Goal: Transaction & Acquisition: Download file/media

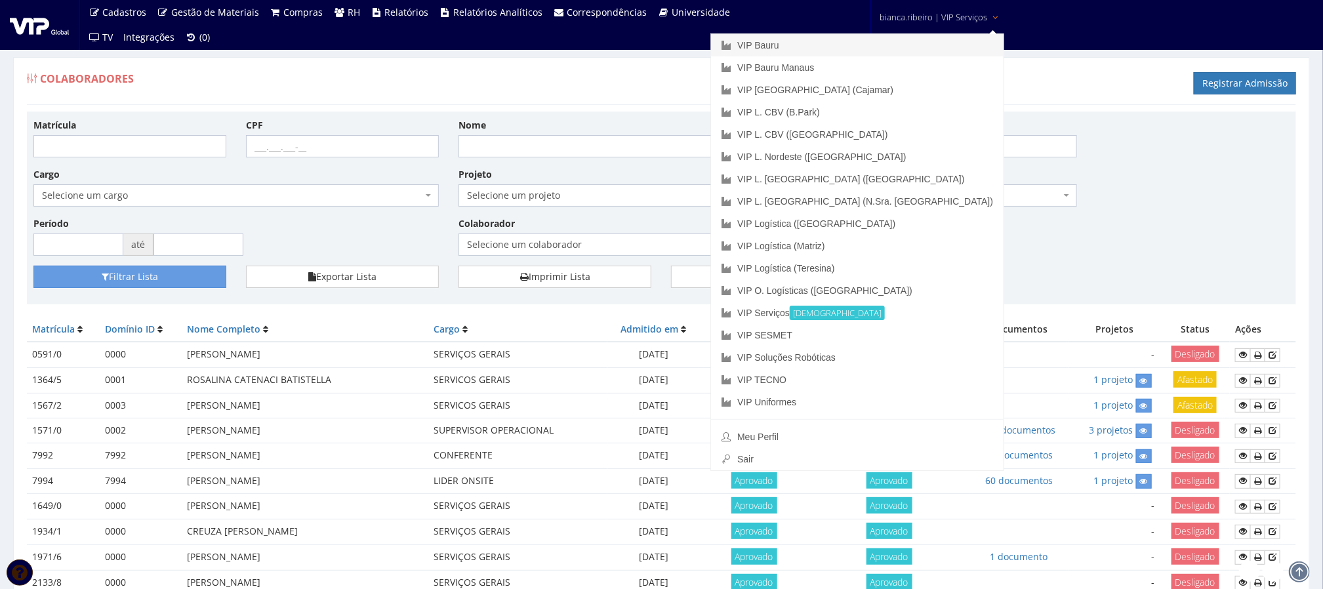
click at [911, 53] on link "VIP Bauru" at bounding box center [857, 45] width 293 height 22
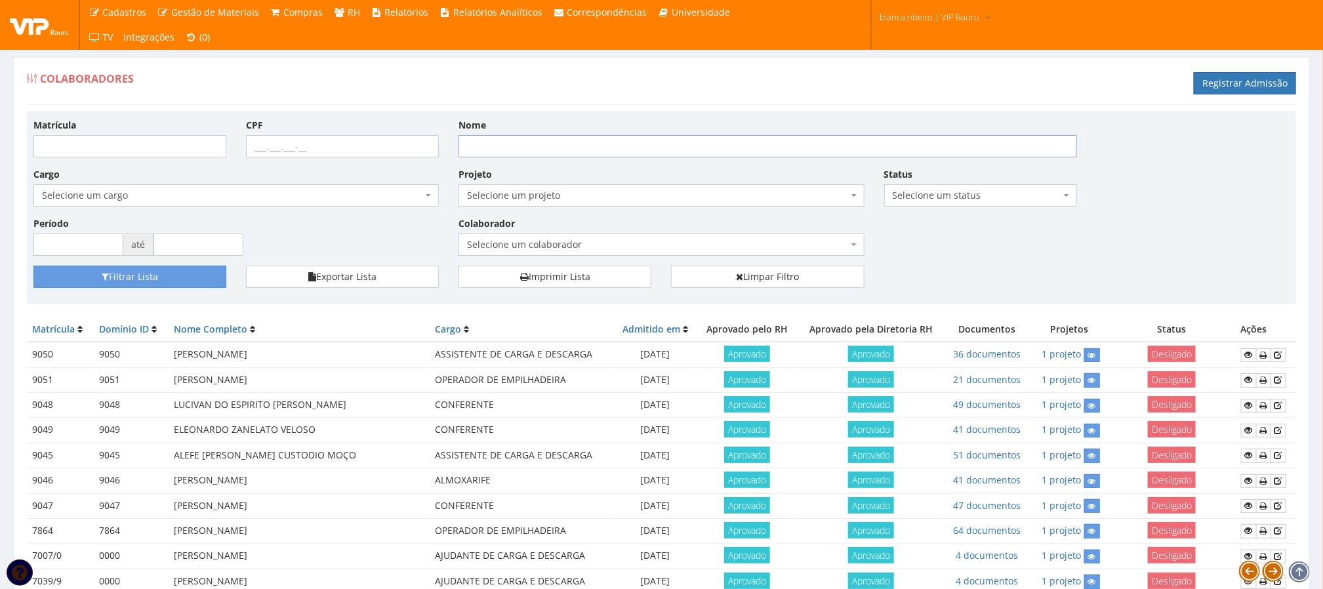
click at [510, 152] on input "Nome" at bounding box center [768, 146] width 619 height 22
type input "alanderson"
click at [33, 266] on button "Filtrar Lista" at bounding box center [129, 277] width 193 height 22
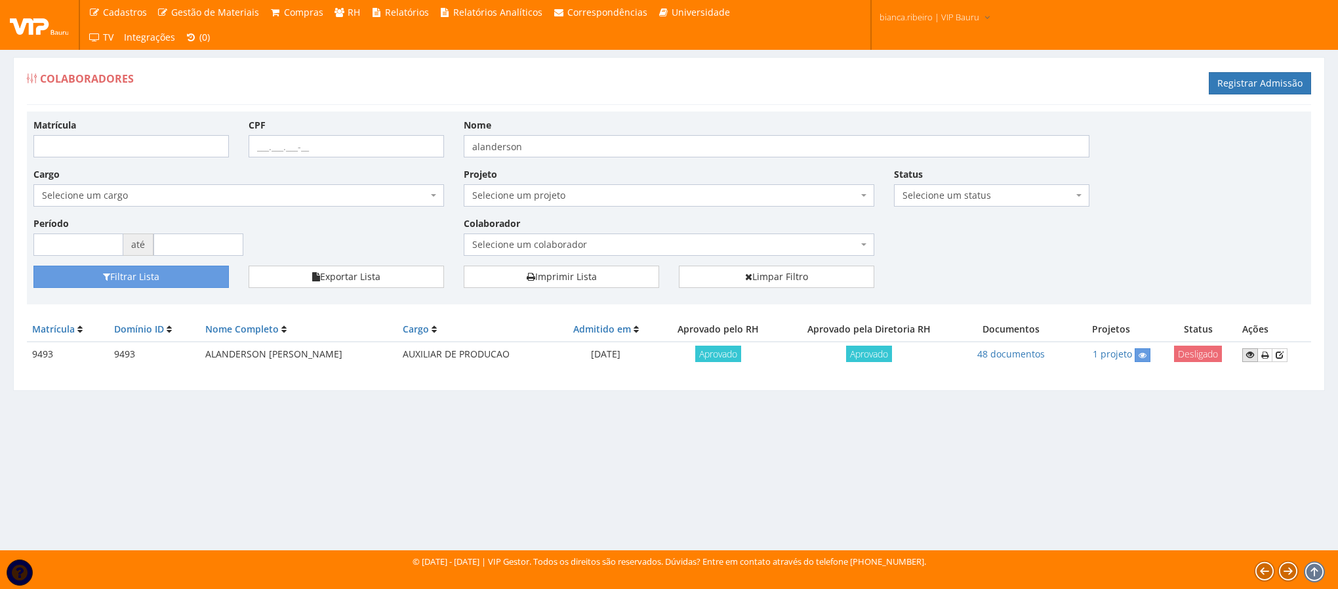
click at [1251, 362] on link at bounding box center [1251, 355] width 16 height 14
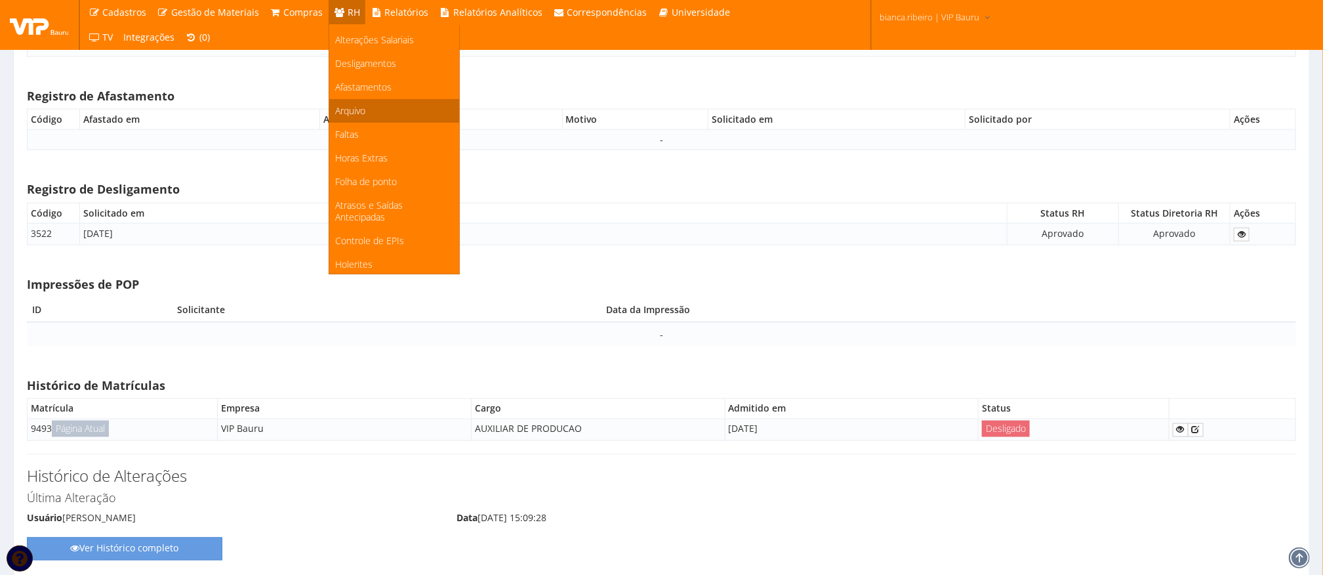
scroll to position [176, 0]
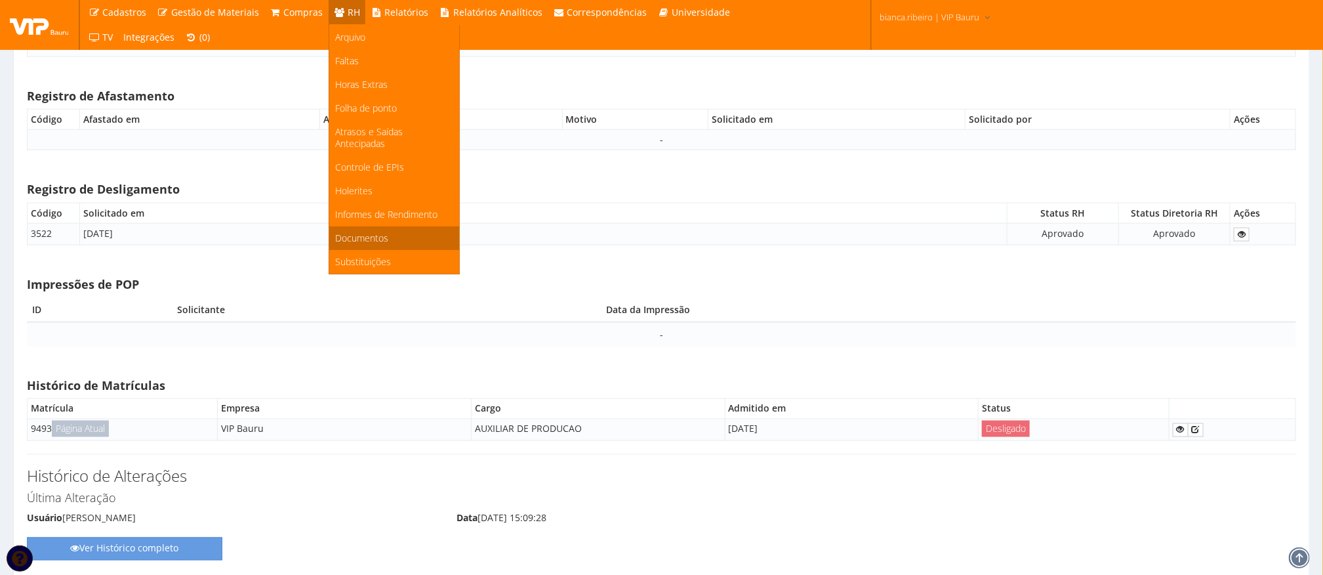
click at [369, 242] on span "Documentos" at bounding box center [362, 238] width 53 height 12
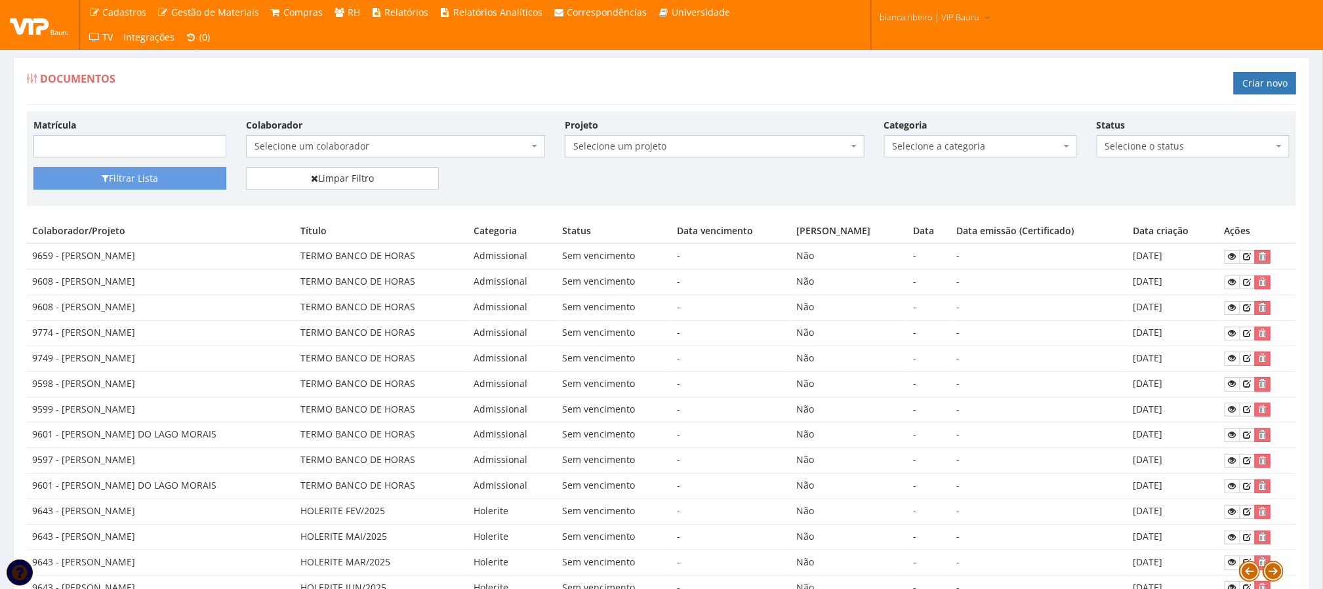
click at [299, 148] on span "Selecione um colaborador" at bounding box center [392, 146] width 274 height 13
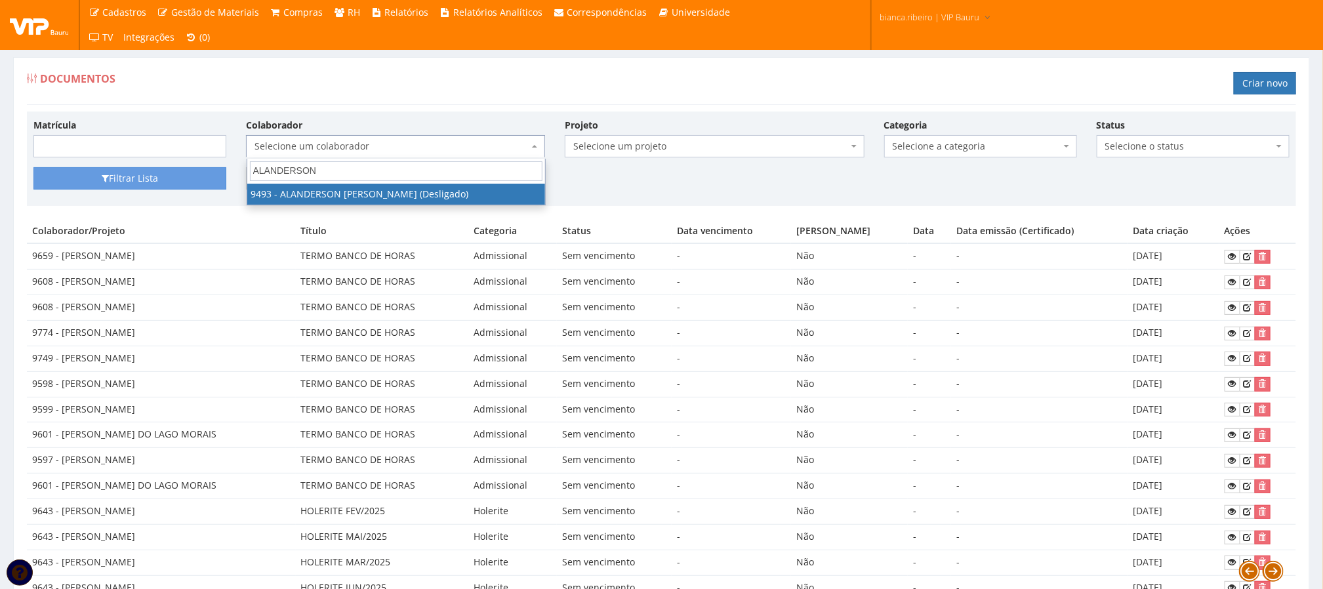
type input "ALANDERSON"
select select "3567"
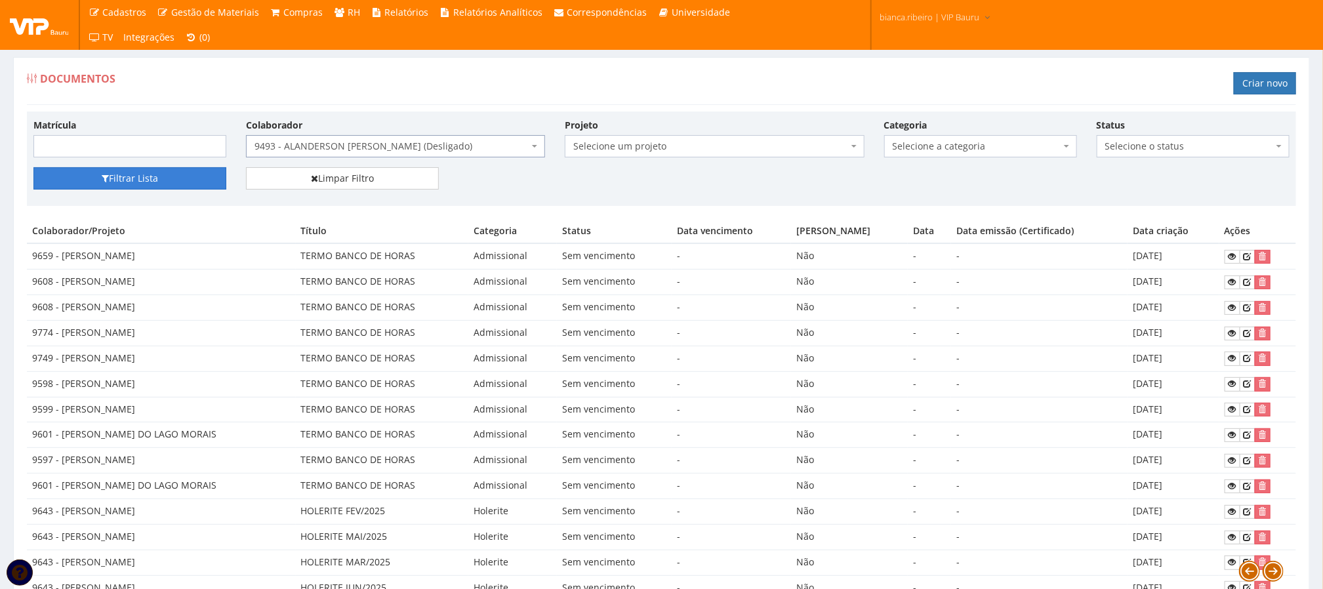
click at [175, 185] on button "Filtrar Lista" at bounding box center [129, 178] width 193 height 22
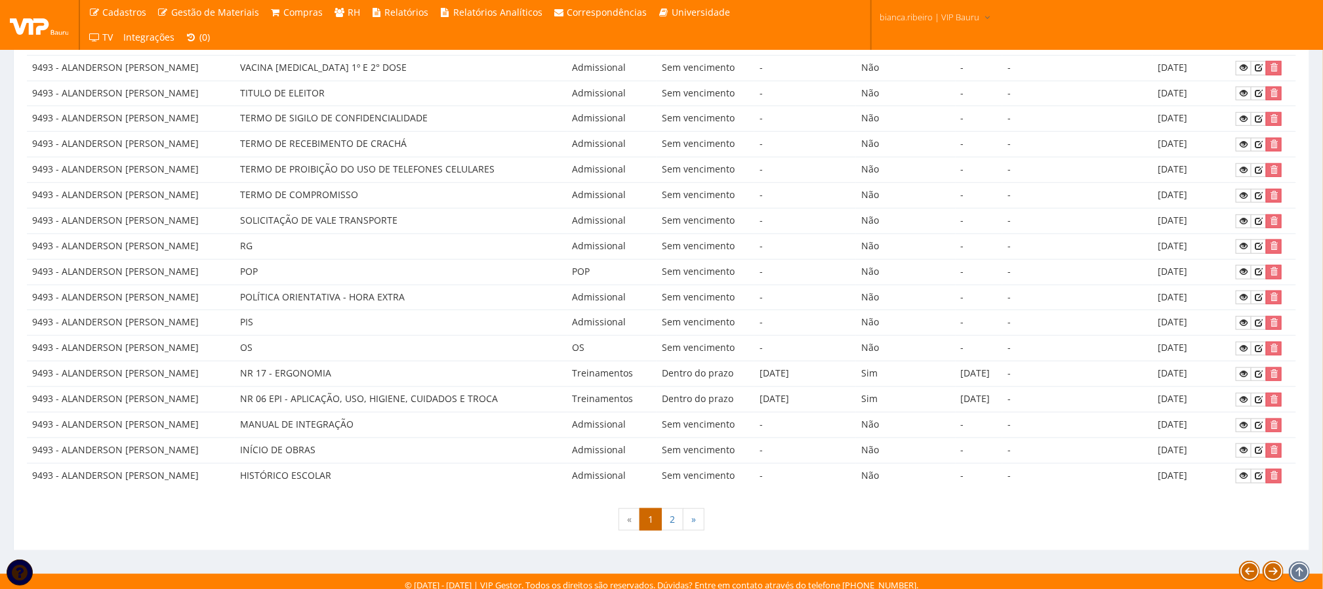
scroll to position [548, 0]
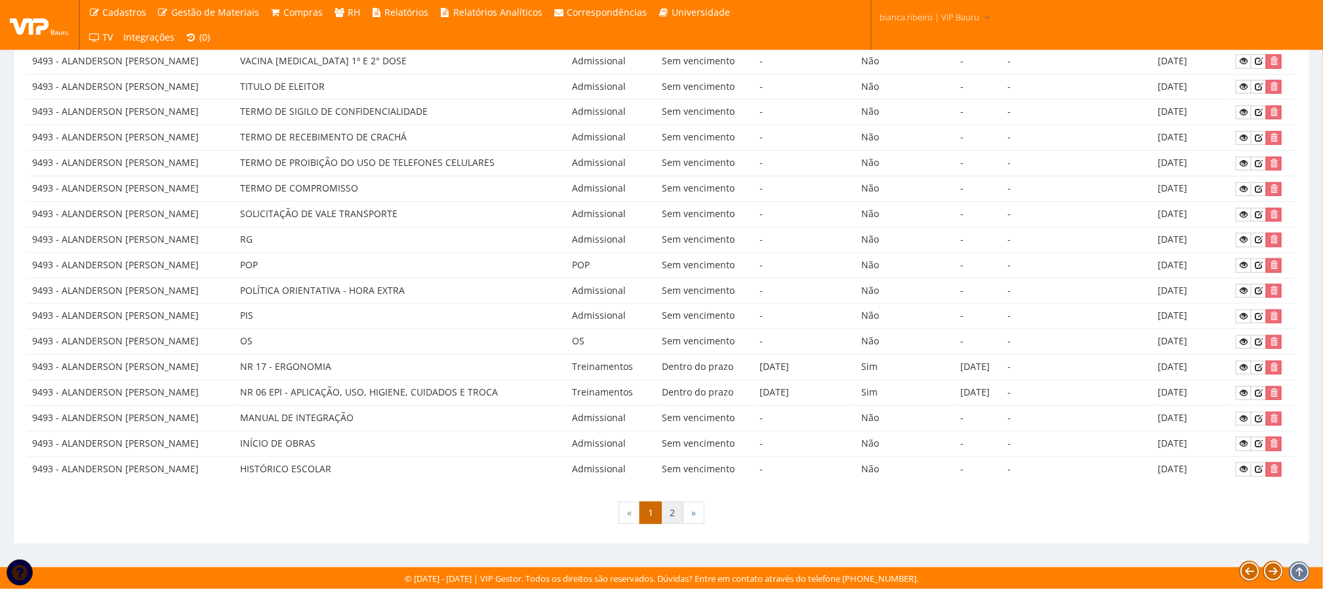
click at [673, 510] on link "2" at bounding box center [672, 513] width 22 height 22
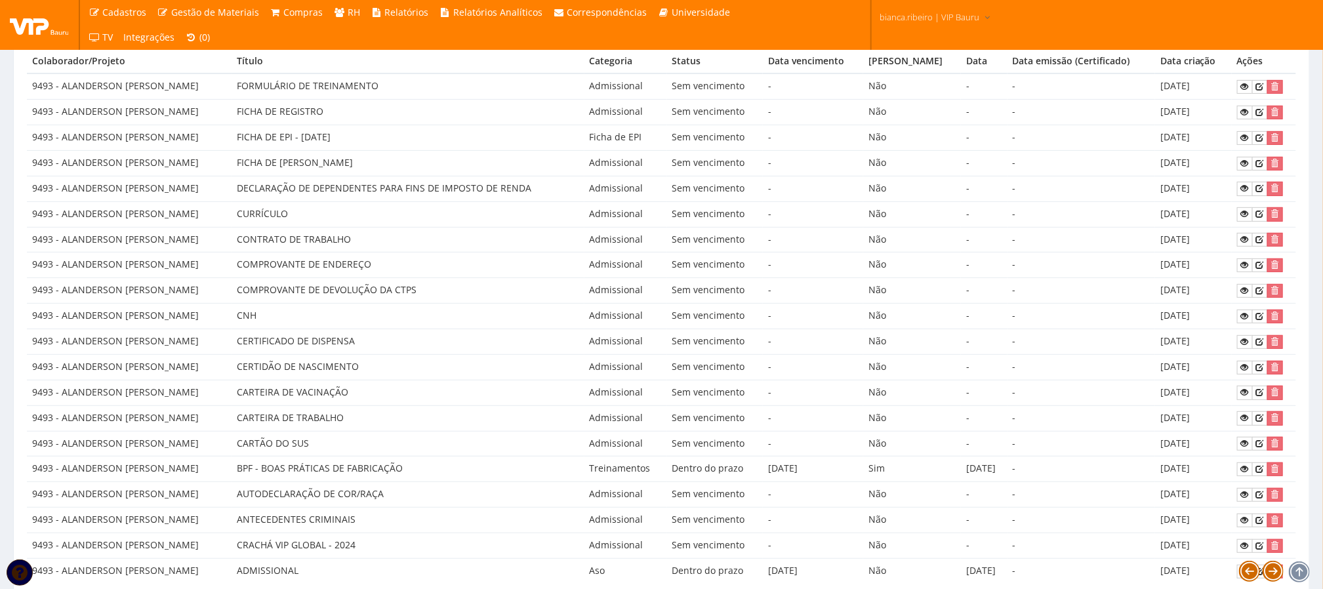
scroll to position [286, 0]
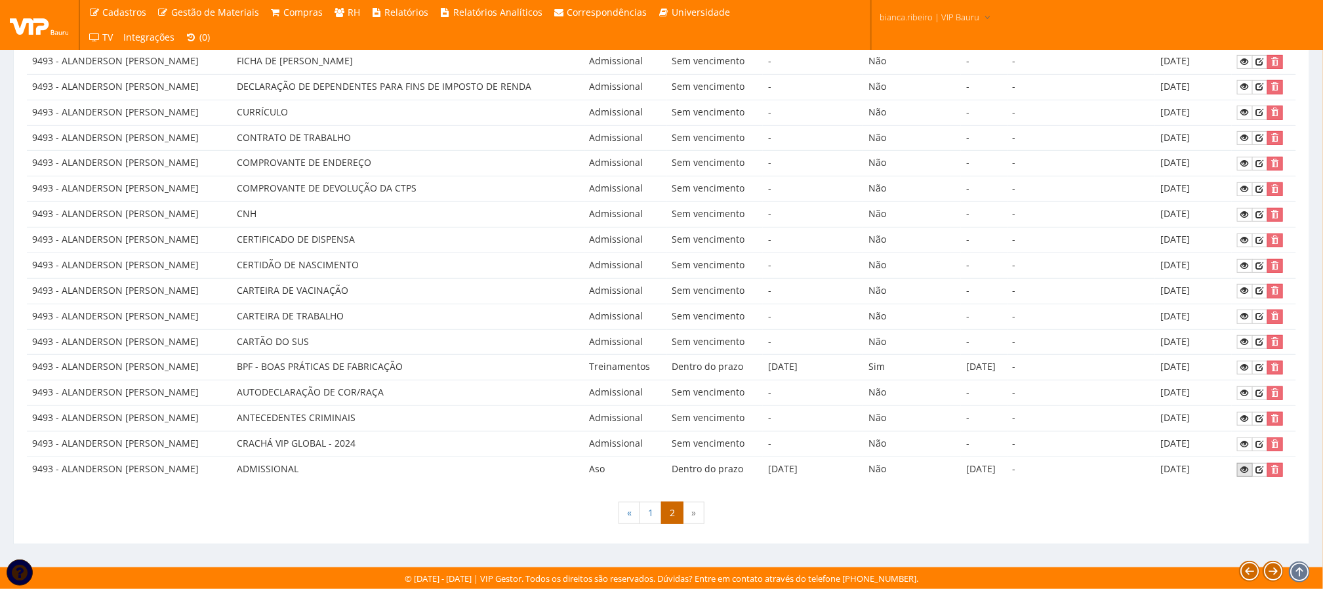
click at [1248, 471] on icon at bounding box center [1245, 469] width 8 height 9
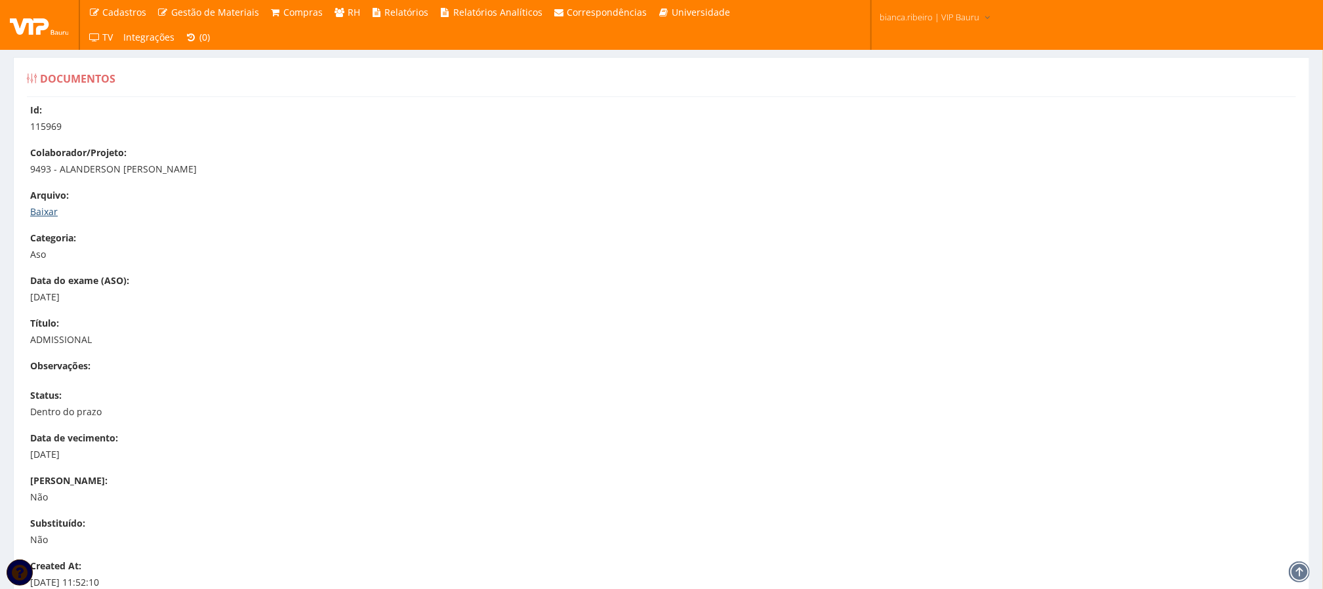
click at [48, 217] on link "Baixar" at bounding box center [44, 211] width 28 height 12
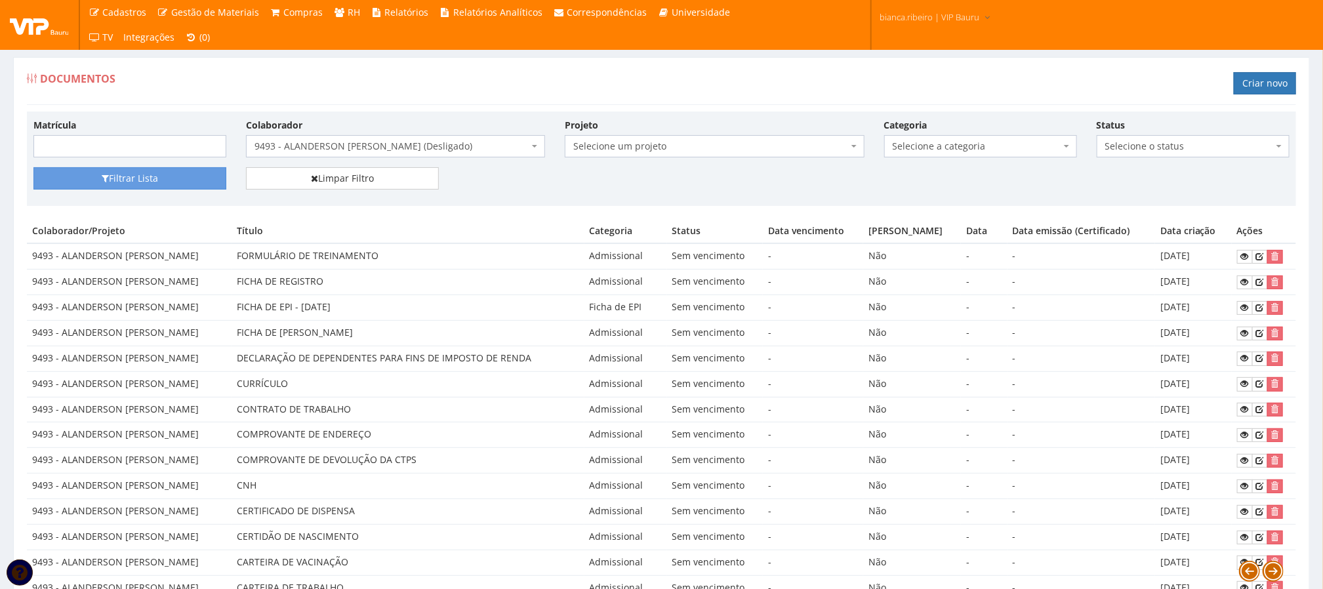
click at [937, 158] on body "Cadastros Clientes Unidades Subclientes Unidades de Subclientes Projetos Vagas …" at bounding box center [661, 430] width 1323 height 861
type input "ADMI"
select select "admissional"
click at [171, 171] on button "Filtrar Lista" at bounding box center [129, 178] width 193 height 22
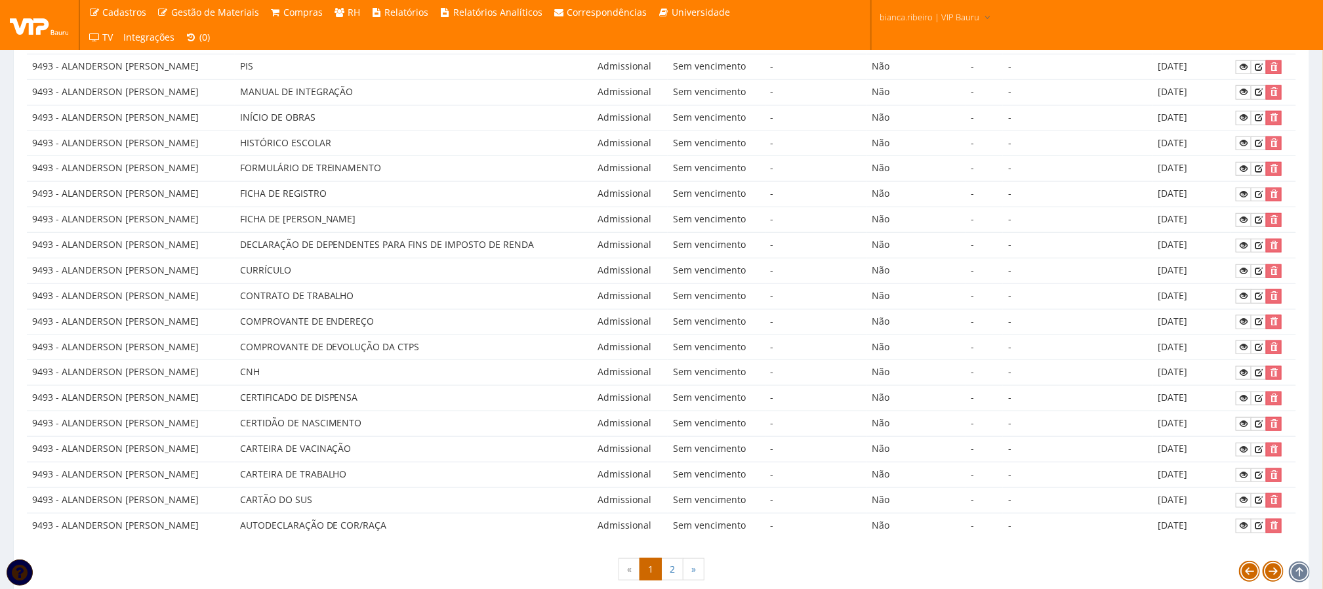
scroll to position [548, 0]
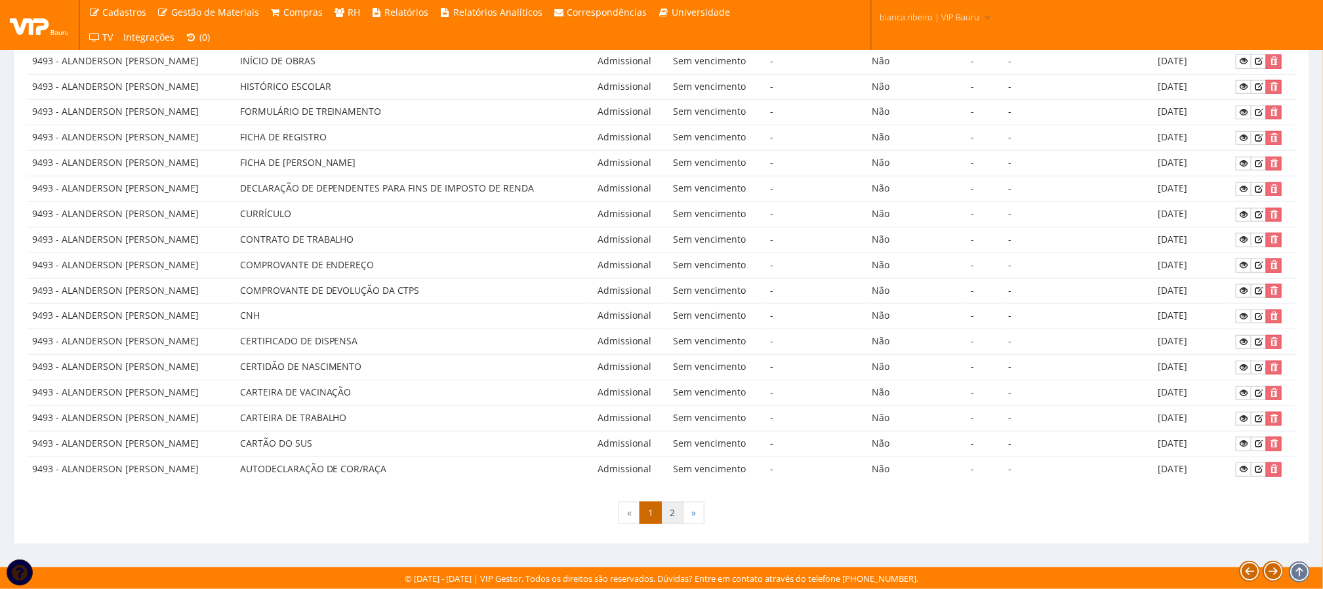
click at [670, 514] on link "2" at bounding box center [672, 513] width 22 height 22
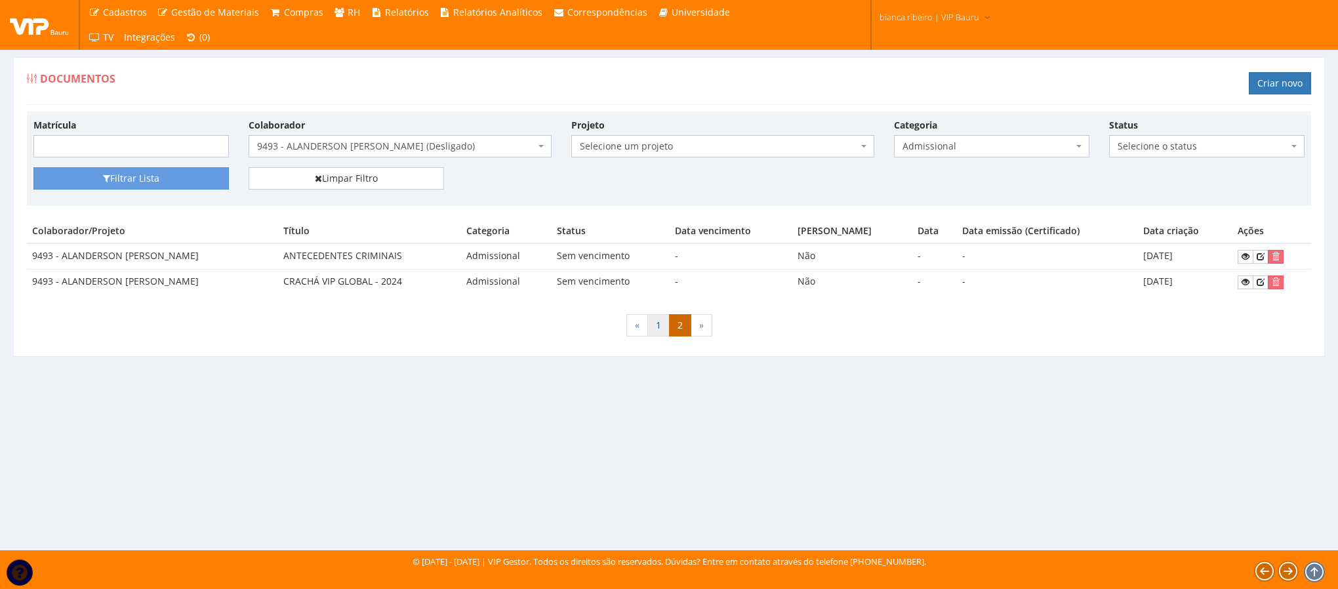
click at [650, 323] on link "1" at bounding box center [659, 325] width 22 height 22
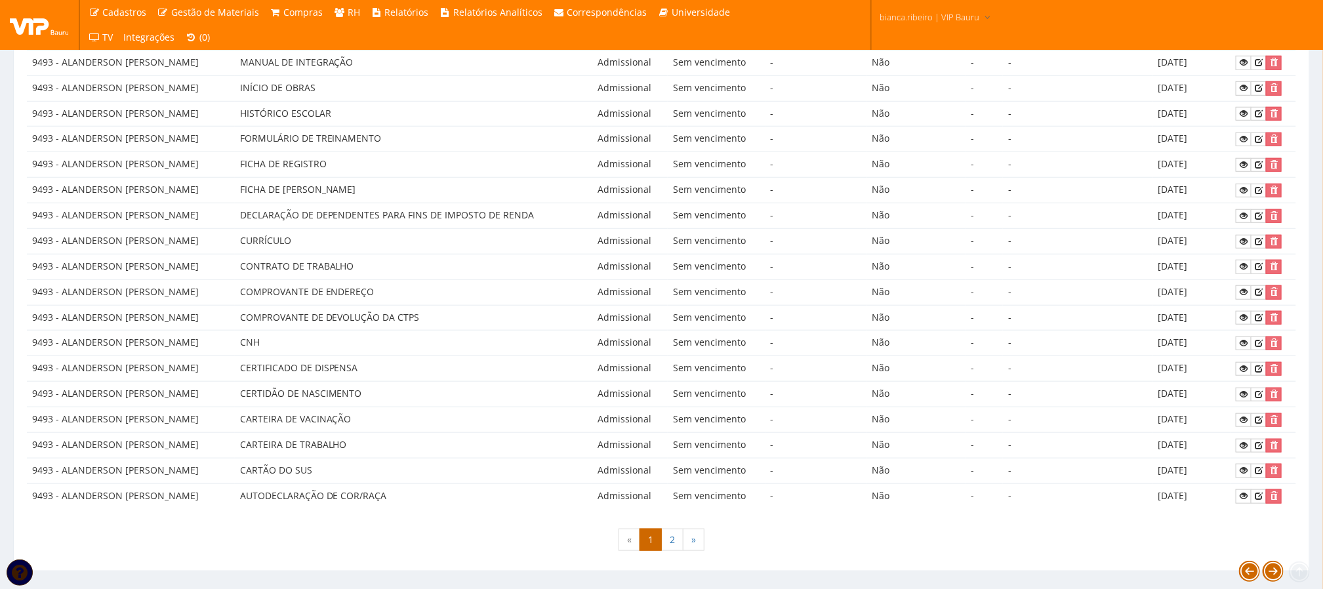
scroll to position [548, 0]
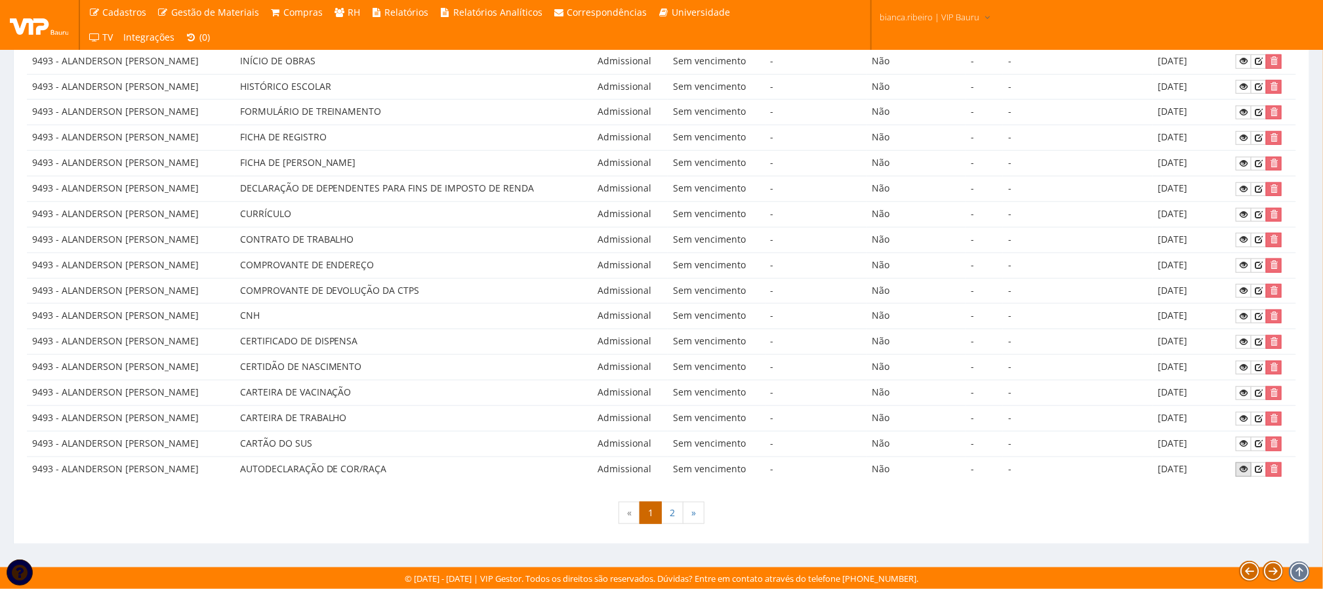
click at [1247, 470] on icon at bounding box center [1244, 469] width 8 height 9
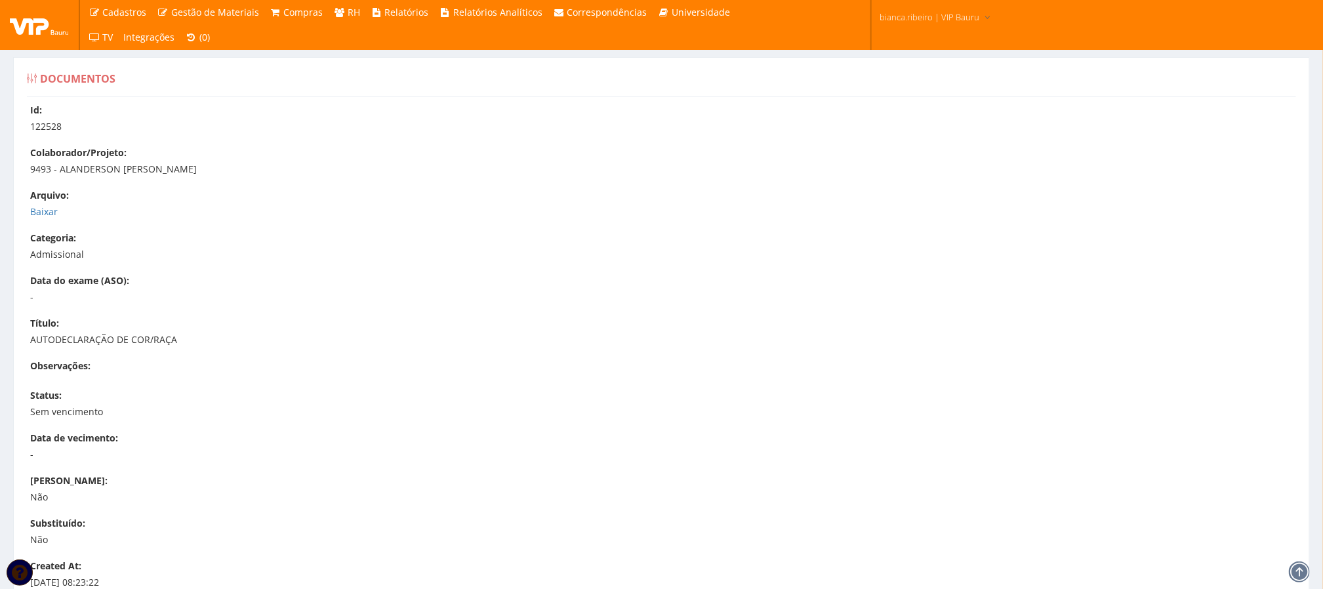
click at [45, 221] on div "Id: 122528 Colaborador/Projeto: 9493 - ALANDERSON [PERSON_NAME] [GEOGRAPHIC_DAT…" at bounding box center [661, 400] width 1289 height 593
click at [41, 217] on link "Baixar" at bounding box center [44, 211] width 28 height 12
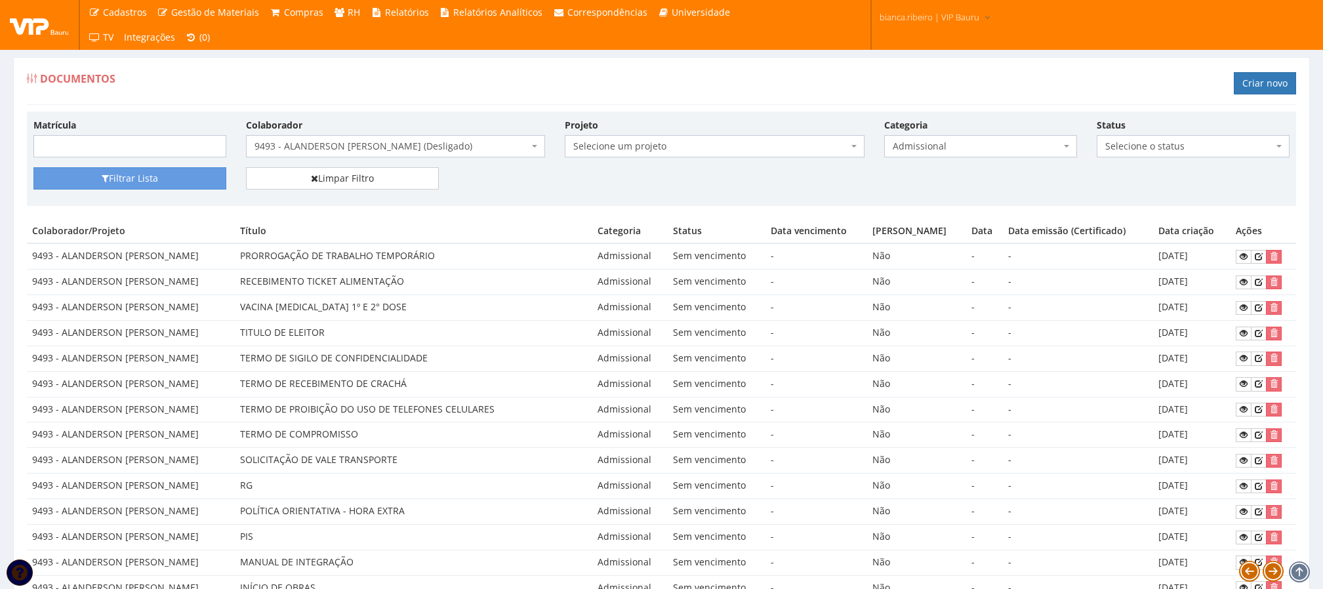
scroll to position [548, 0]
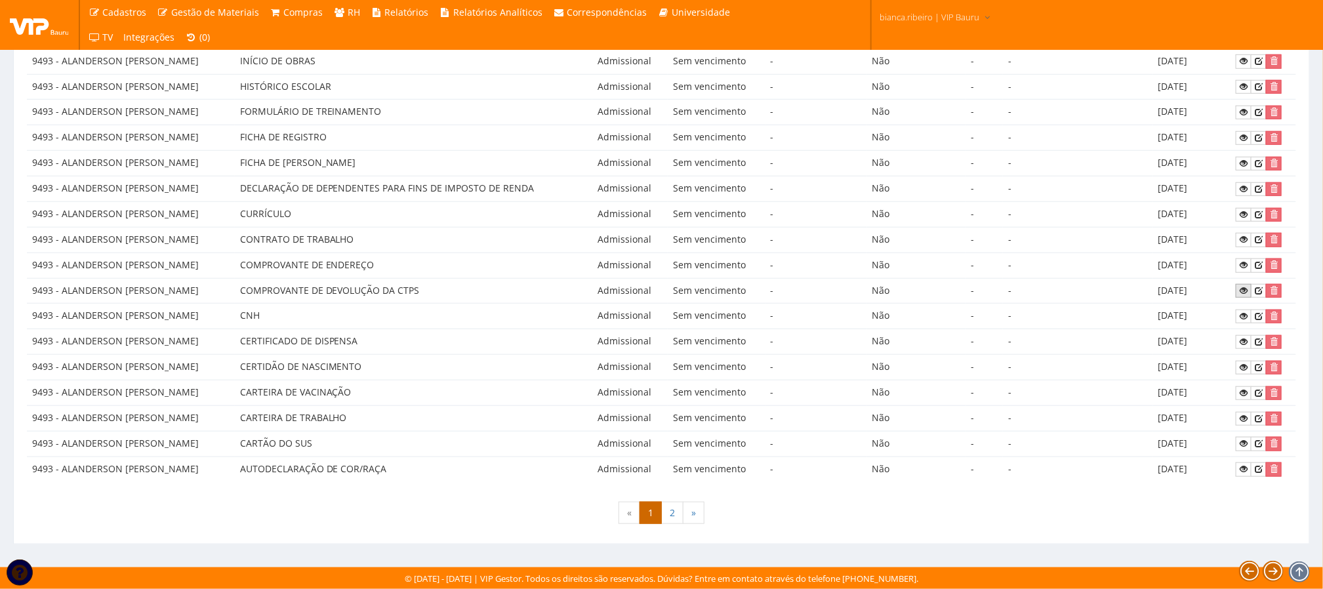
click at [1248, 286] on icon at bounding box center [1244, 290] width 8 height 9
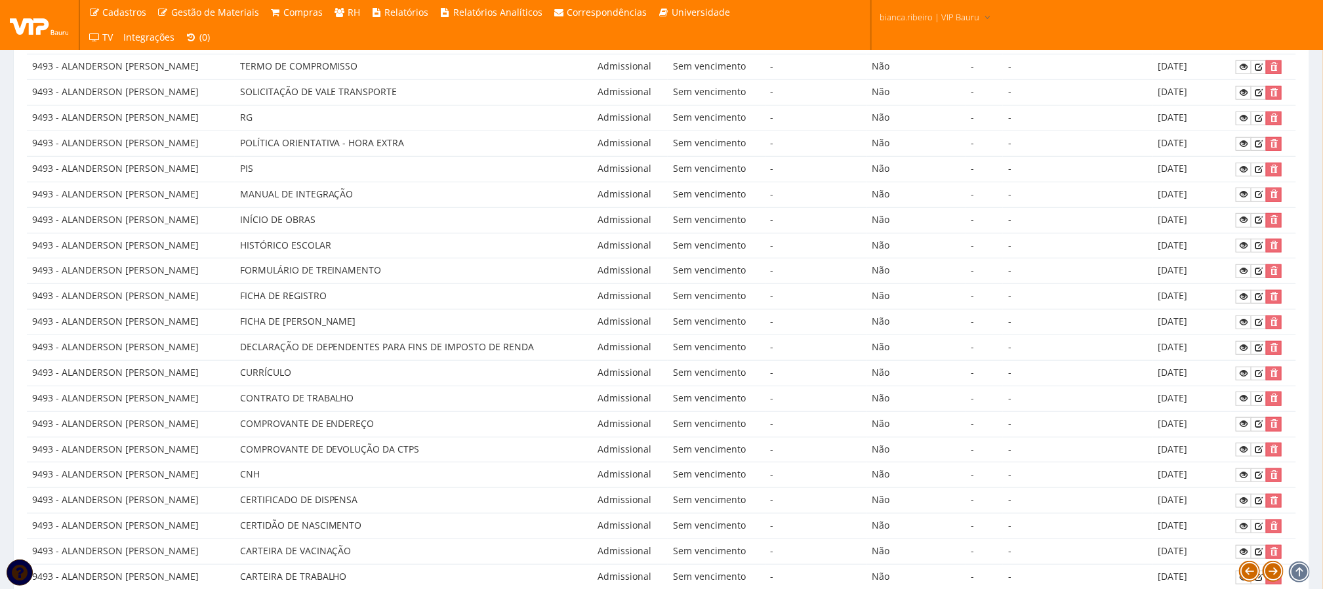
scroll to position [351, 0]
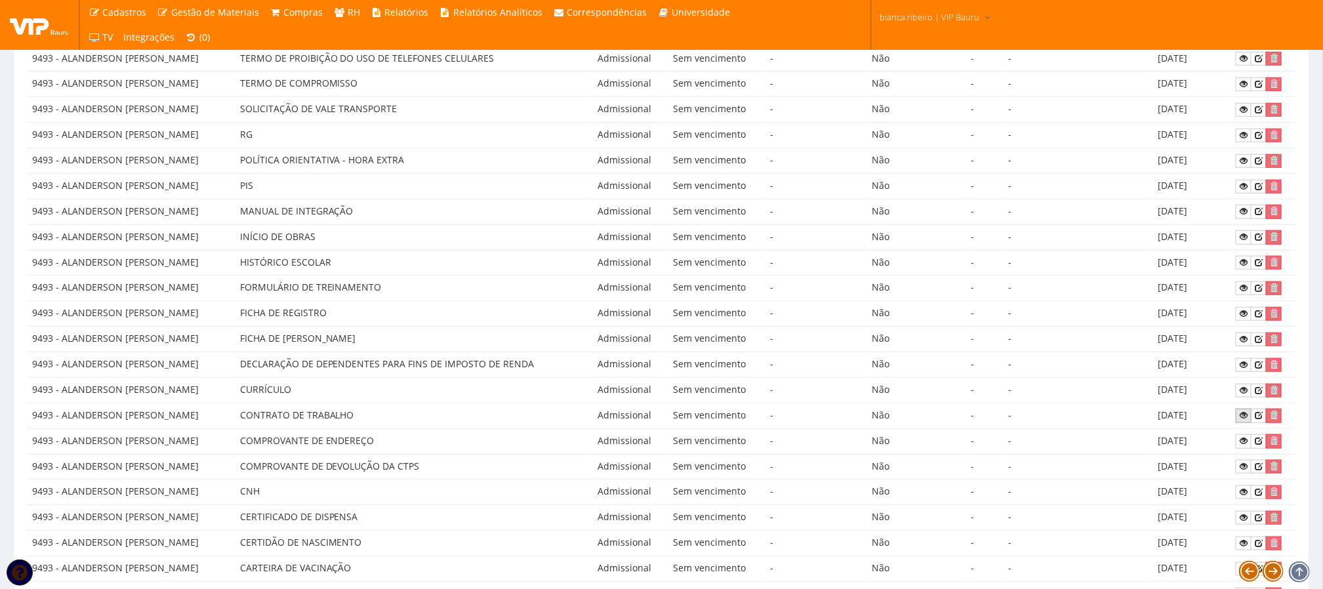
click at [1245, 420] on icon at bounding box center [1244, 415] width 8 height 9
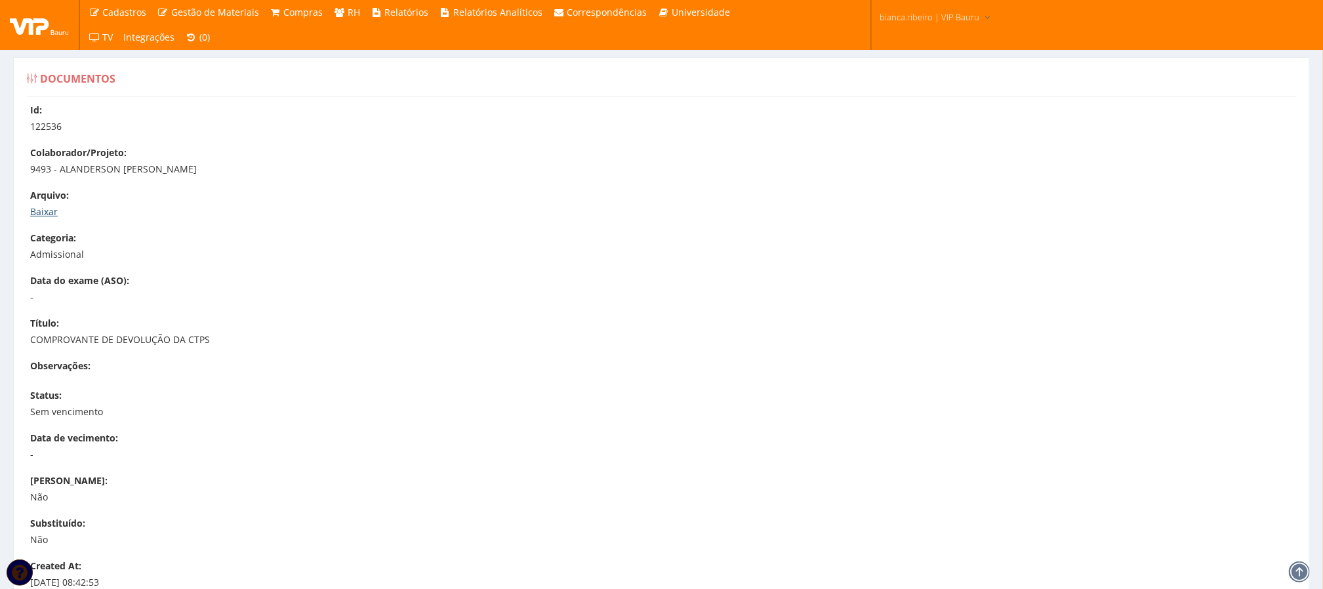
click at [45, 213] on link "Baixar" at bounding box center [44, 211] width 28 height 12
click at [47, 215] on link "Baixar" at bounding box center [44, 211] width 28 height 12
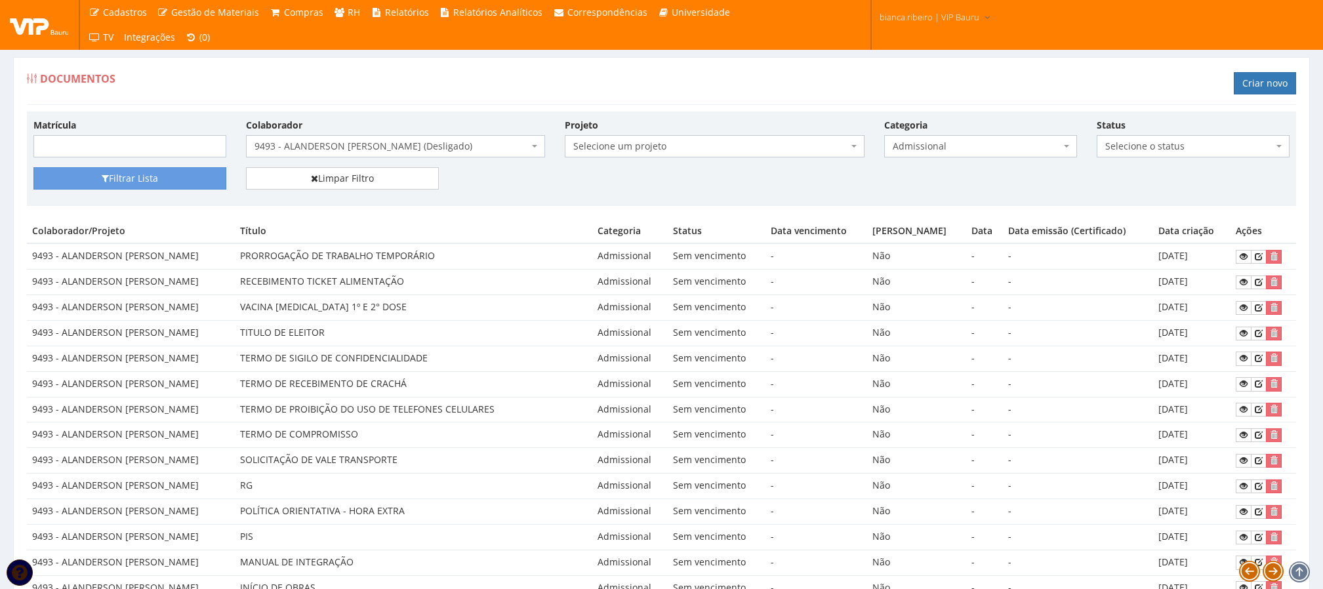
scroll to position [351, 0]
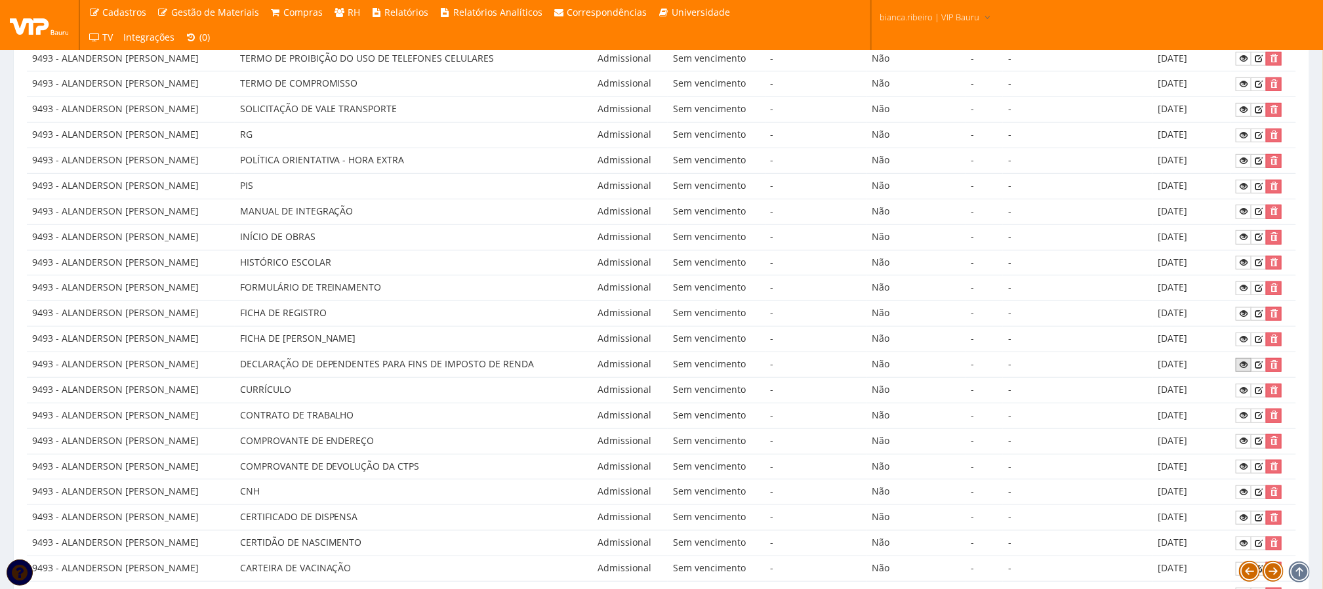
click at [1243, 369] on icon at bounding box center [1244, 364] width 8 height 9
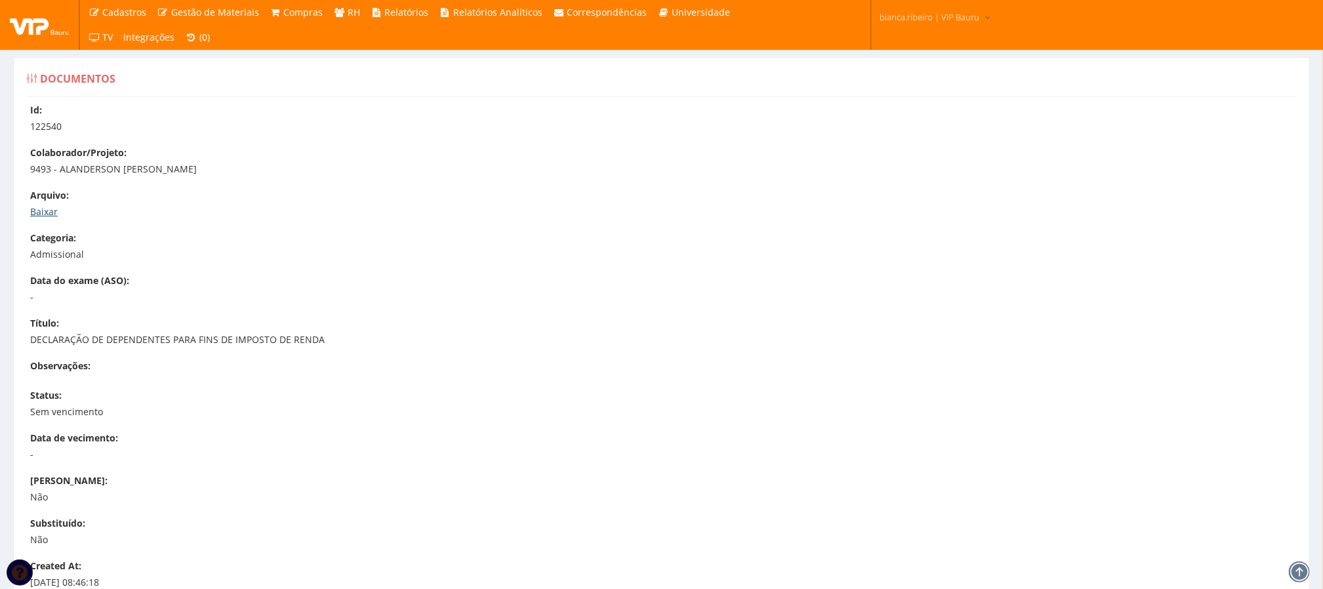
click at [54, 209] on link "Baixar" at bounding box center [44, 211] width 28 height 12
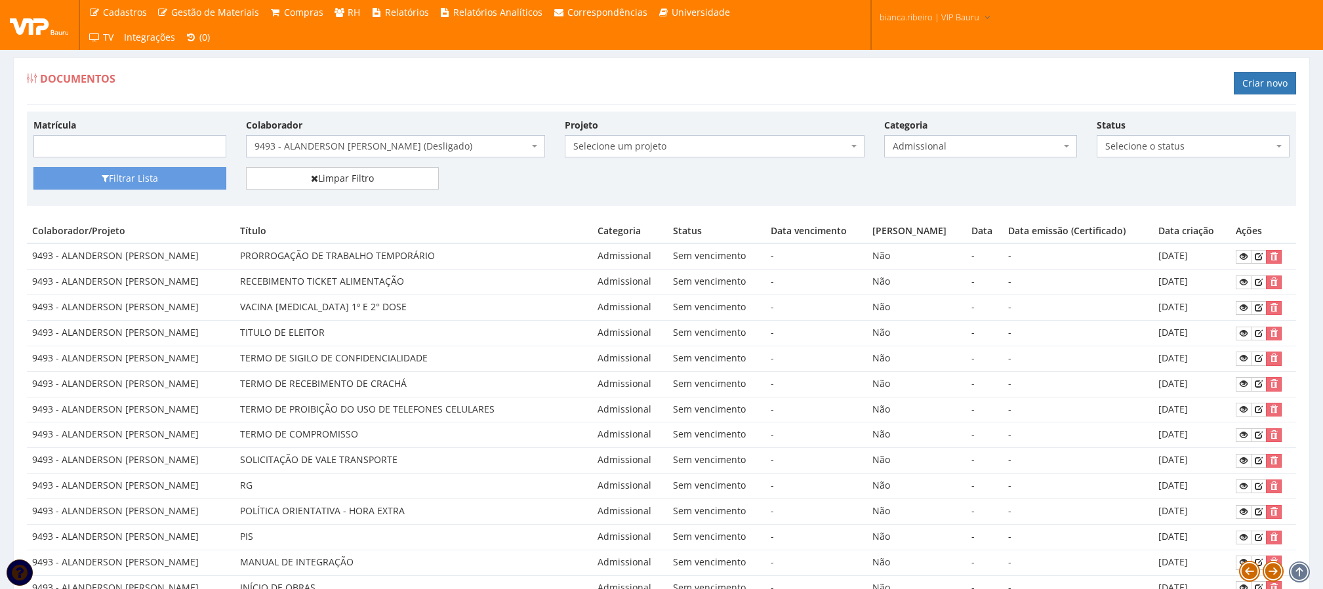
scroll to position [351, 0]
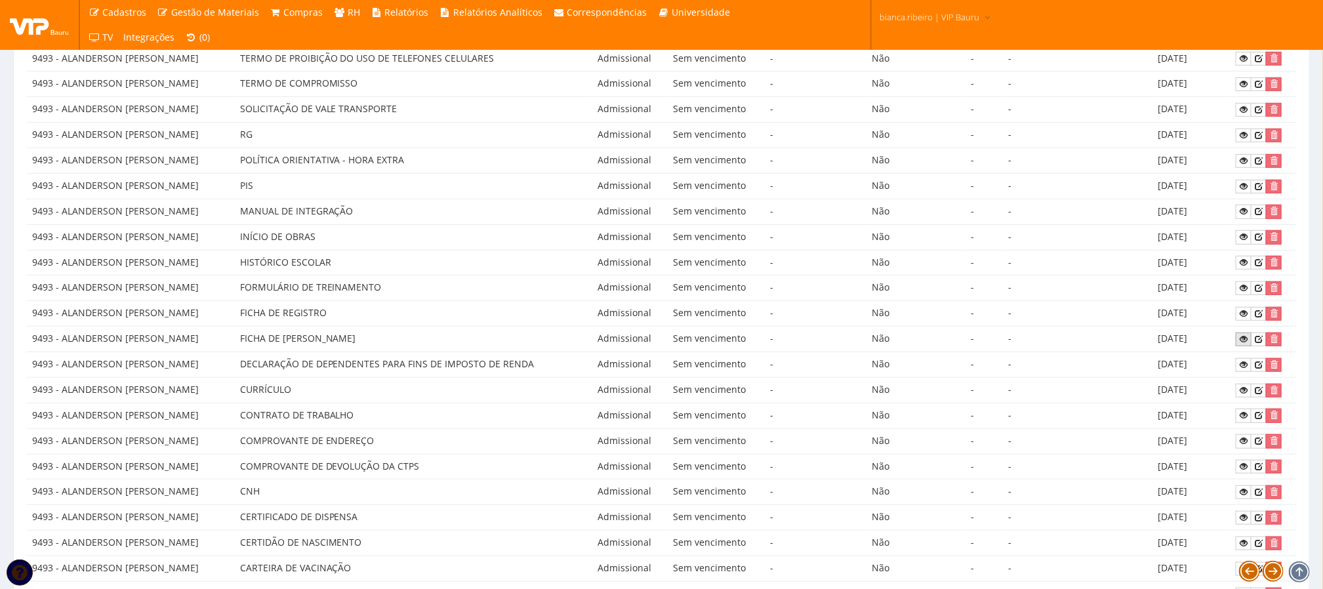
click at [1247, 344] on icon at bounding box center [1244, 339] width 8 height 9
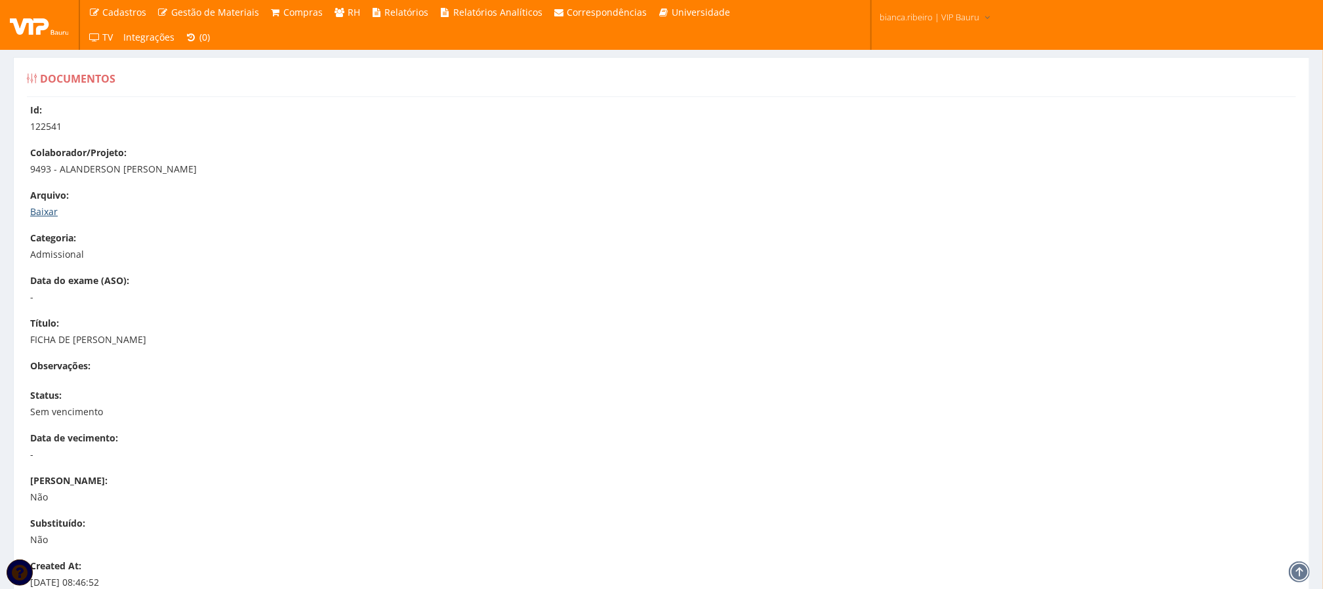
click at [49, 213] on link "Baixar" at bounding box center [44, 211] width 28 height 12
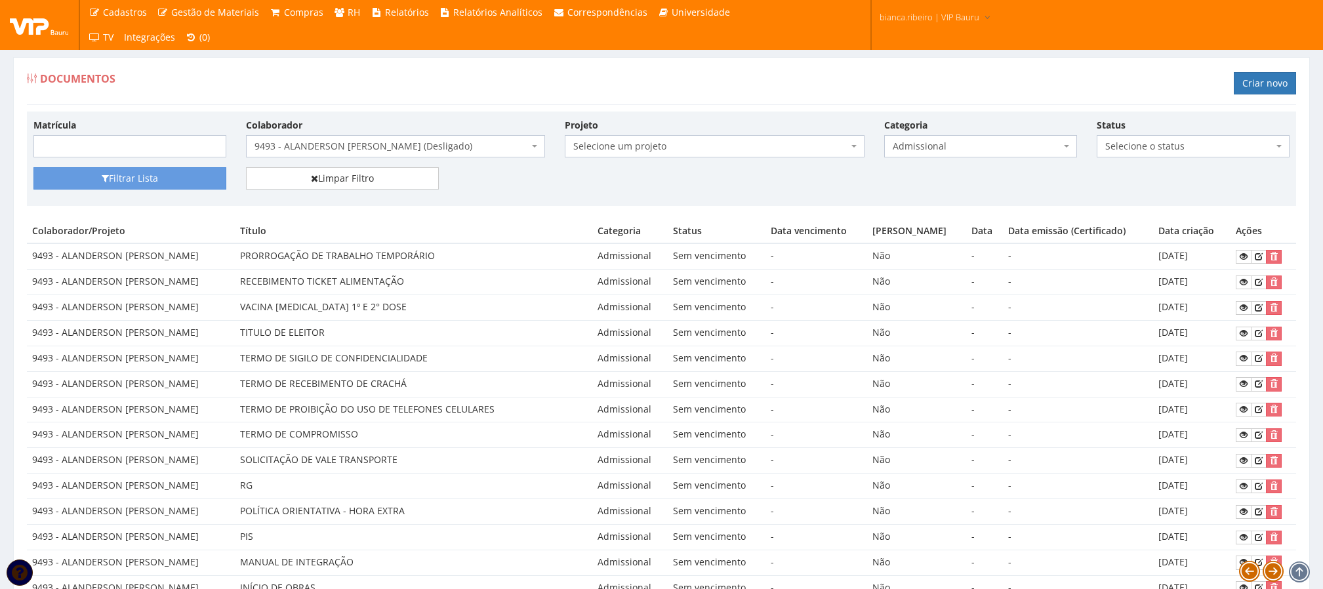
scroll to position [351, 0]
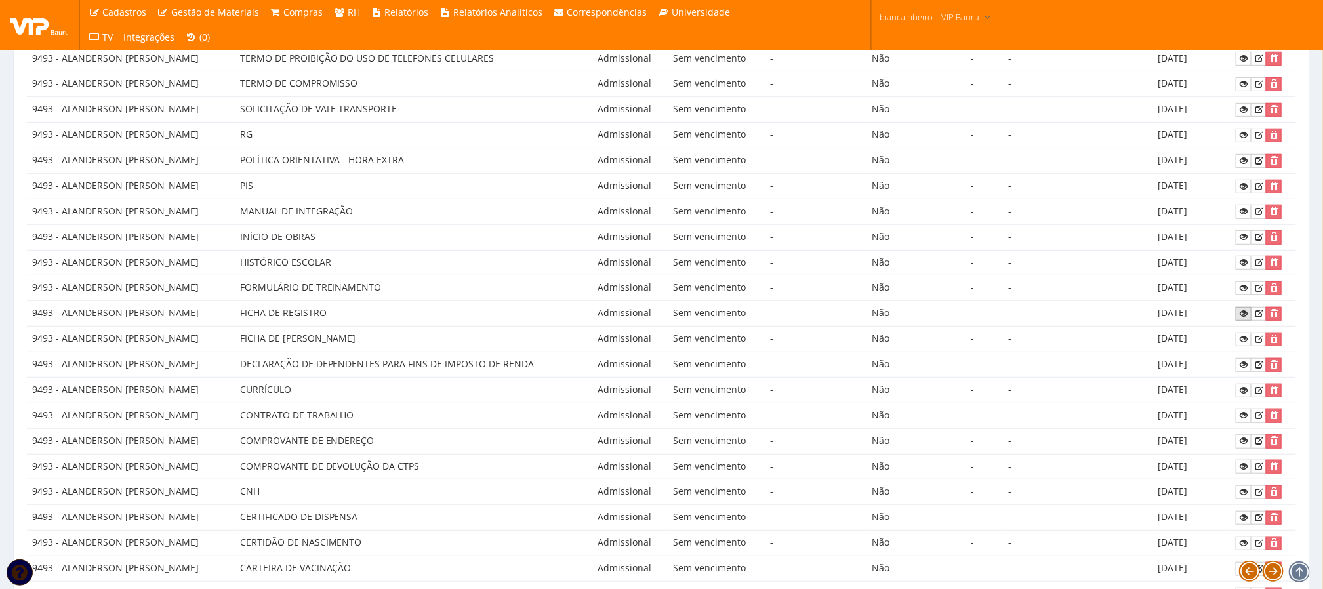
click at [1243, 318] on icon at bounding box center [1244, 313] width 8 height 9
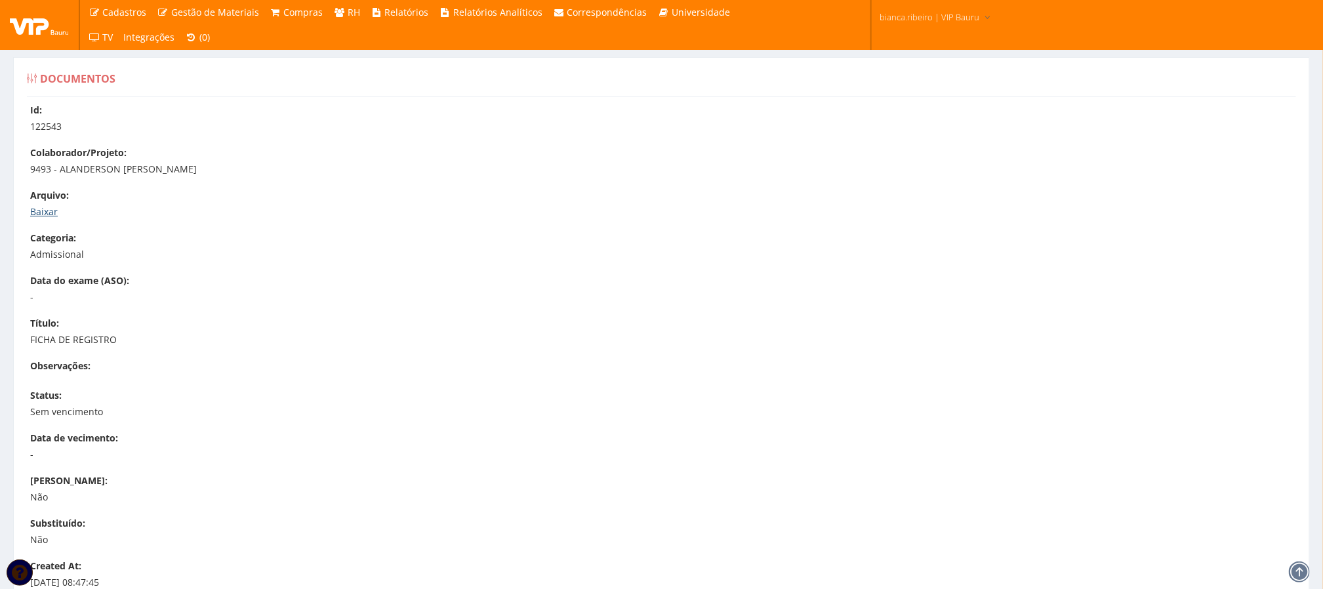
click at [35, 218] on link "Baixar" at bounding box center [44, 211] width 28 height 12
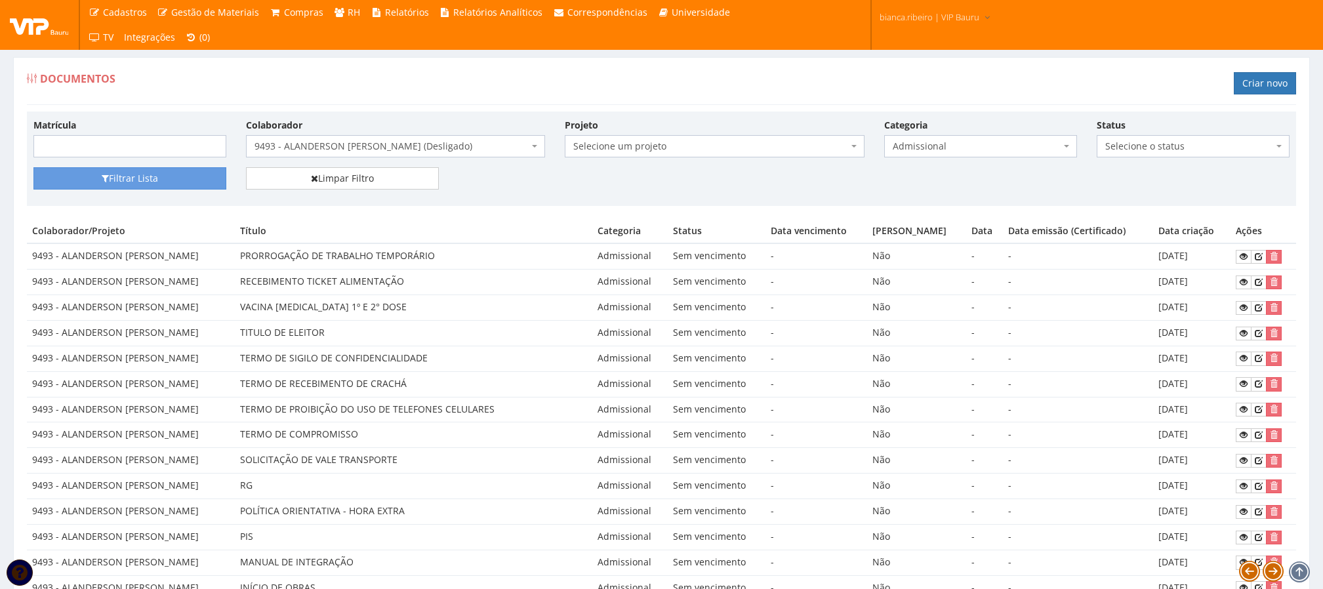
scroll to position [351, 0]
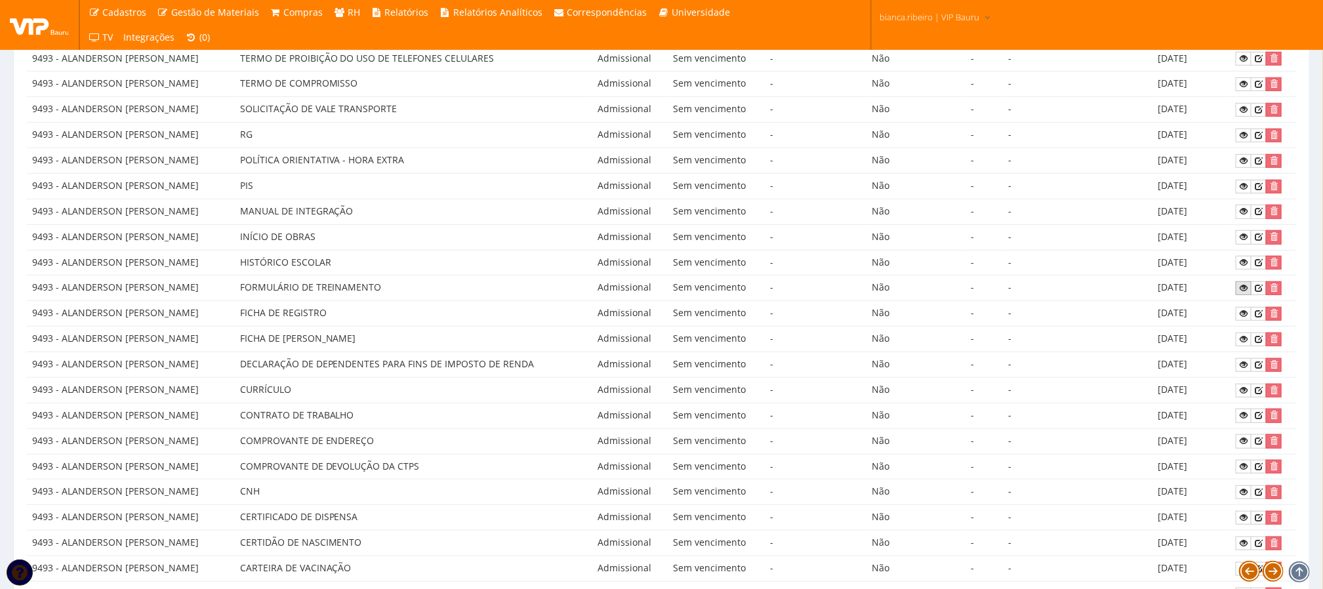
click at [1243, 293] on icon at bounding box center [1244, 287] width 8 height 9
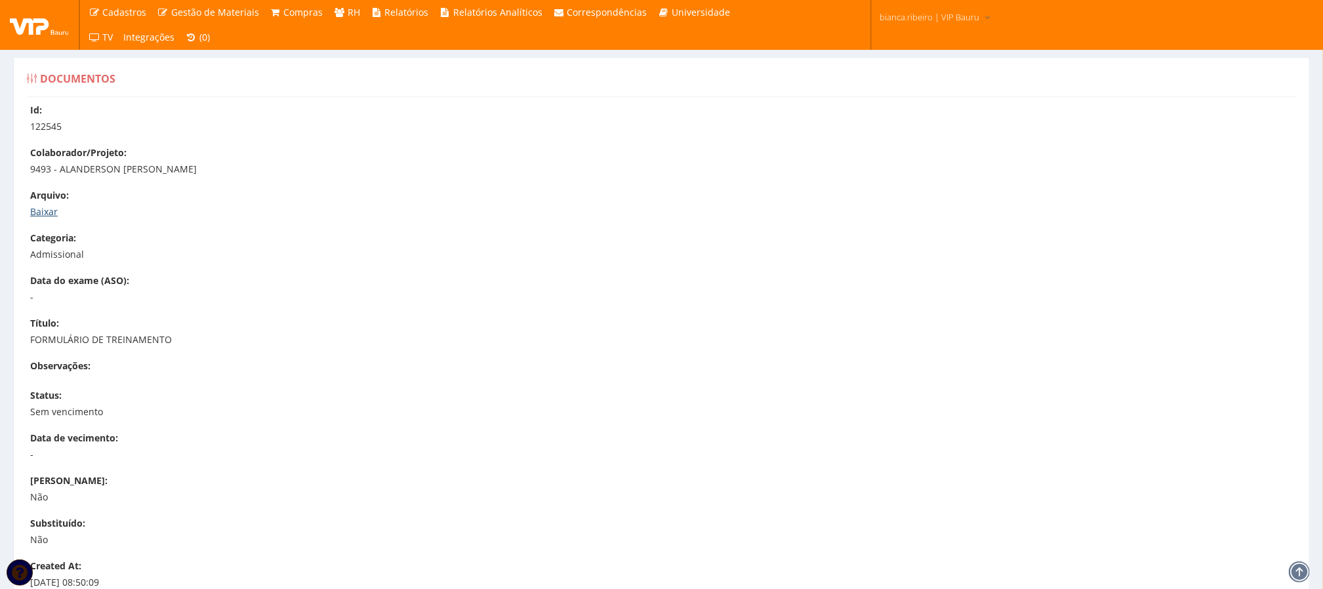
click at [30, 207] on link "Baixar" at bounding box center [44, 211] width 28 height 12
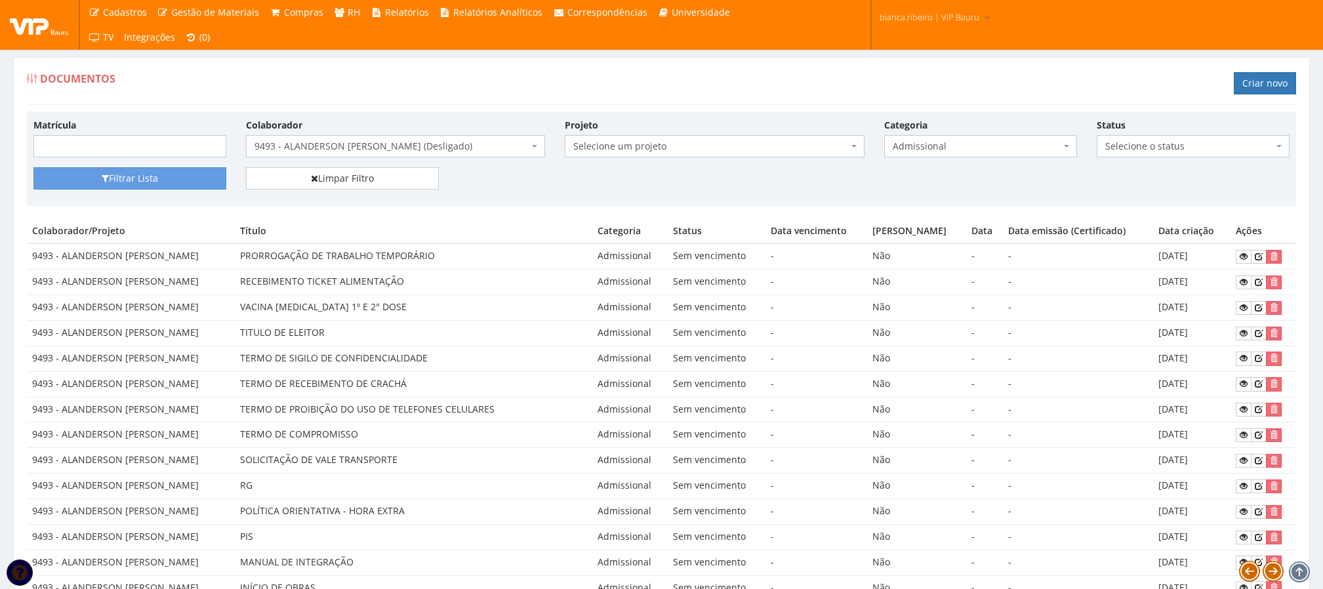
scroll to position [351, 0]
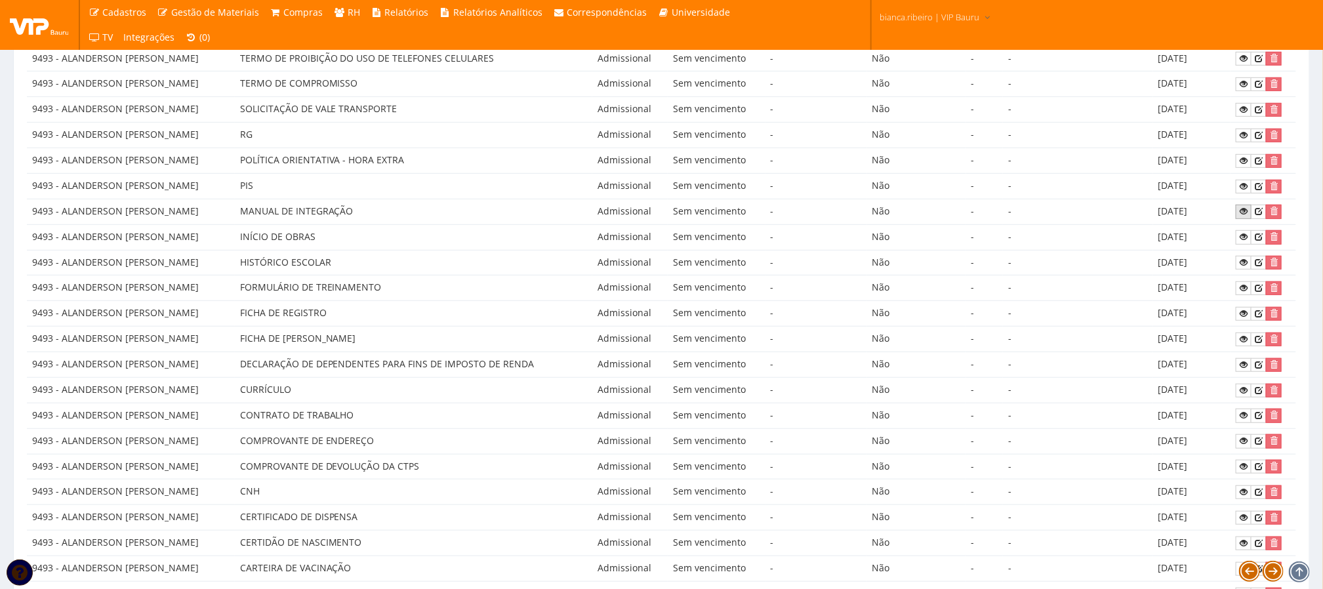
click at [1249, 215] on link at bounding box center [1244, 212] width 16 height 14
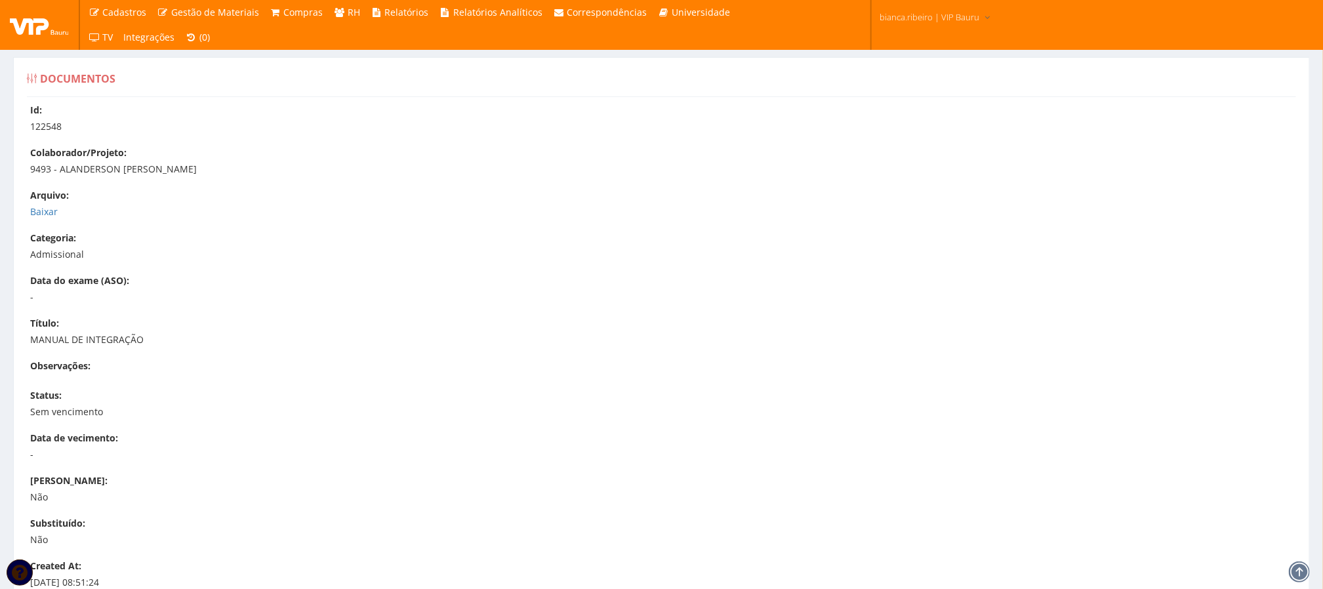
click at [41, 203] on div "Arquivo: Baixar" at bounding box center [668, 204] width 1276 height 30
click at [40, 218] on link "Baixar" at bounding box center [44, 211] width 28 height 12
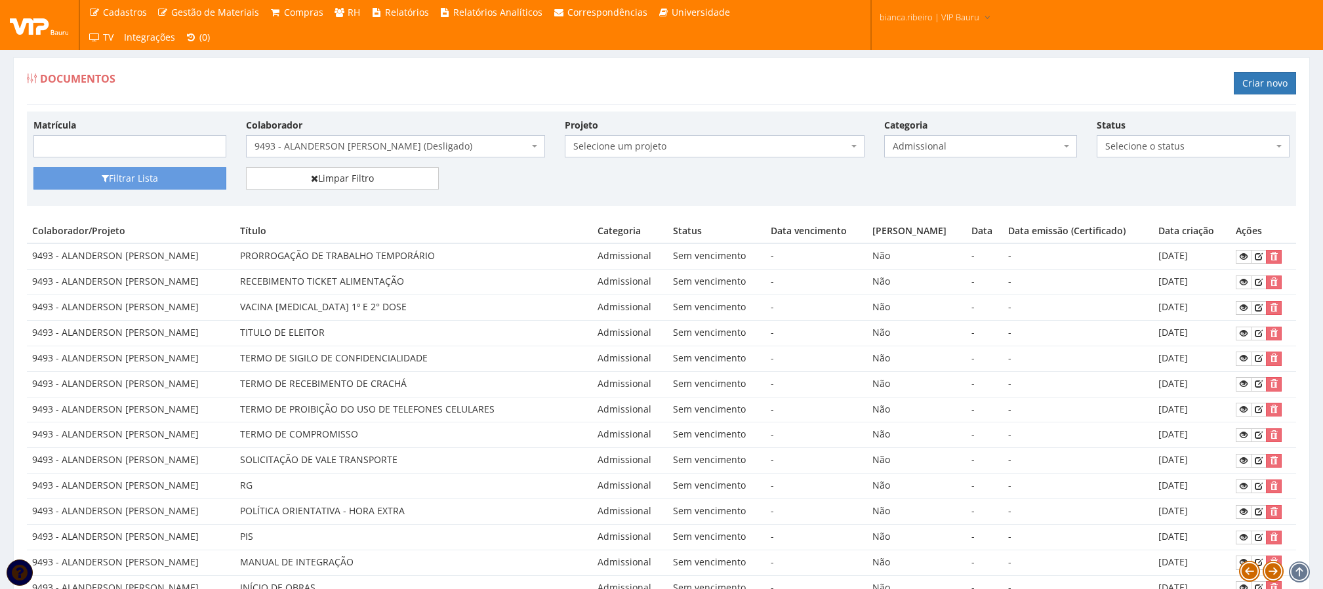
scroll to position [351, 0]
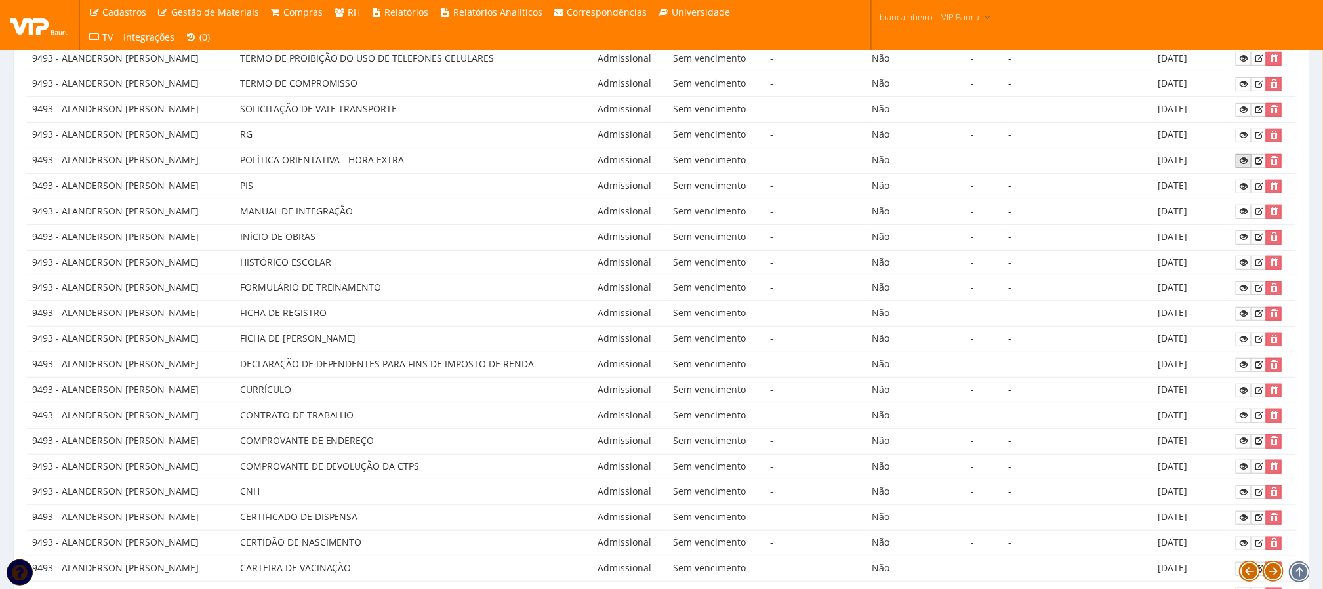
click at [1241, 162] on link at bounding box center [1244, 161] width 16 height 14
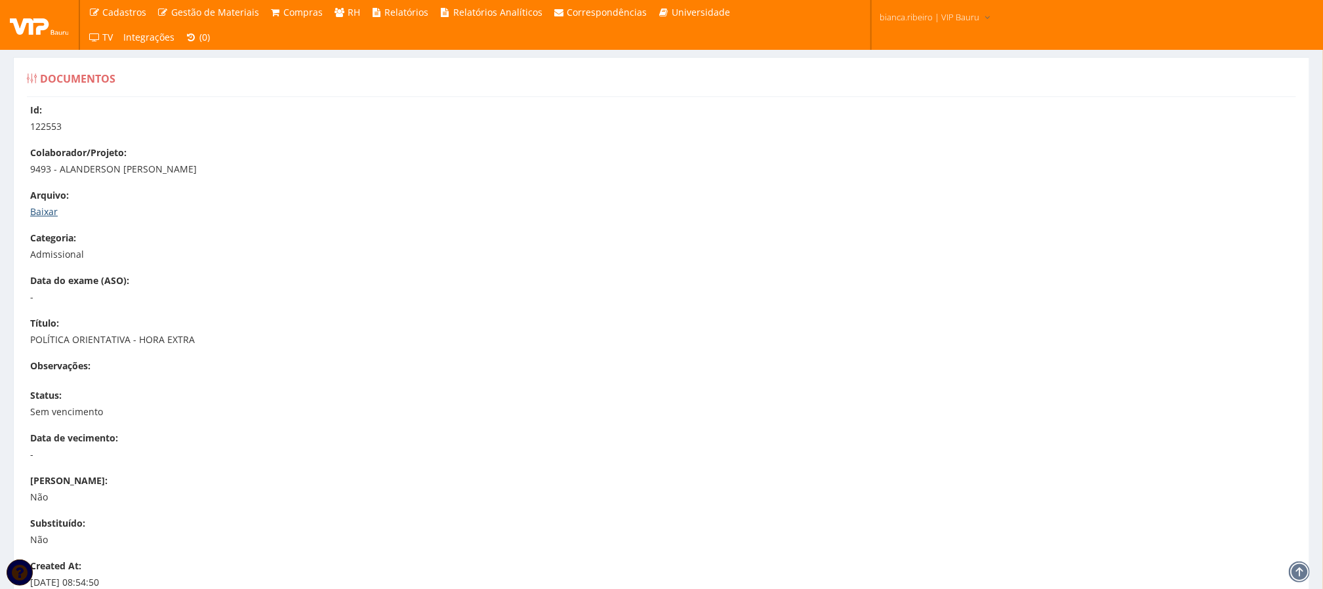
click at [47, 215] on link "Baixar" at bounding box center [44, 211] width 28 height 12
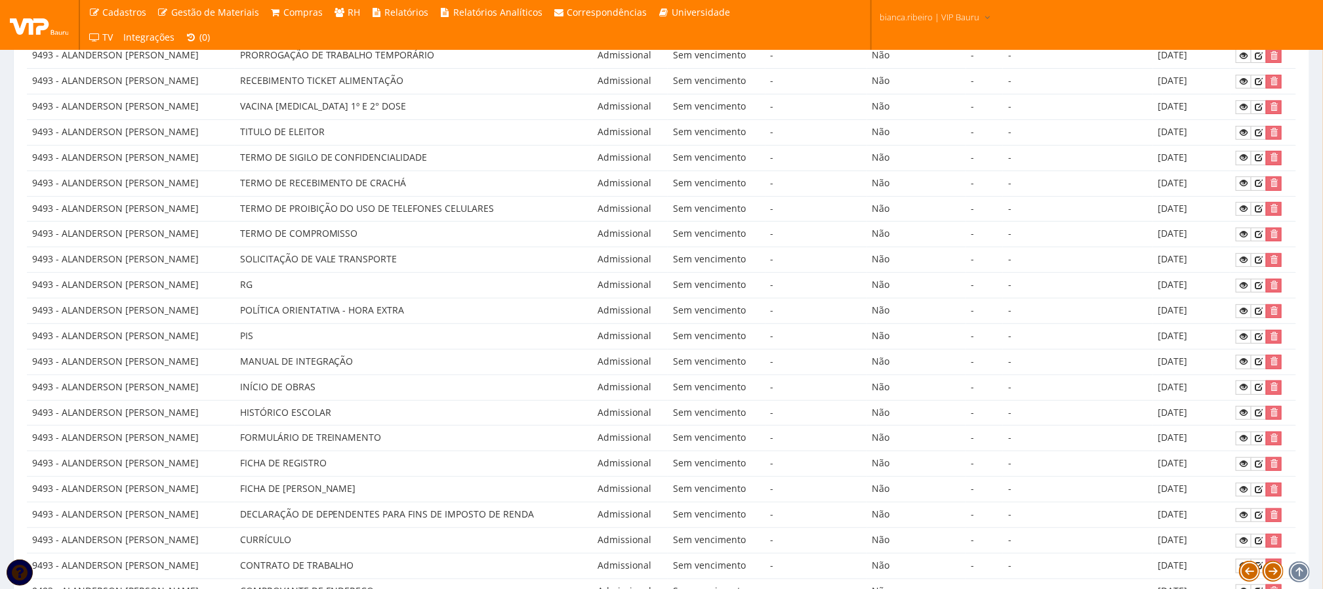
scroll to position [56, 0]
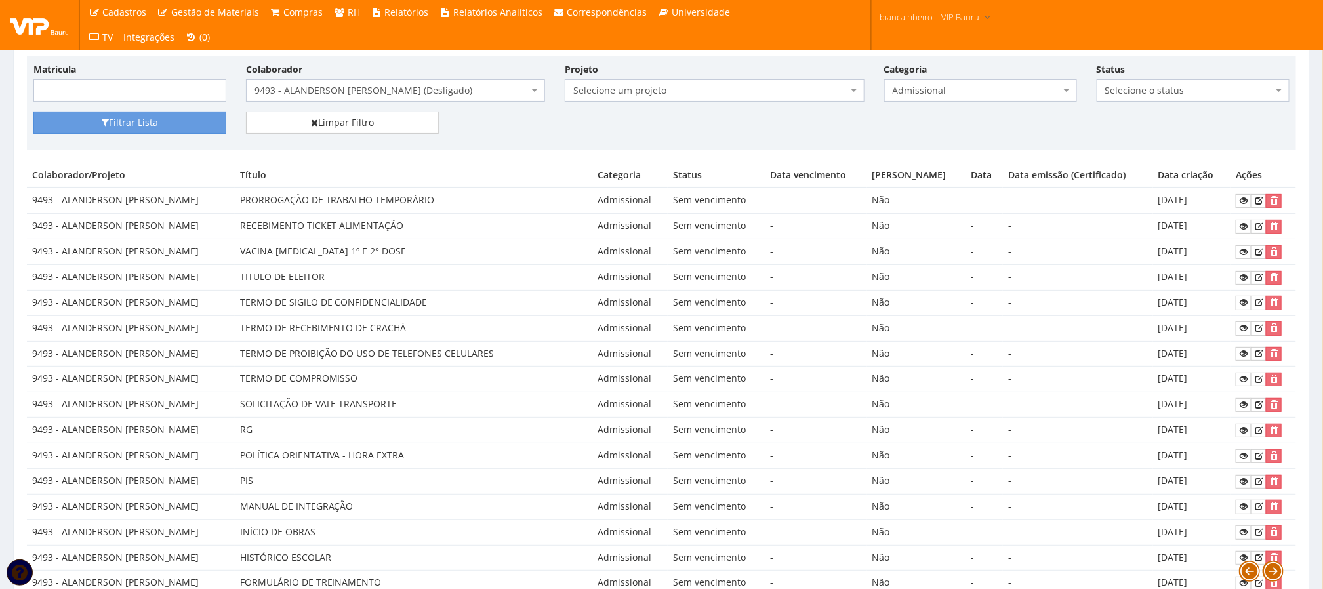
click at [449, 406] on td "SOLICITAÇÃO DE VALE TRANSPORTE" at bounding box center [414, 405] width 358 height 26
click at [1247, 406] on link at bounding box center [1244, 405] width 16 height 14
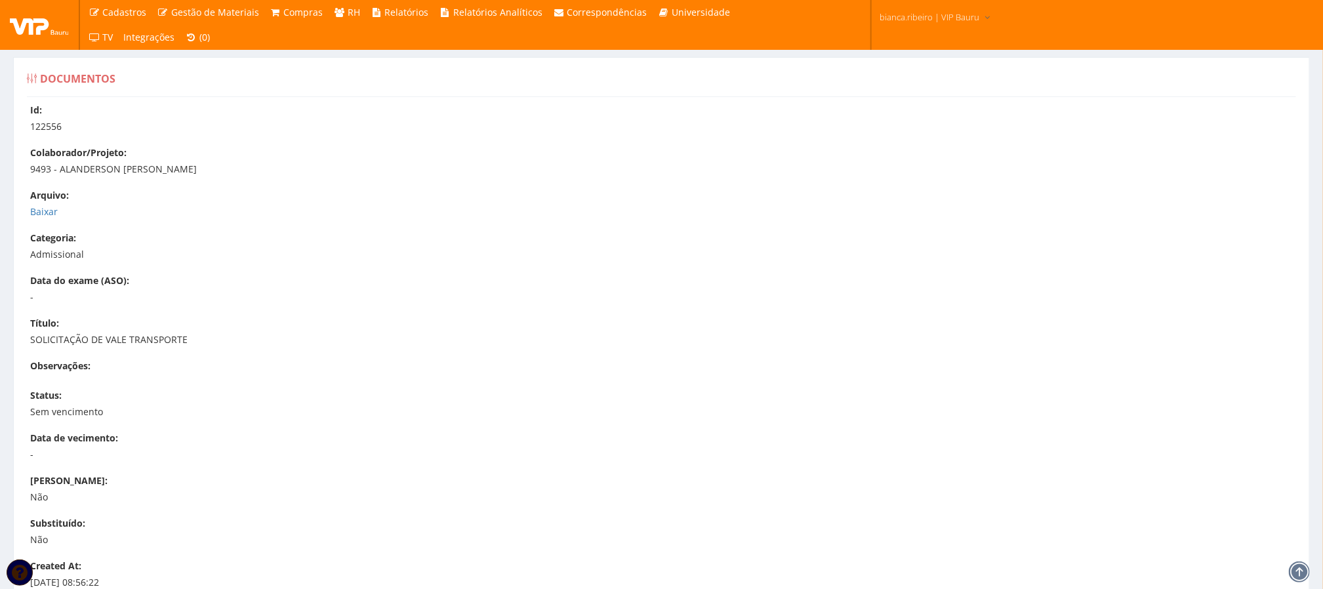
click at [35, 219] on div "Id: 122556 Colaborador/Projeto: 9493 - ALANDERSON FERNANDO DE SOUZA DA SILVA Ar…" at bounding box center [661, 400] width 1289 height 593
click at [35, 205] on div "Arquivo: Baixar" at bounding box center [668, 204] width 1276 height 30
click at [39, 217] on link "Baixar" at bounding box center [44, 211] width 28 height 12
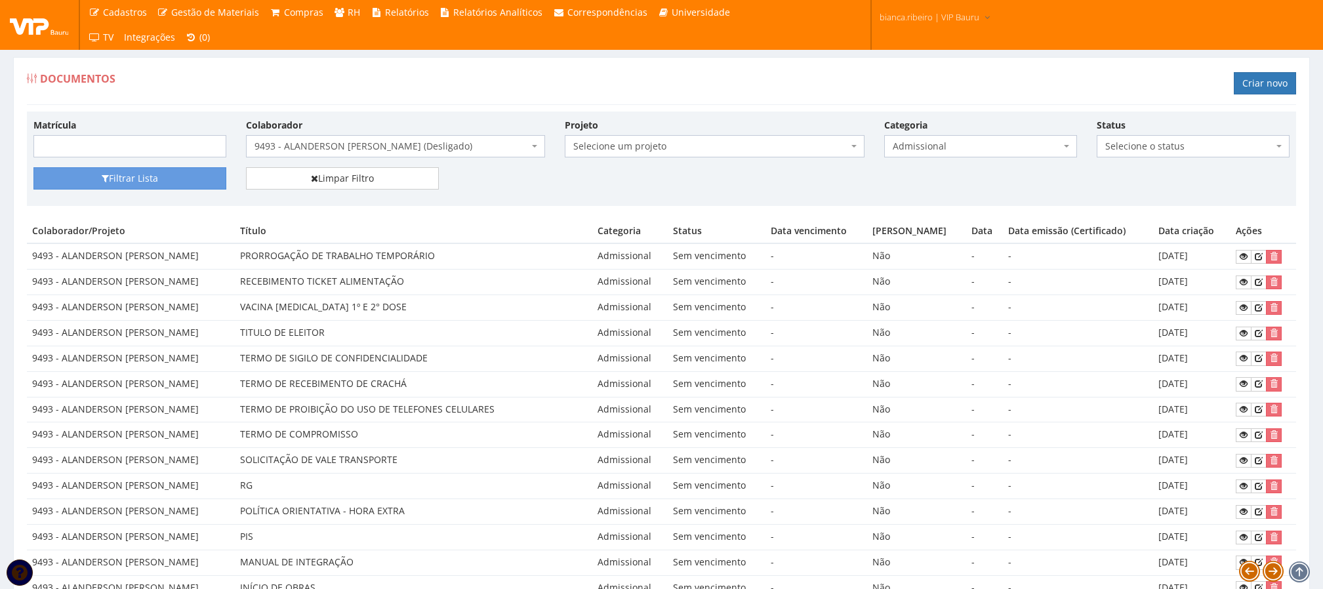
scroll to position [56, 0]
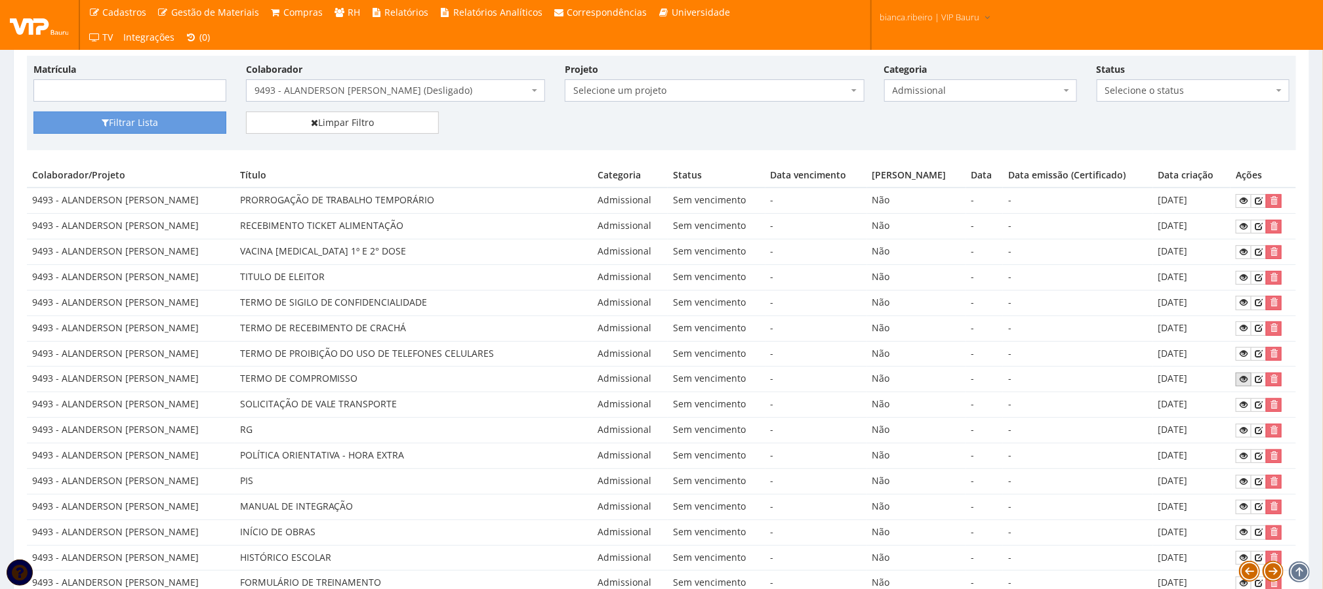
click at [1245, 384] on icon at bounding box center [1244, 379] width 8 height 9
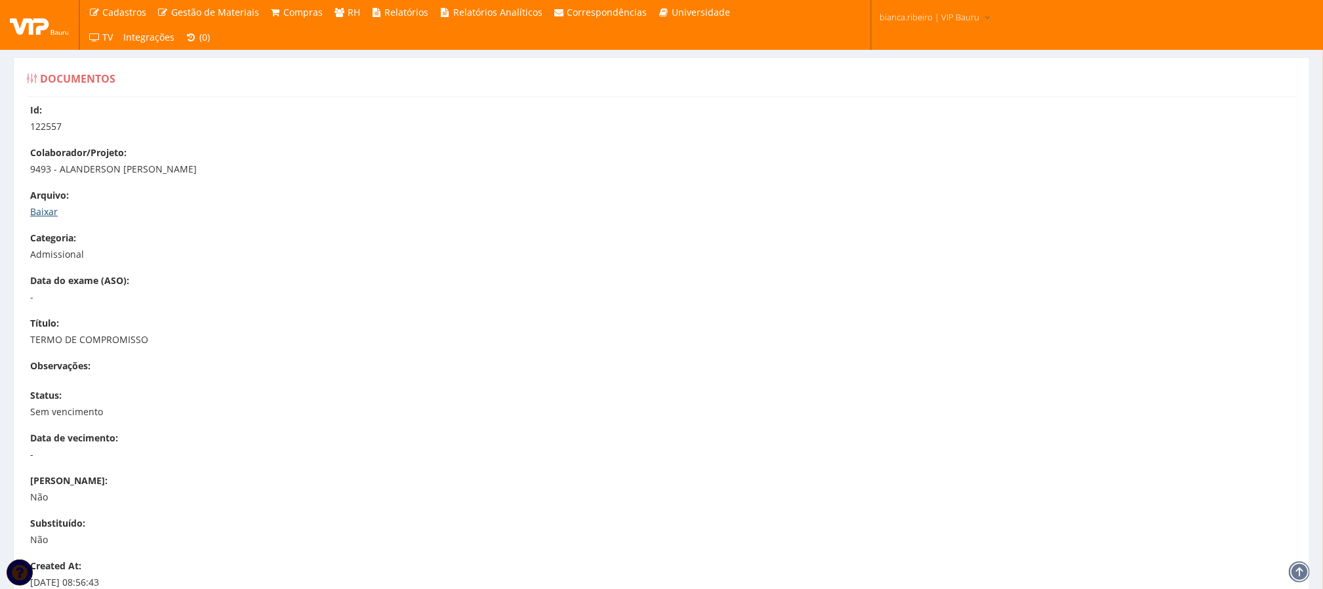
click at [38, 207] on link "Baixar" at bounding box center [44, 211] width 28 height 12
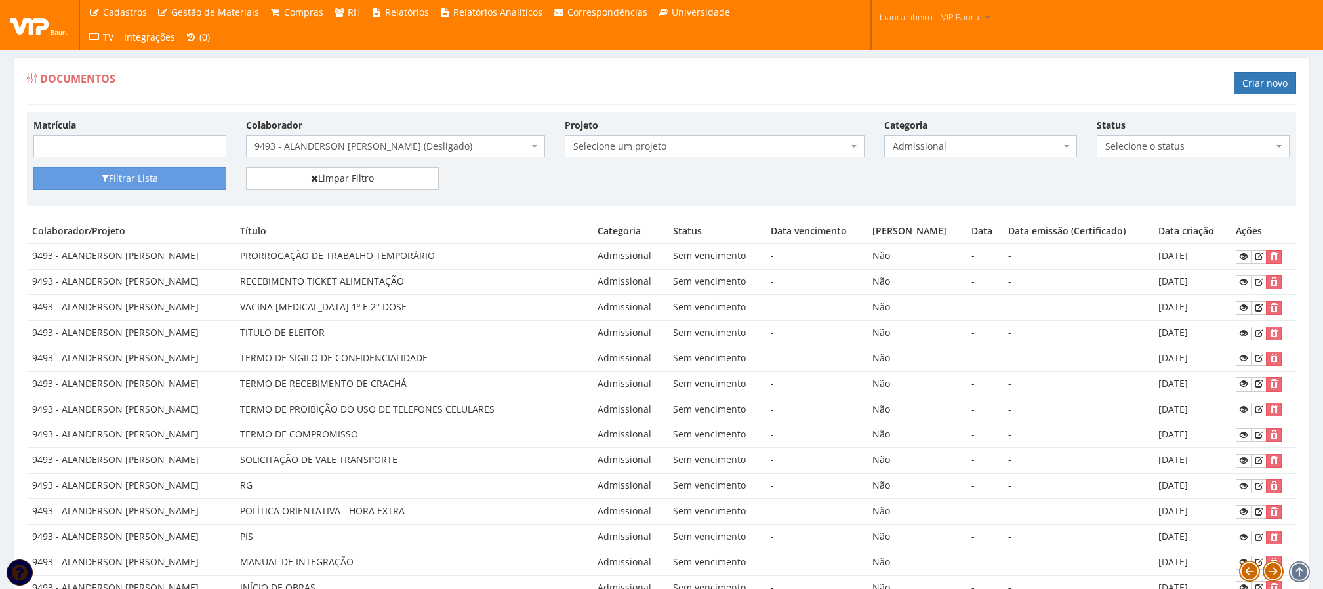
scroll to position [56, 0]
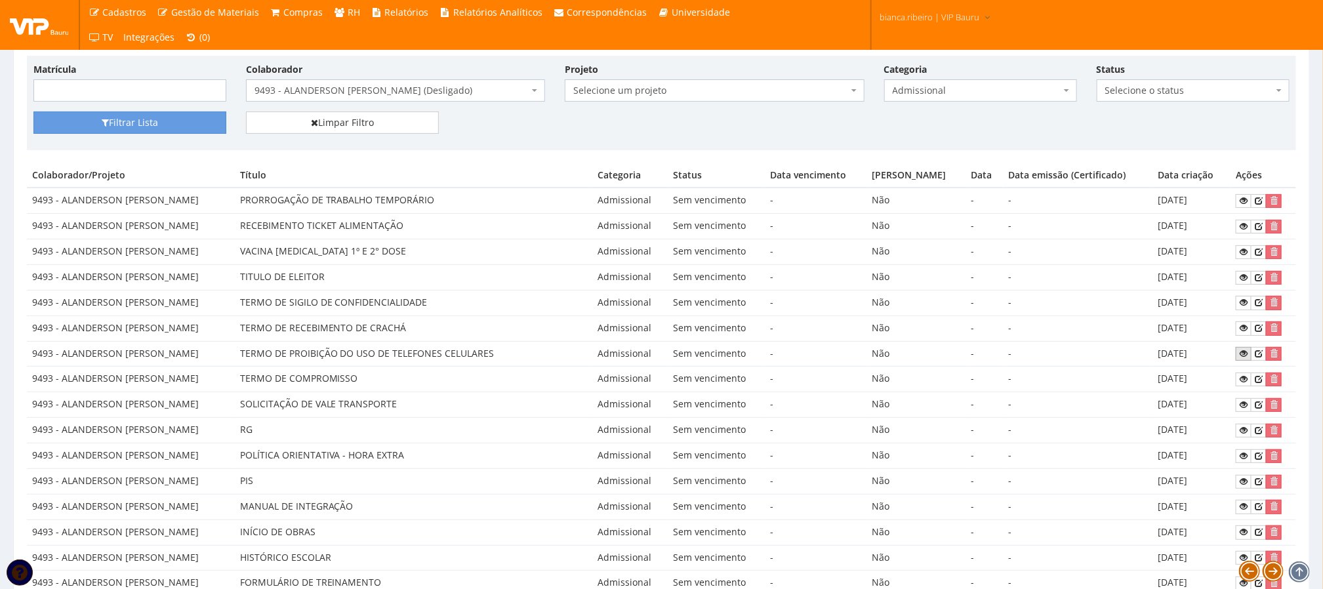
click at [1247, 358] on icon at bounding box center [1244, 353] width 8 height 9
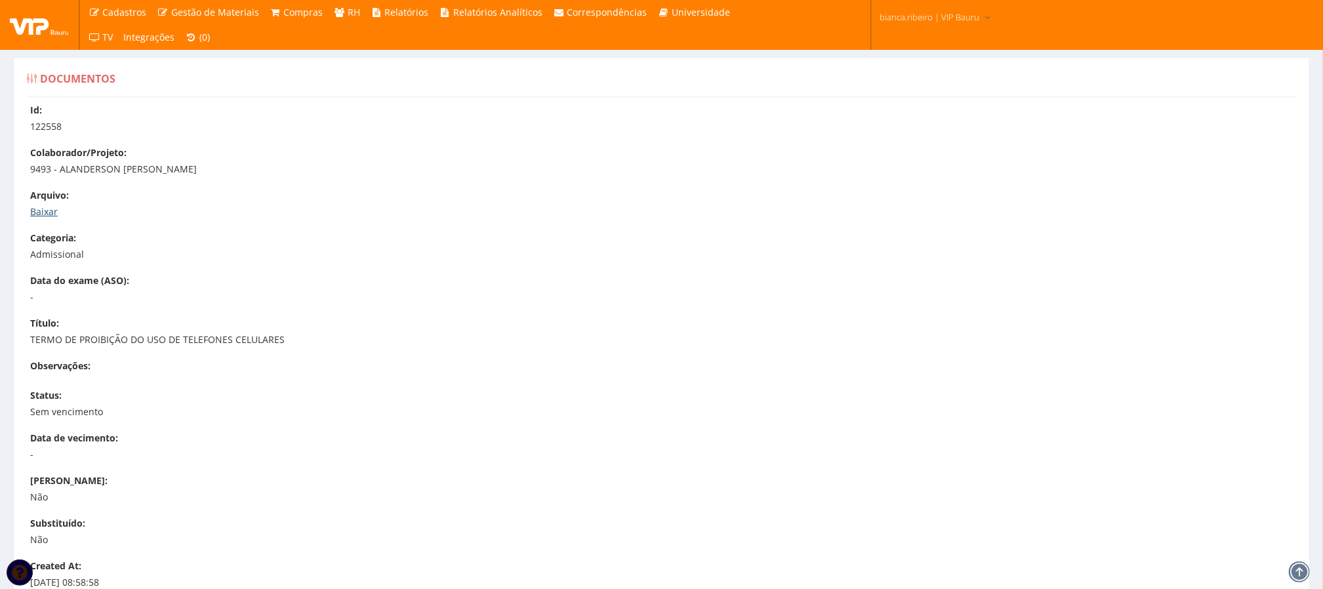
click at [48, 211] on link "Baixar" at bounding box center [44, 211] width 28 height 12
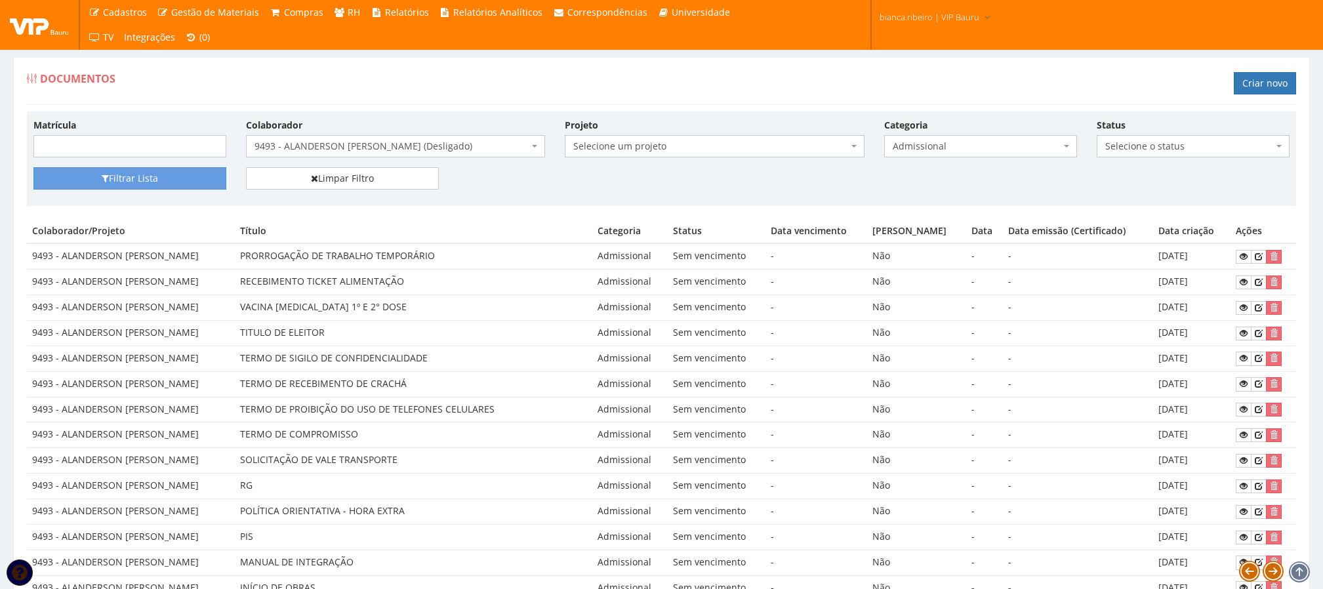
scroll to position [56, 0]
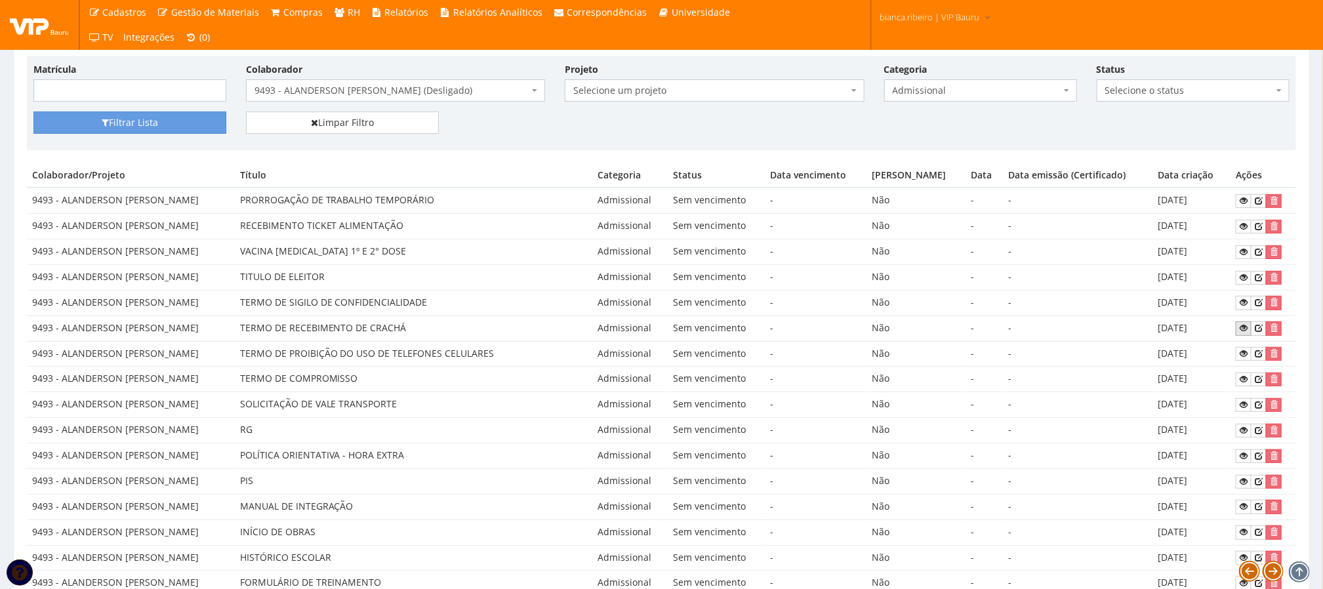
click at [1247, 333] on icon at bounding box center [1244, 327] width 8 height 9
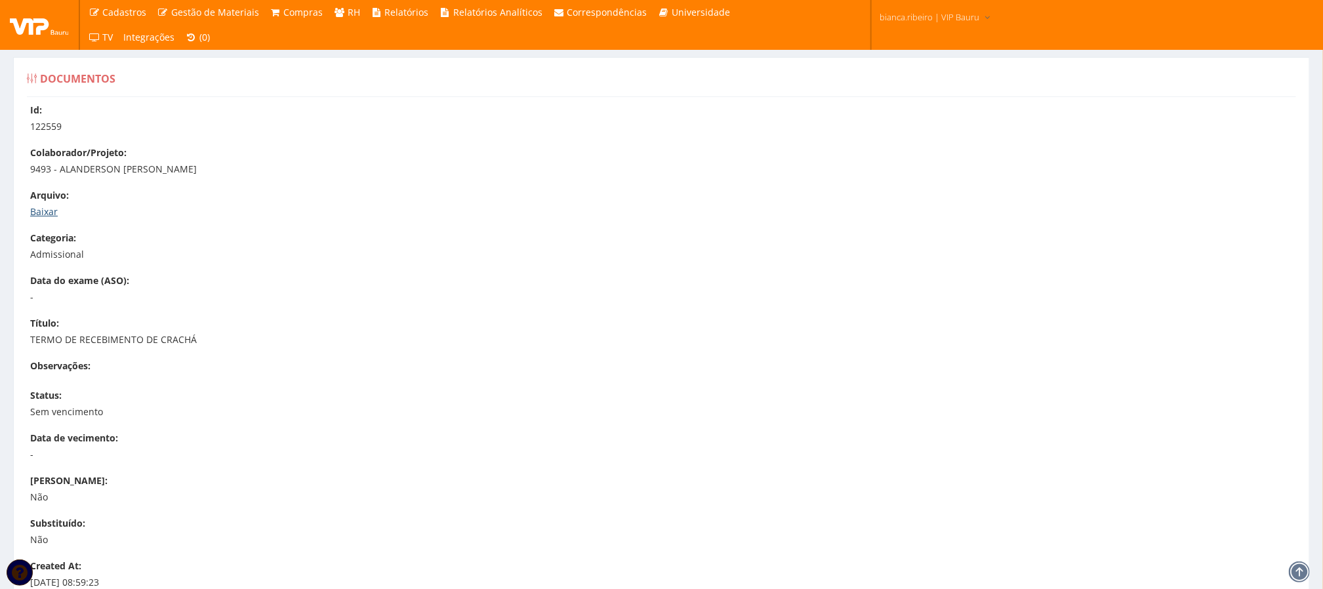
click at [38, 218] on link "Baixar" at bounding box center [44, 211] width 28 height 12
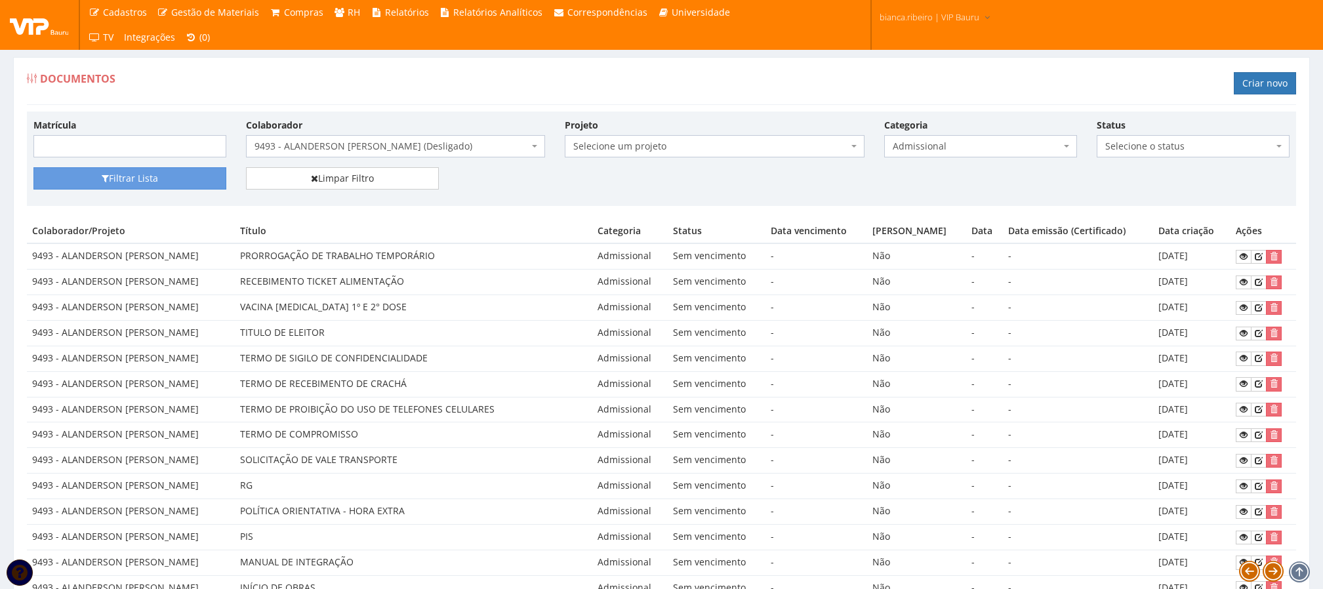
scroll to position [56, 0]
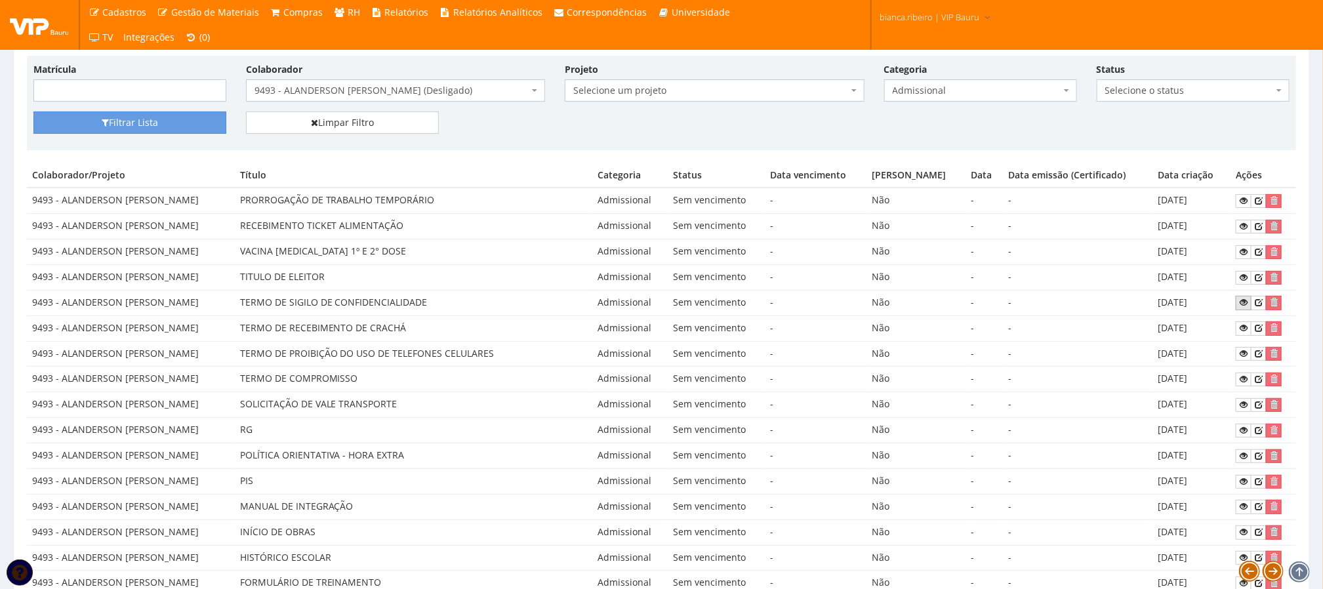
click at [1246, 307] on icon at bounding box center [1244, 302] width 8 height 9
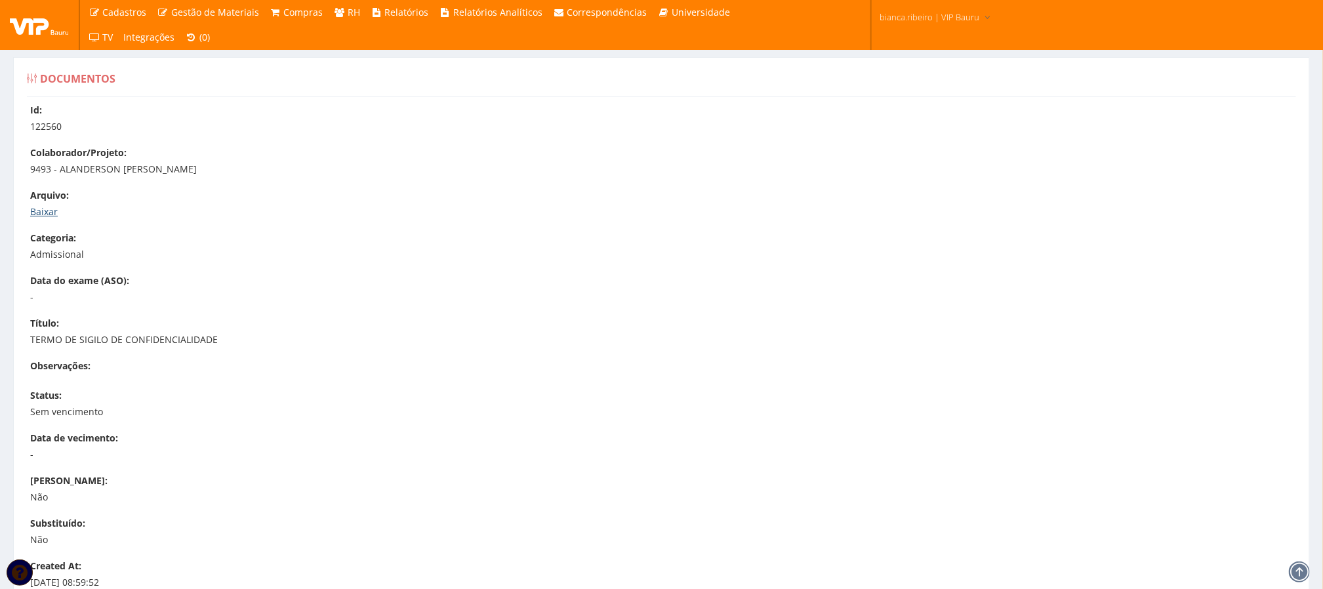
click at [52, 218] on link "Baixar" at bounding box center [44, 211] width 28 height 12
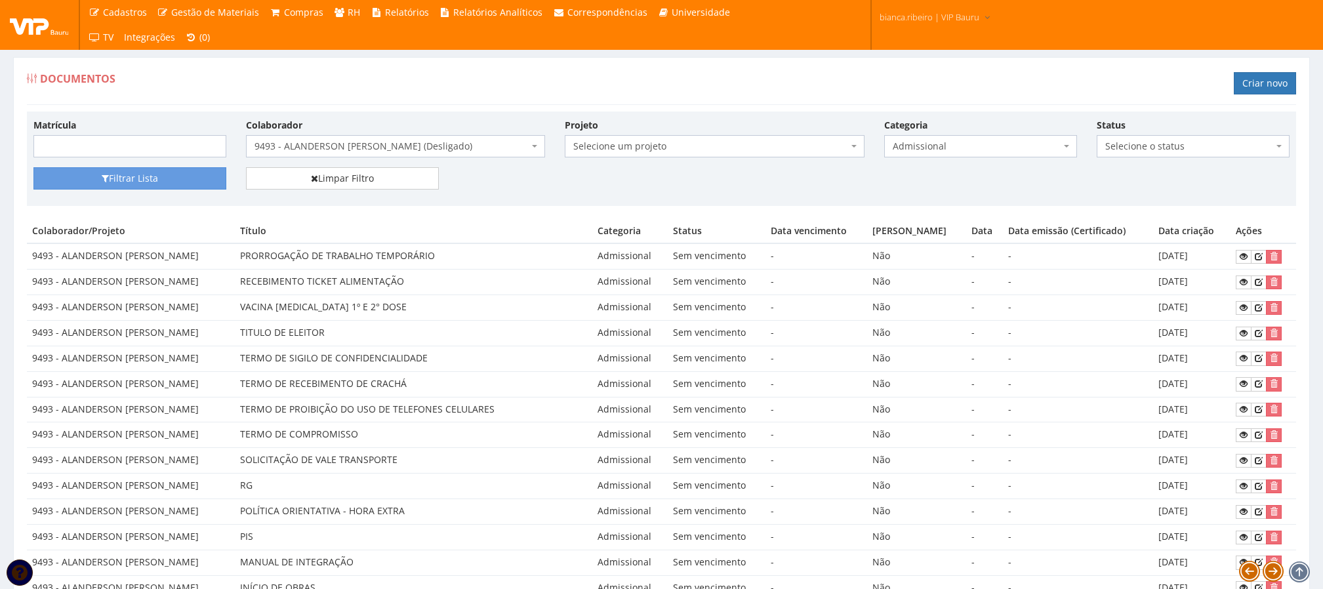
scroll to position [56, 0]
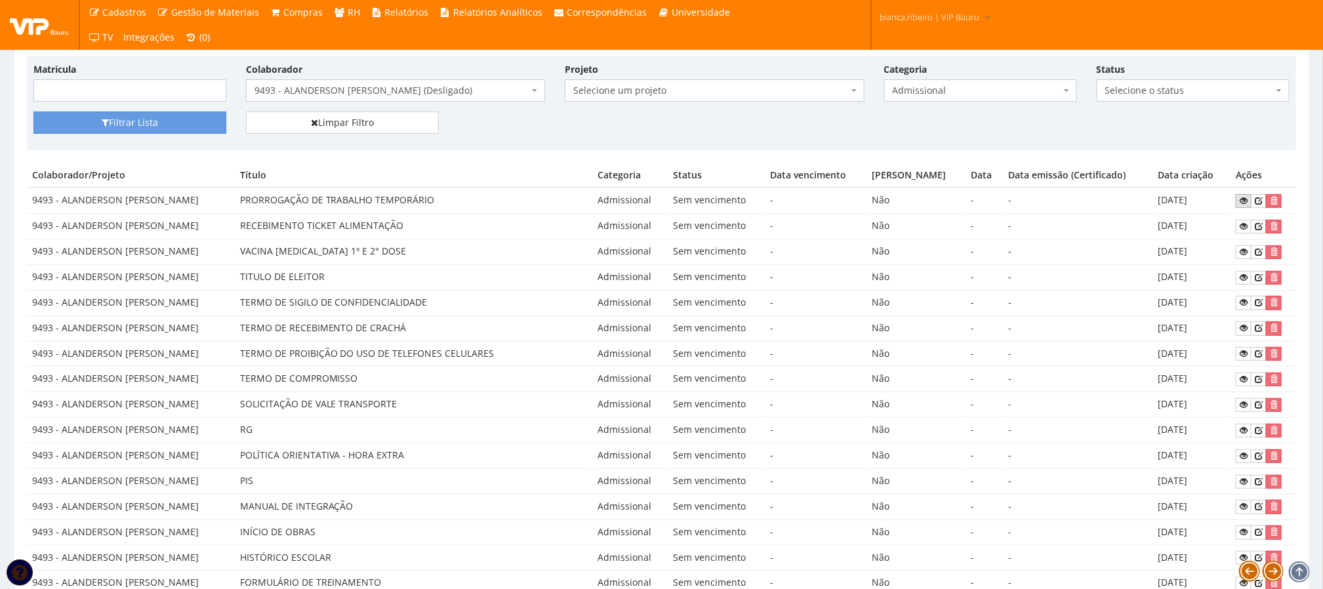
click at [1245, 199] on icon at bounding box center [1244, 200] width 8 height 9
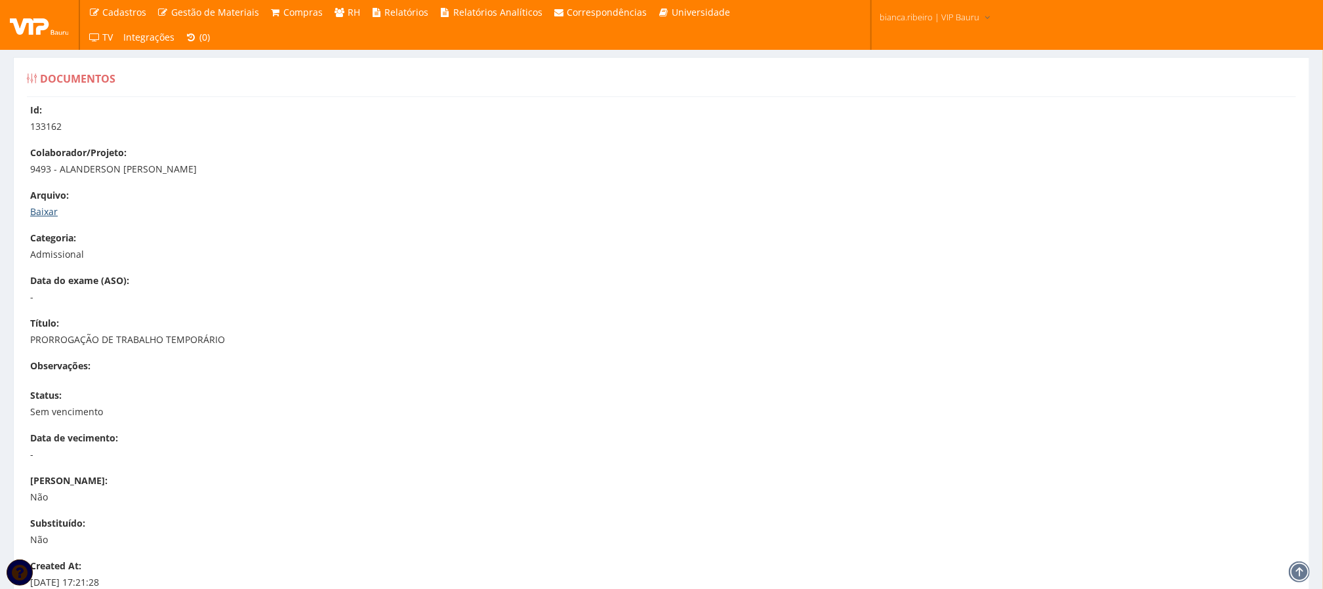
click at [47, 209] on link "Baixar" at bounding box center [44, 211] width 28 height 12
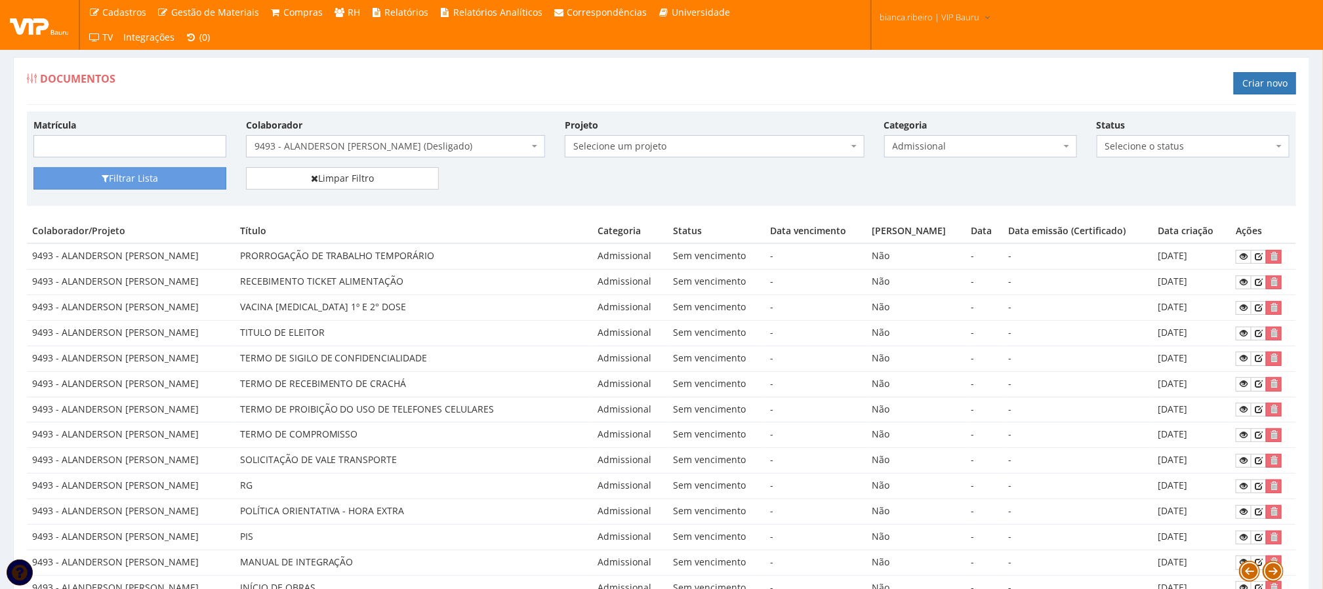
click at [1067, 146] on span at bounding box center [1068, 146] width 3 height 22
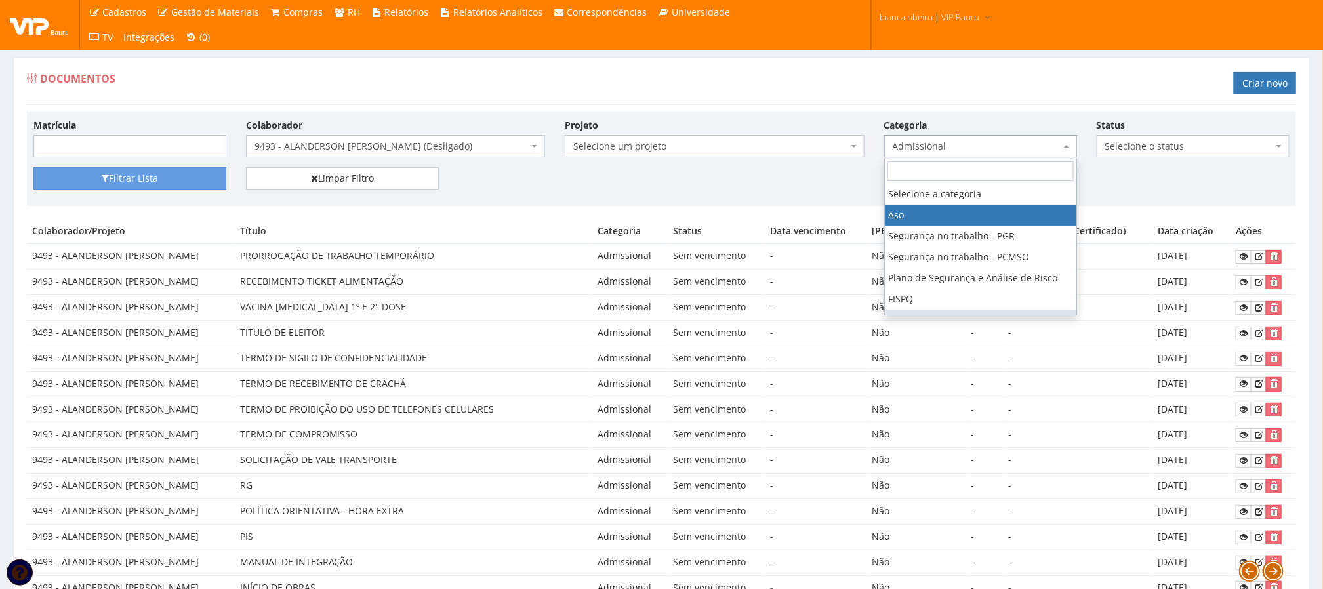
select select "aso"
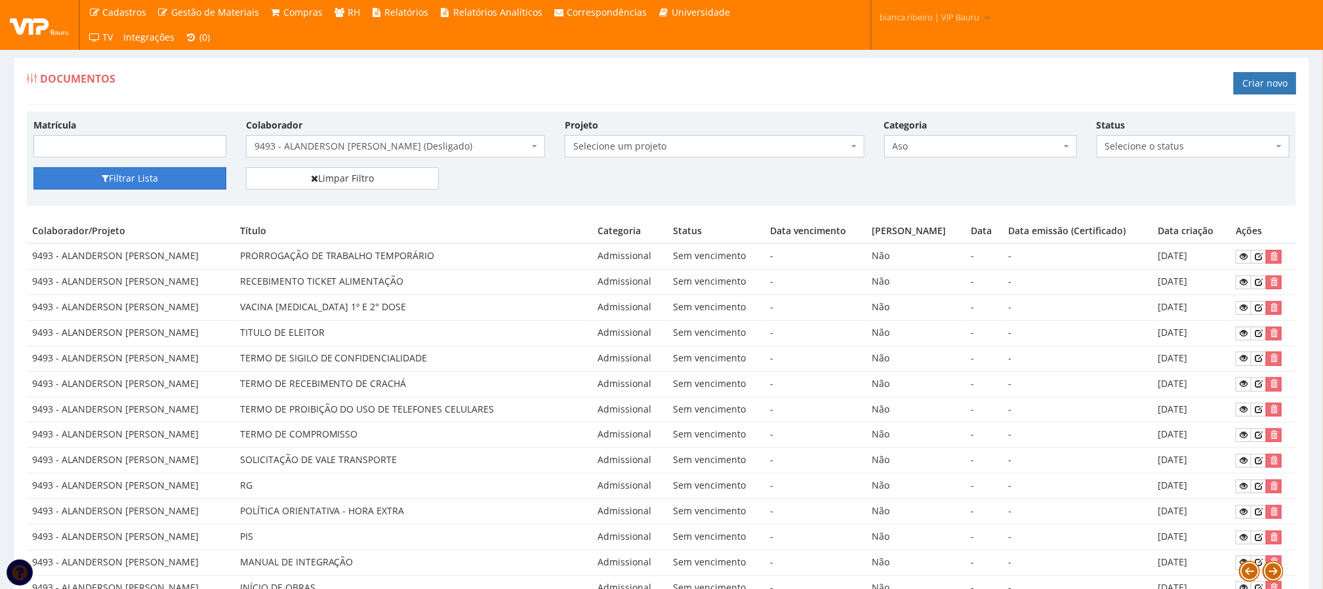
click at [104, 185] on button "Filtrar Lista" at bounding box center [129, 178] width 193 height 22
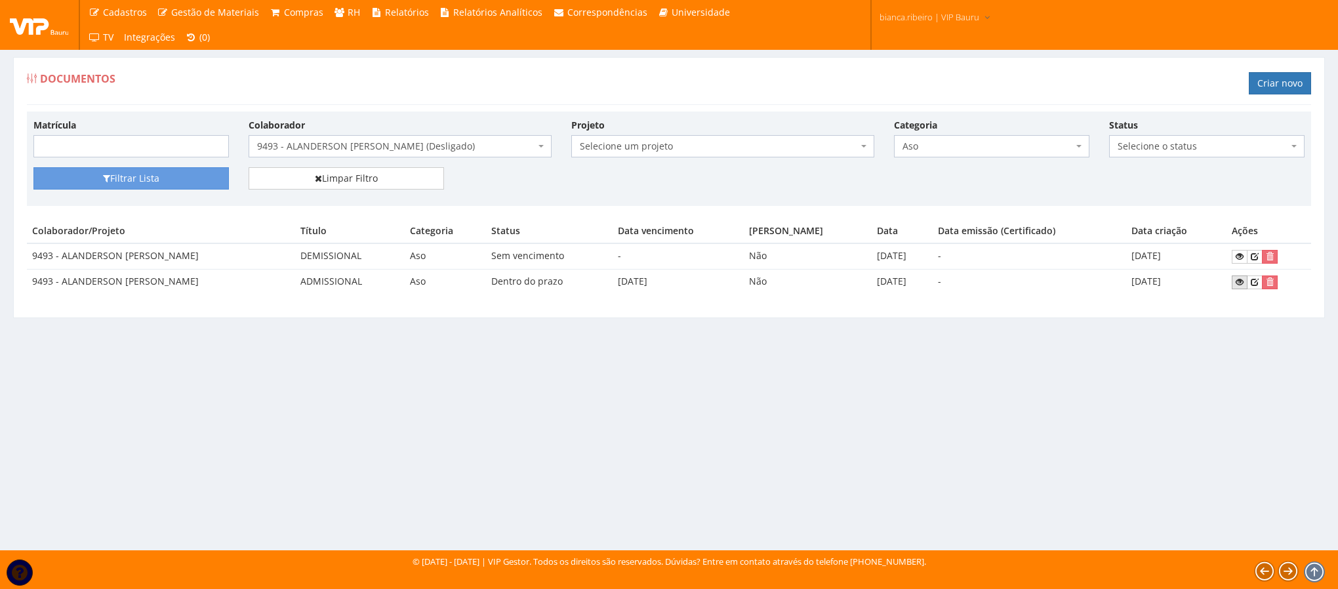
click at [1242, 284] on icon at bounding box center [1240, 282] width 8 height 9
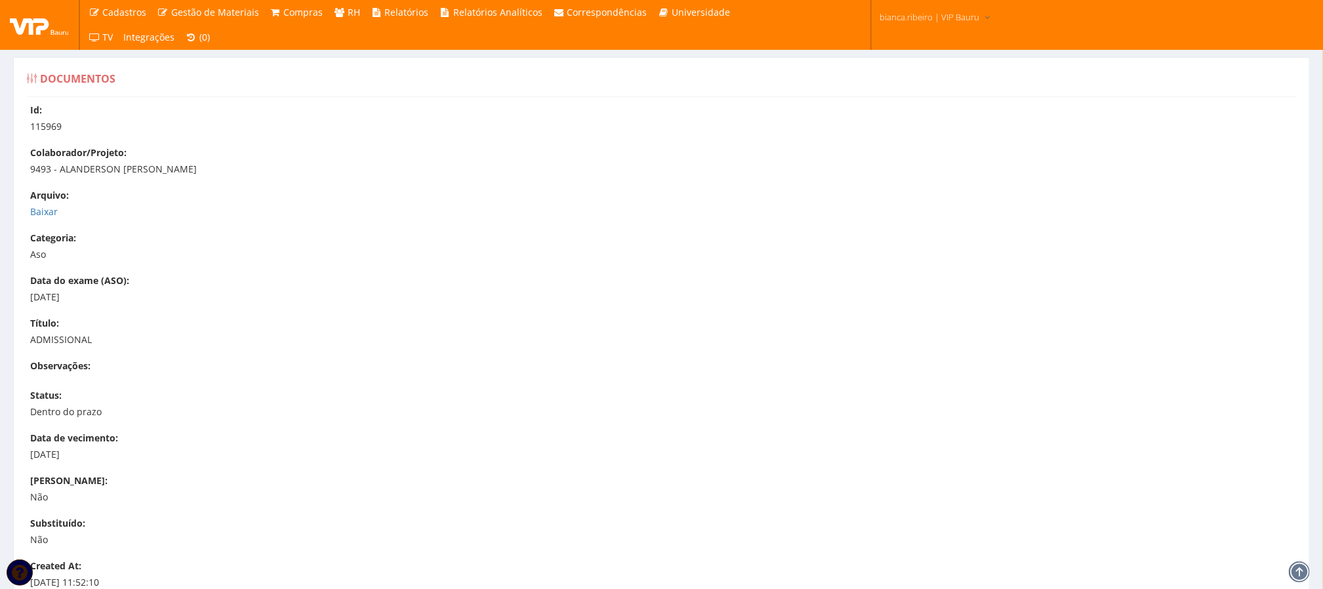
drag, startPoint x: 24, startPoint y: 209, endPoint x: 40, endPoint y: 221, distance: 20.1
click at [26, 209] on div "Id: 115969 Colaborador/Projeto: 9493 - ALANDERSON FERNANDO DE SOUZA DA SILVA Ar…" at bounding box center [661, 400] width 1289 height 593
click at [40, 221] on div "Id: 115969 Colaborador/Projeto: 9493 - ALANDERSON FERNANDO DE SOUZA DA SILVA Ar…" at bounding box center [661, 400] width 1289 height 593
click at [41, 209] on link "Baixar" at bounding box center [44, 211] width 28 height 12
click at [42, 207] on link "Baixar" at bounding box center [44, 211] width 28 height 12
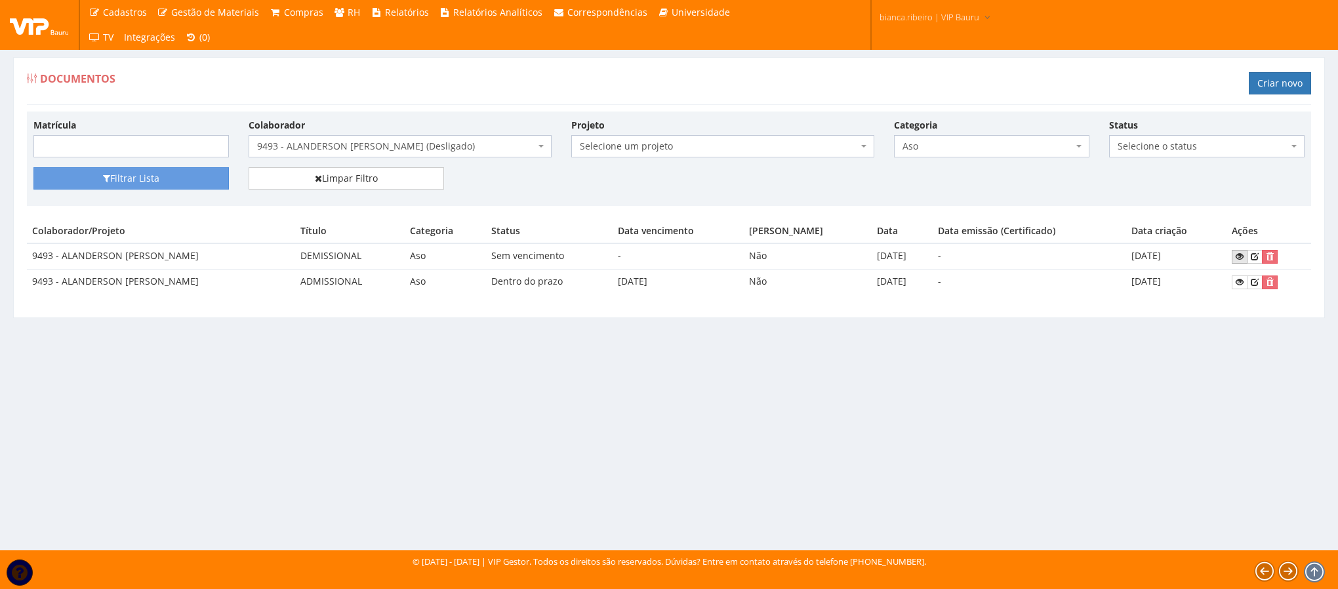
click at [1248, 258] on link at bounding box center [1240, 257] width 16 height 14
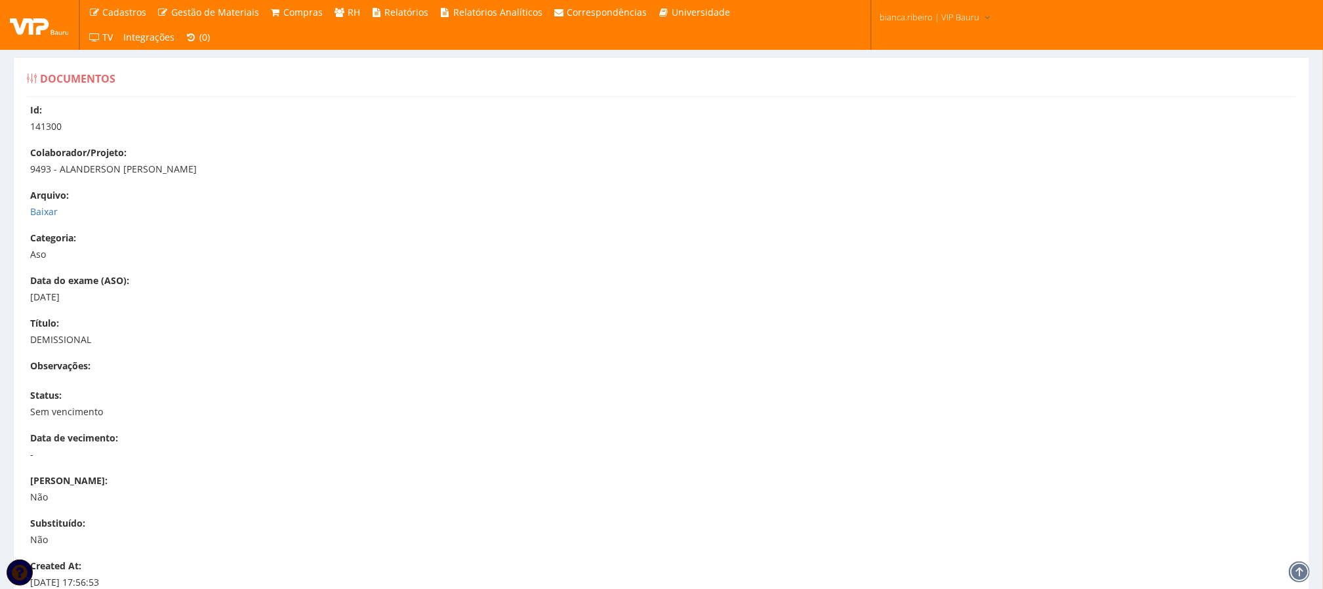
click at [31, 205] on div "Arquivo: Baixar" at bounding box center [668, 204] width 1276 height 30
click at [50, 218] on link "Baixar" at bounding box center [44, 211] width 28 height 12
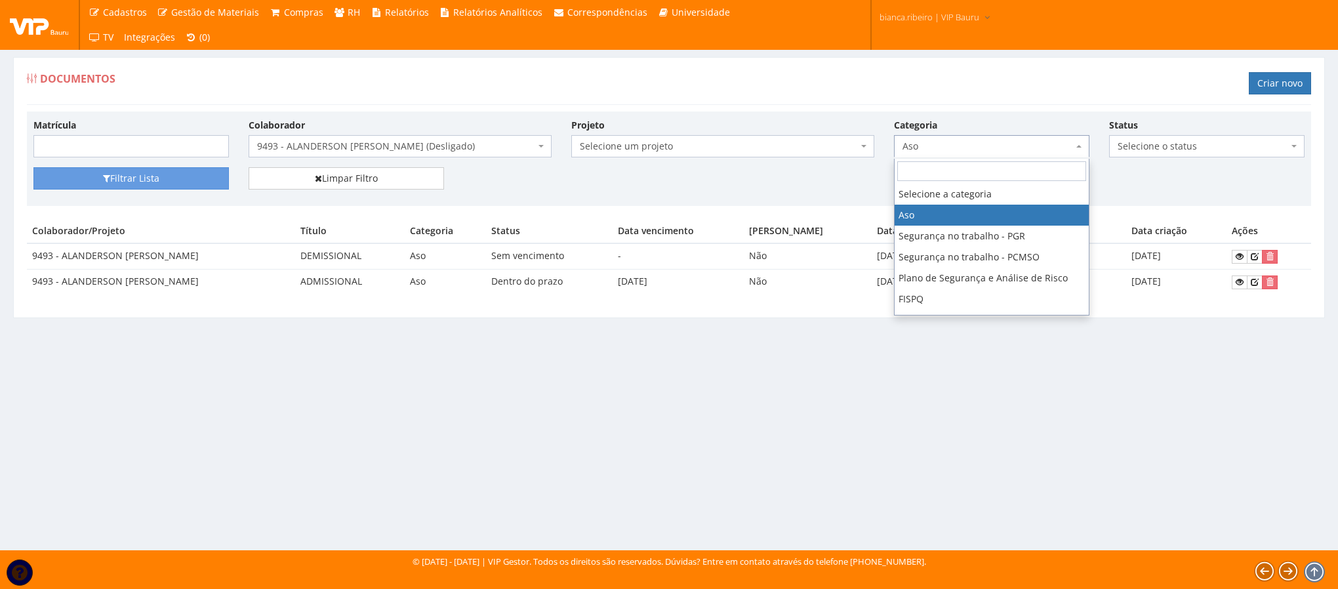
click at [953, 153] on span "Aso" at bounding box center [988, 146] width 171 height 13
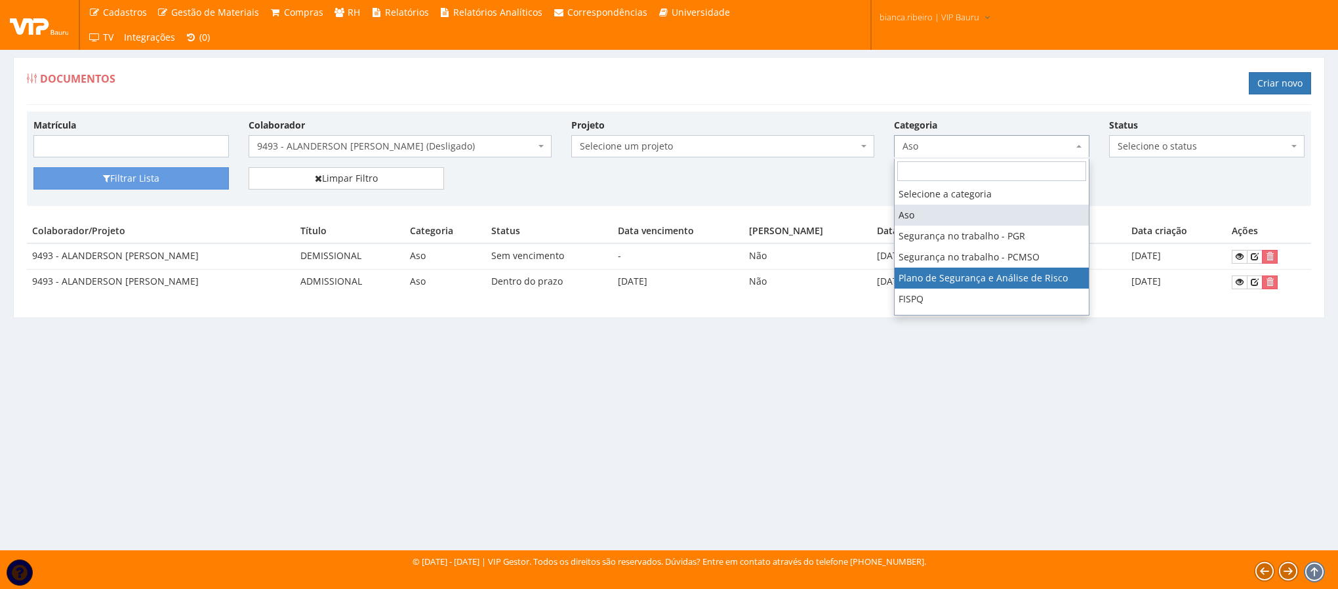
scroll to position [197, 0]
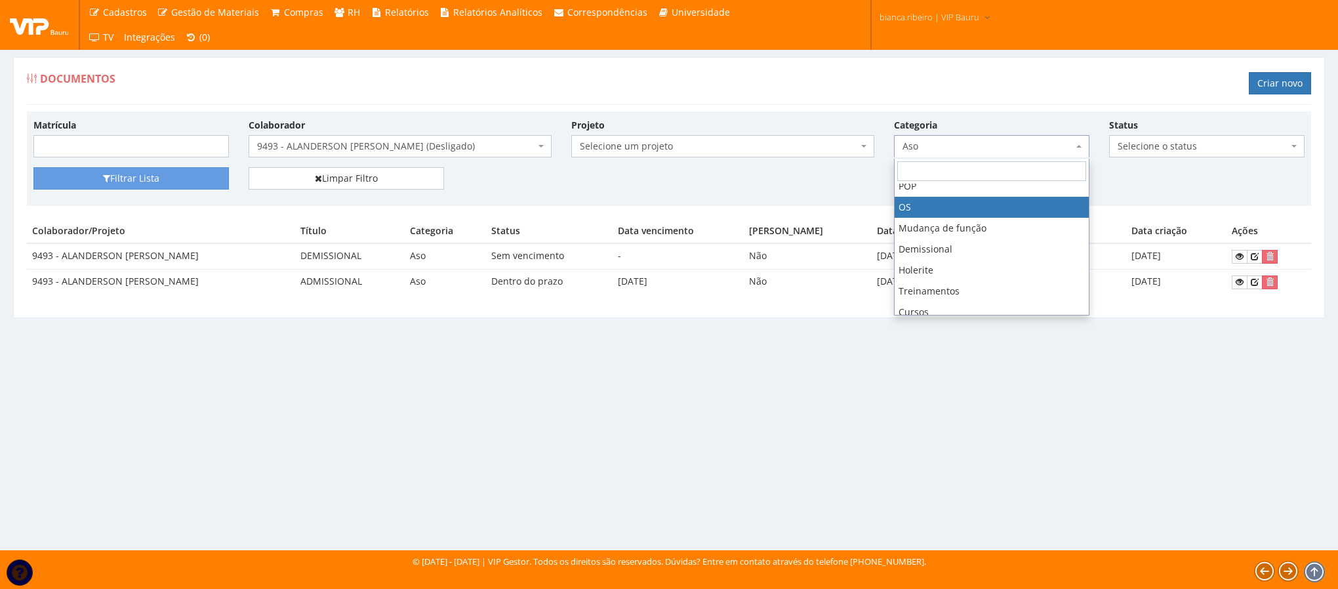
select select "os"
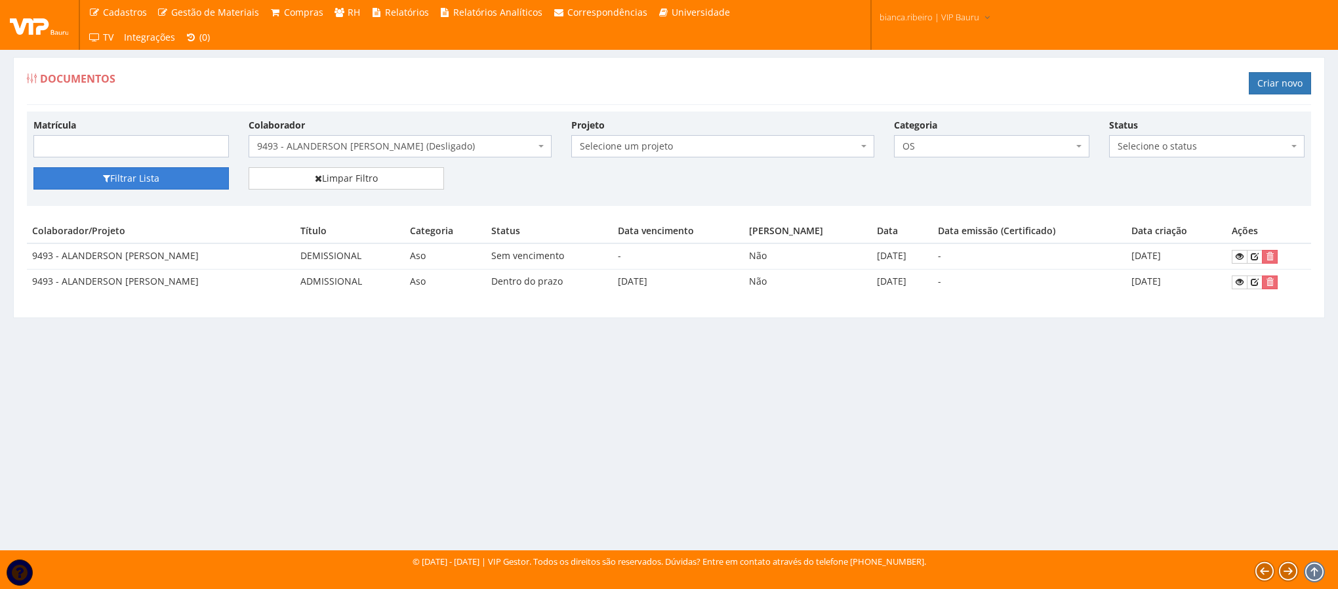
click at [171, 176] on button "Filtrar Lista" at bounding box center [131, 178] width 196 height 22
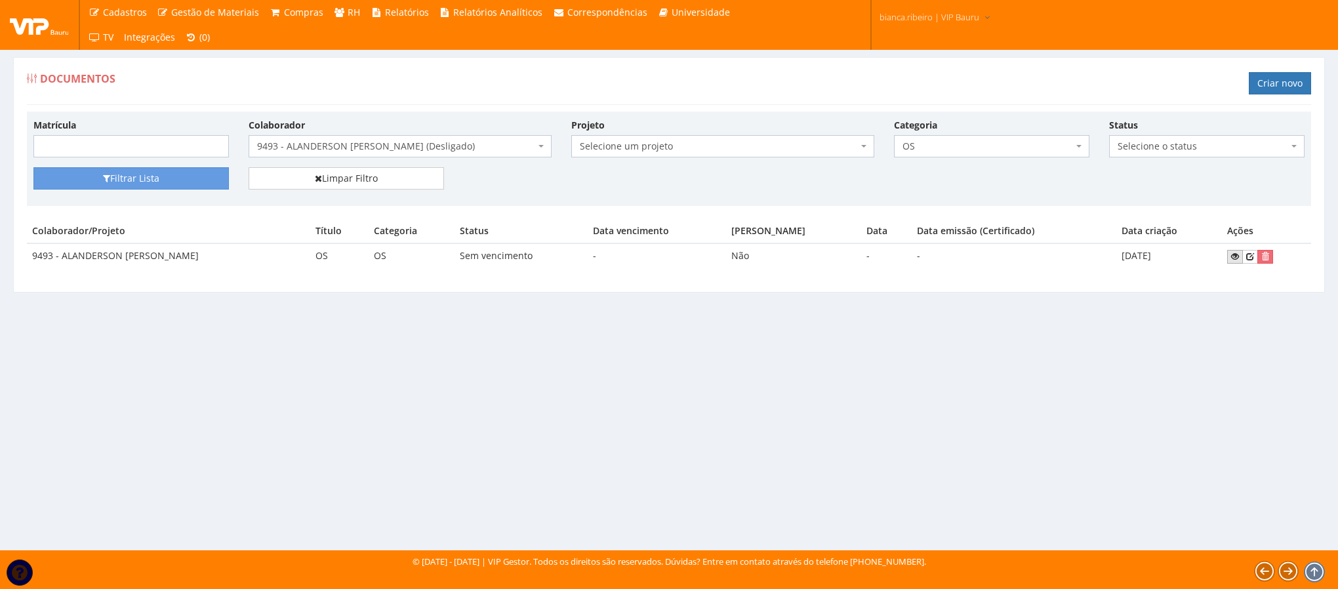
click at [1235, 261] on icon at bounding box center [1236, 256] width 8 height 9
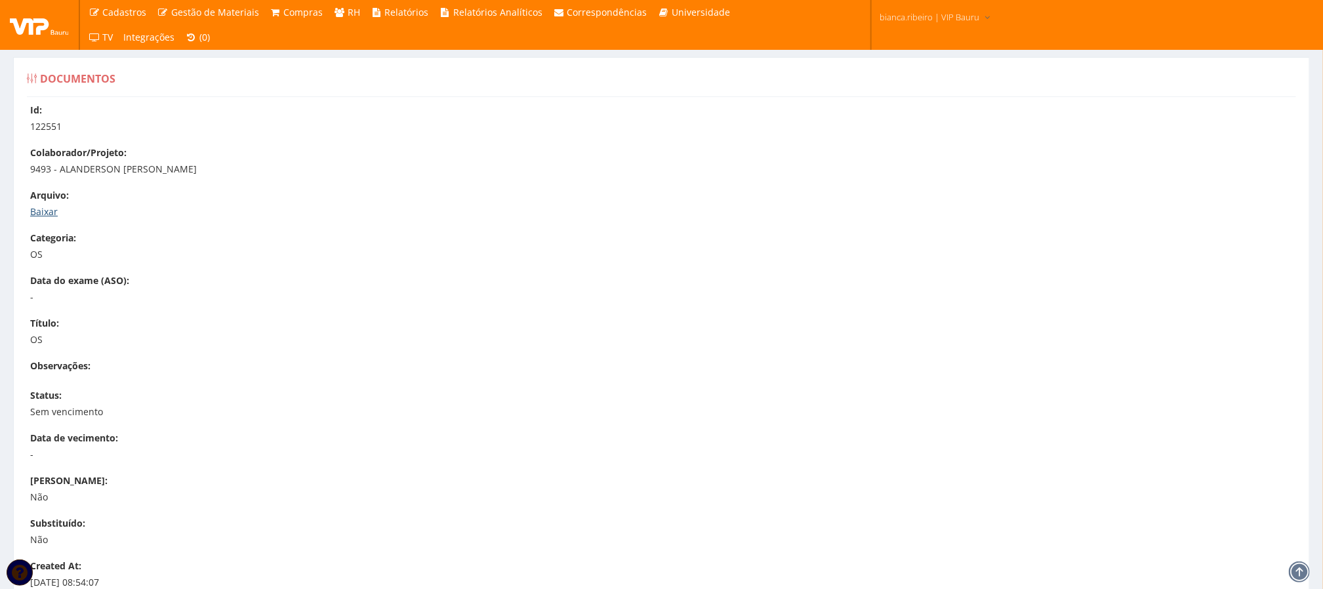
click at [45, 217] on link "Baixar" at bounding box center [44, 211] width 28 height 12
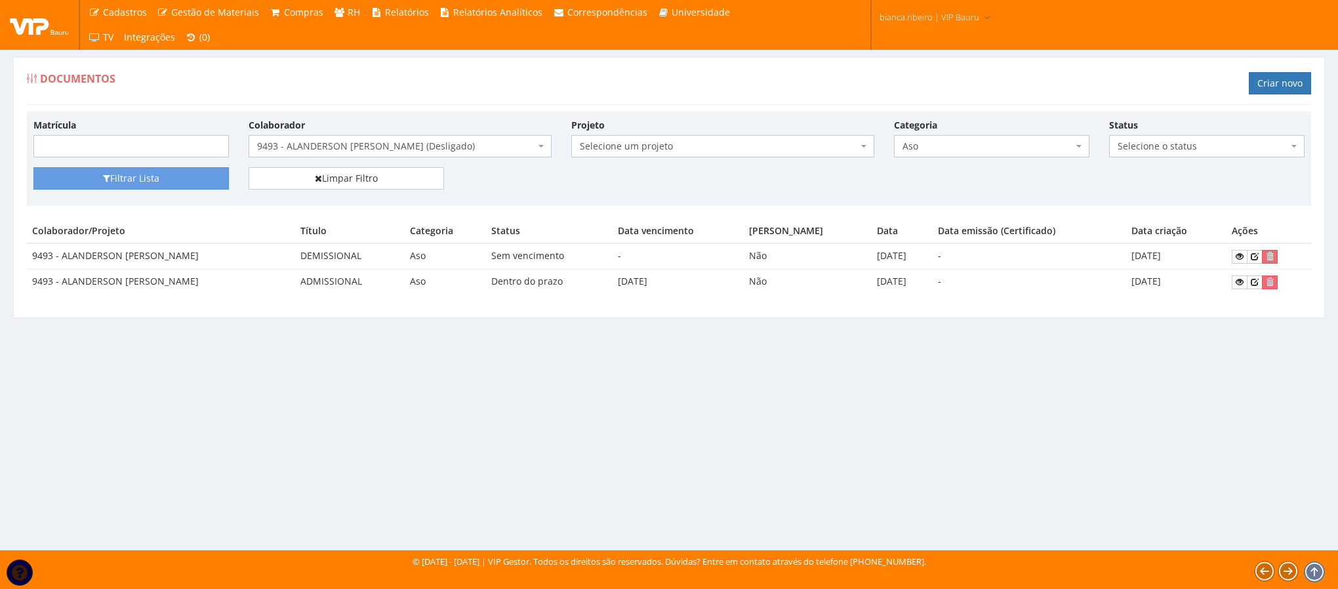
click at [1022, 162] on div "Matrícula Colaborador Selecione um colaborador 9242 - ABEL ROSA PEREIRA (Deslig…" at bounding box center [669, 142] width 1291 height 49
click at [1016, 148] on span "Aso" at bounding box center [988, 146] width 171 height 13
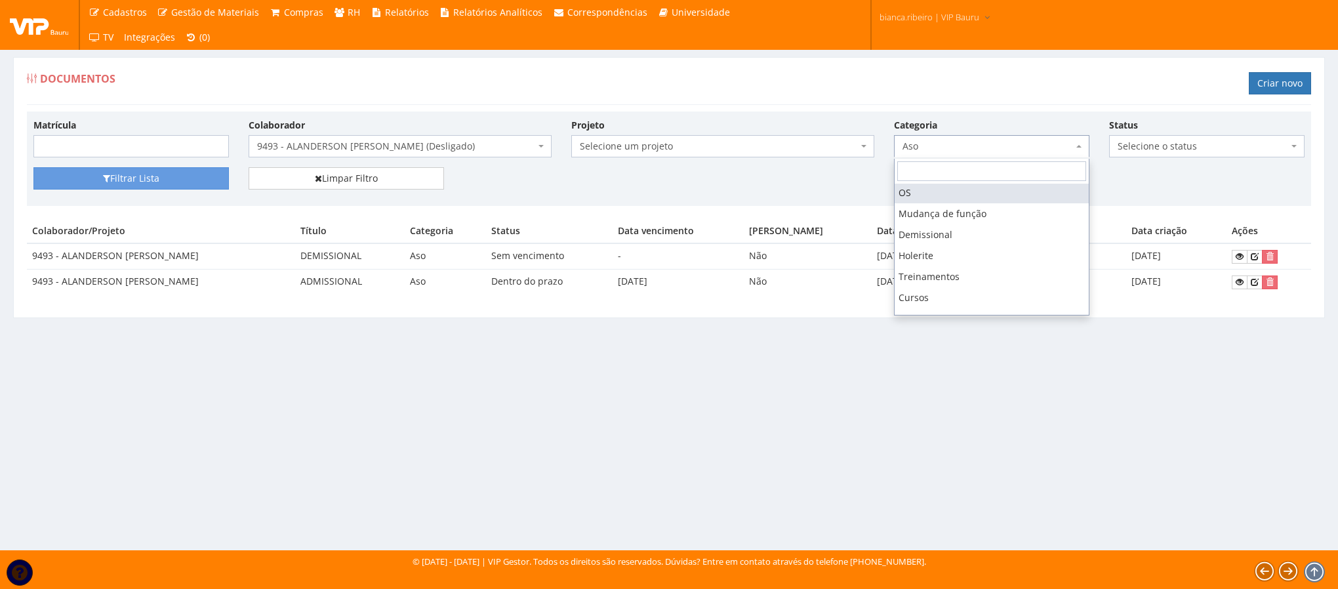
scroll to position [89, 0]
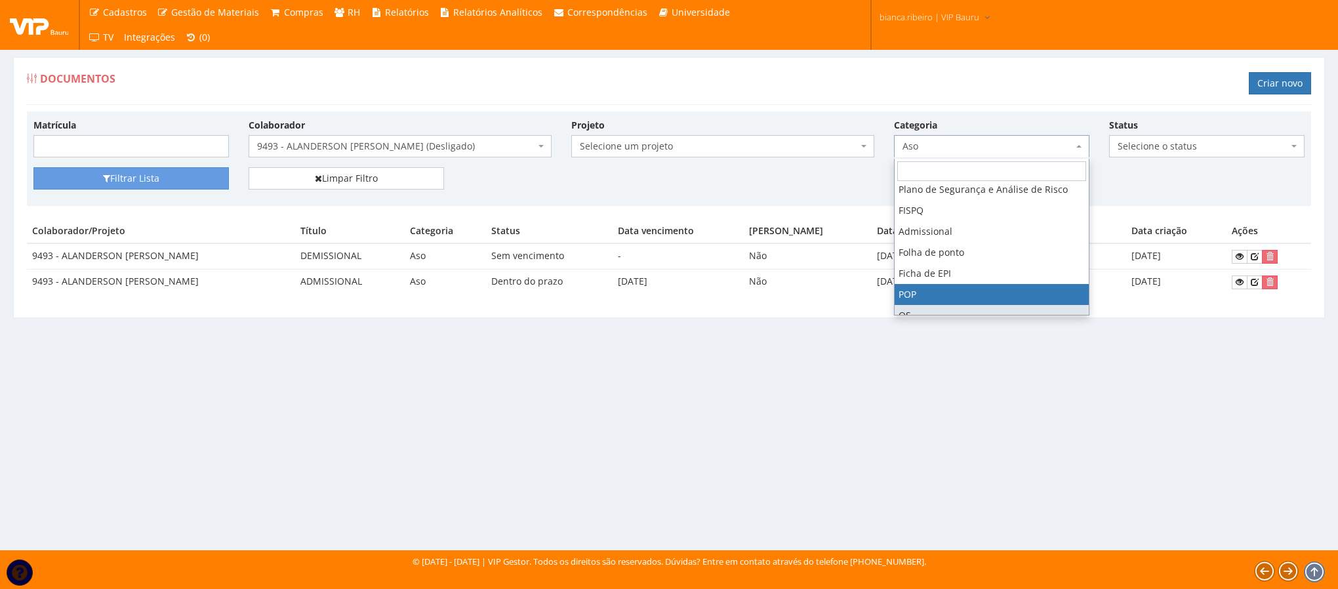
select select "pop"
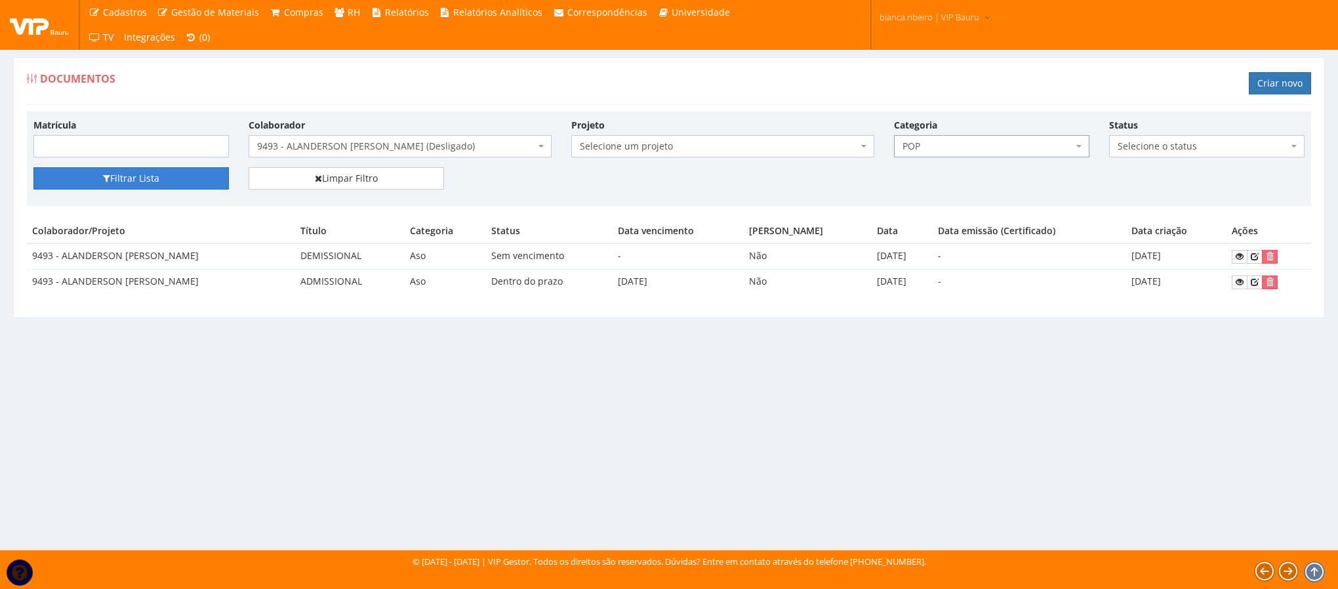
click at [192, 178] on button "Filtrar Lista" at bounding box center [131, 178] width 196 height 22
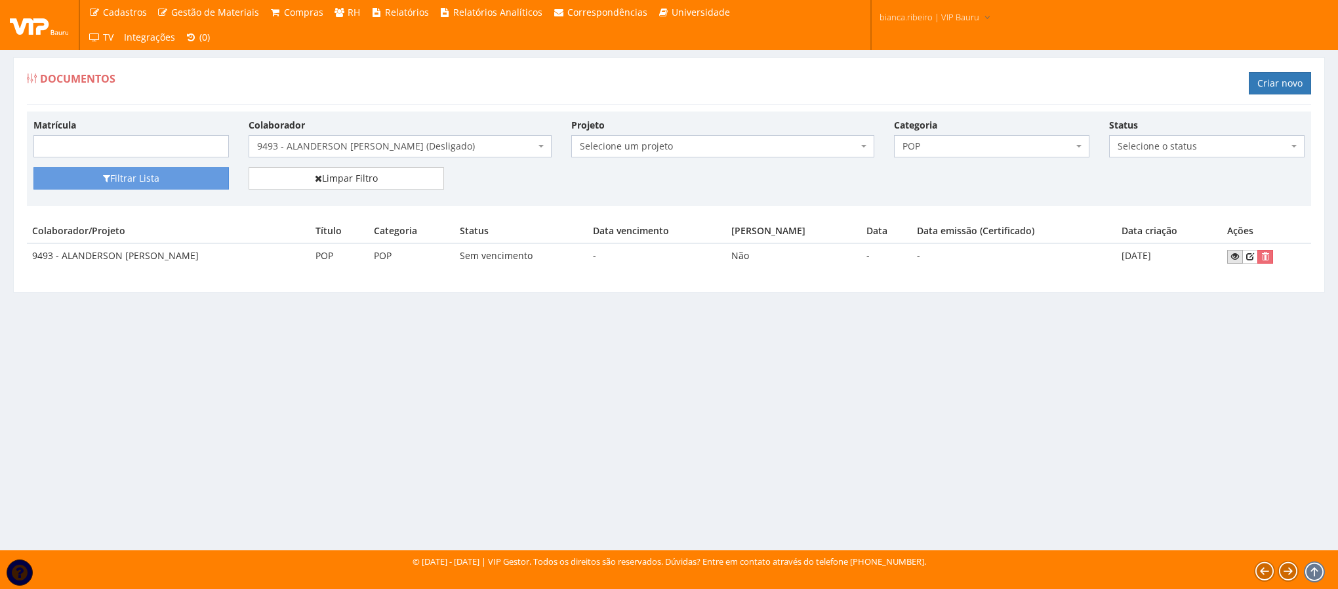
click at [1234, 255] on icon at bounding box center [1236, 256] width 8 height 9
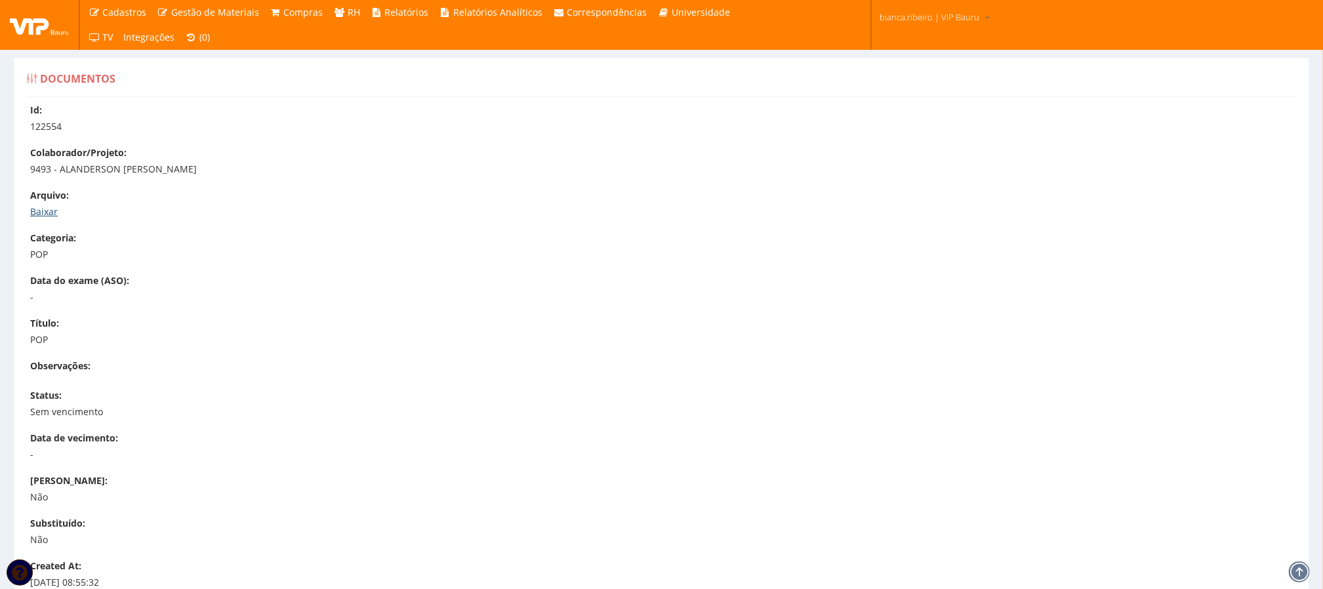
click at [30, 209] on link "Baixar" at bounding box center [44, 211] width 28 height 12
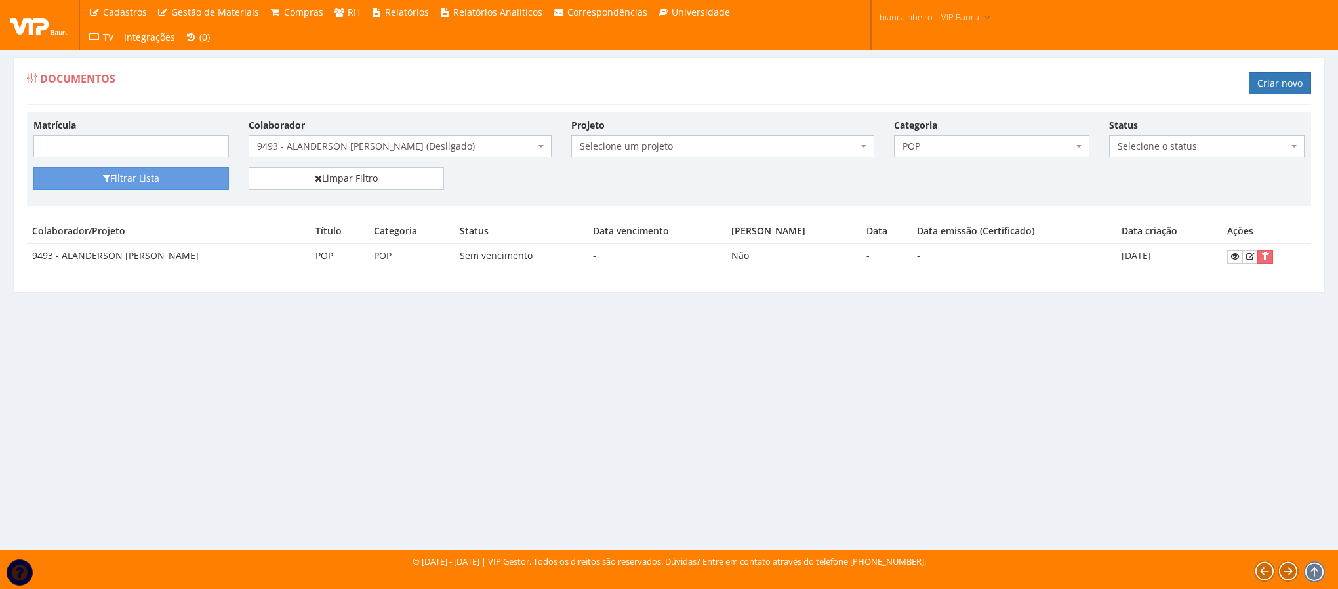
click at [1048, 158] on body "Cadastros Clientes Unidades Subclientes Unidades de Subclientes Projetos Vagas …" at bounding box center [669, 294] width 1338 height 589
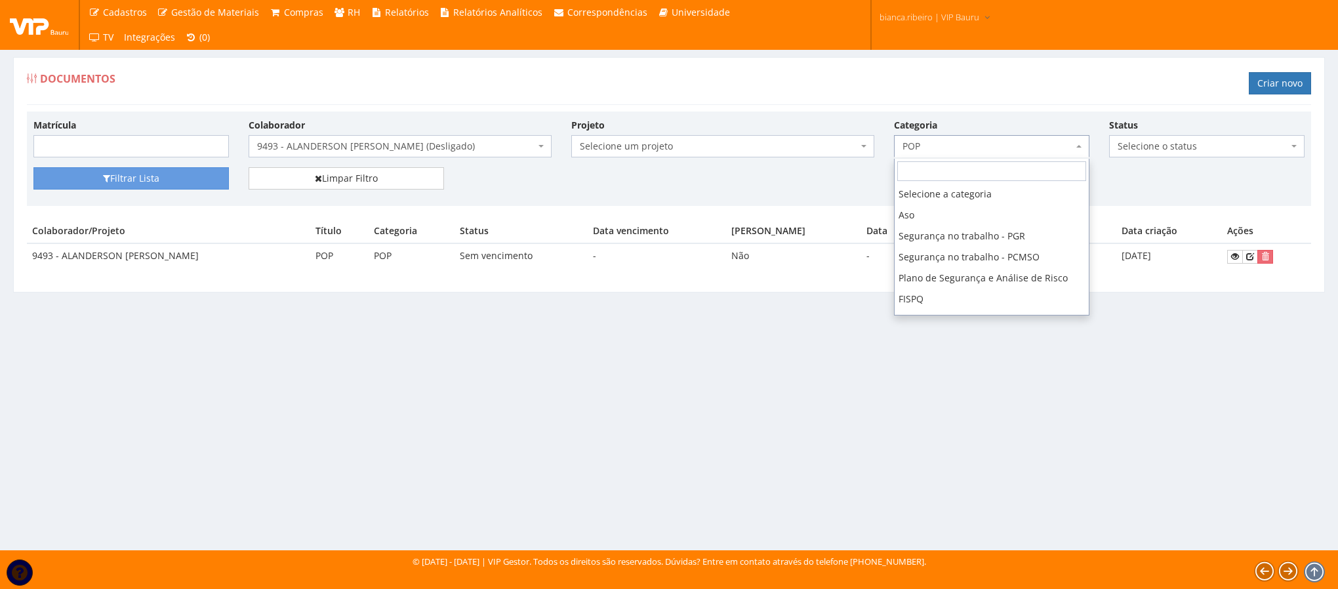
scroll to position [146, 0]
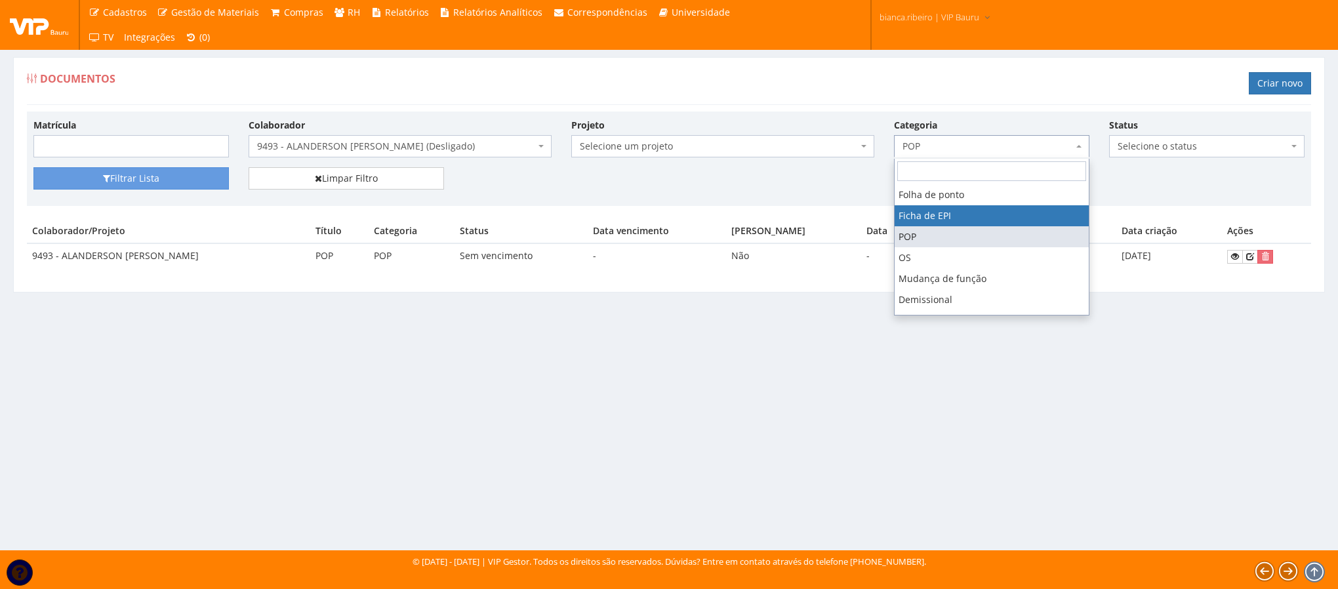
select select "ficha_epi"
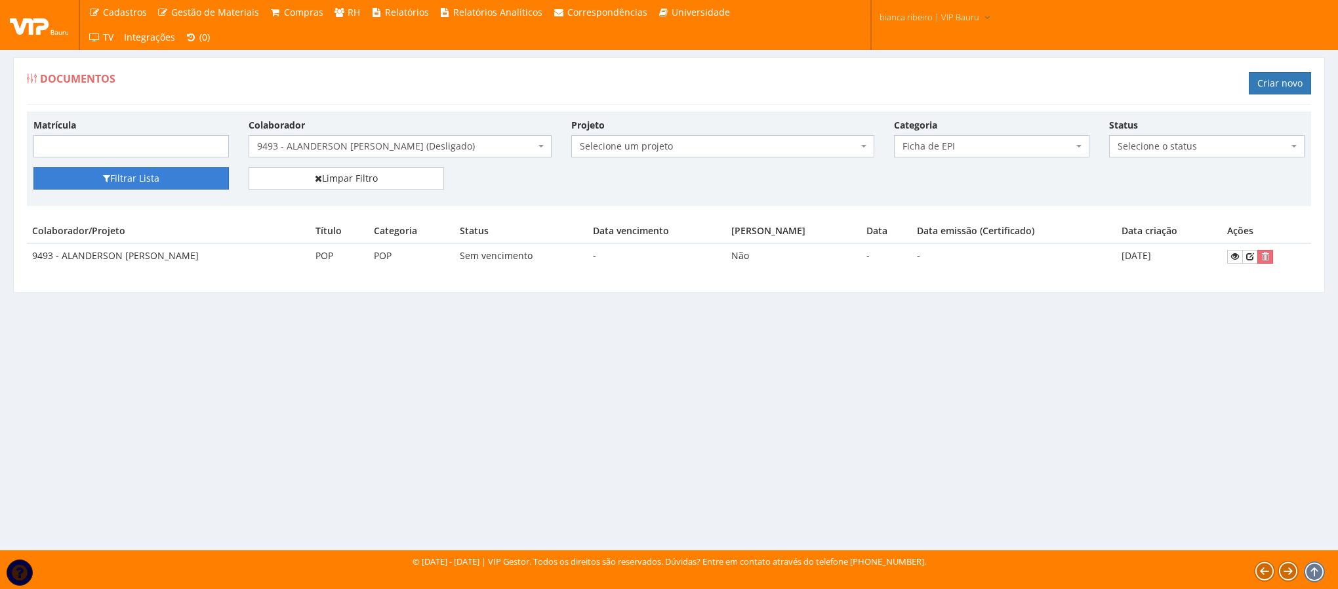
click at [142, 174] on button "Filtrar Lista" at bounding box center [131, 178] width 196 height 22
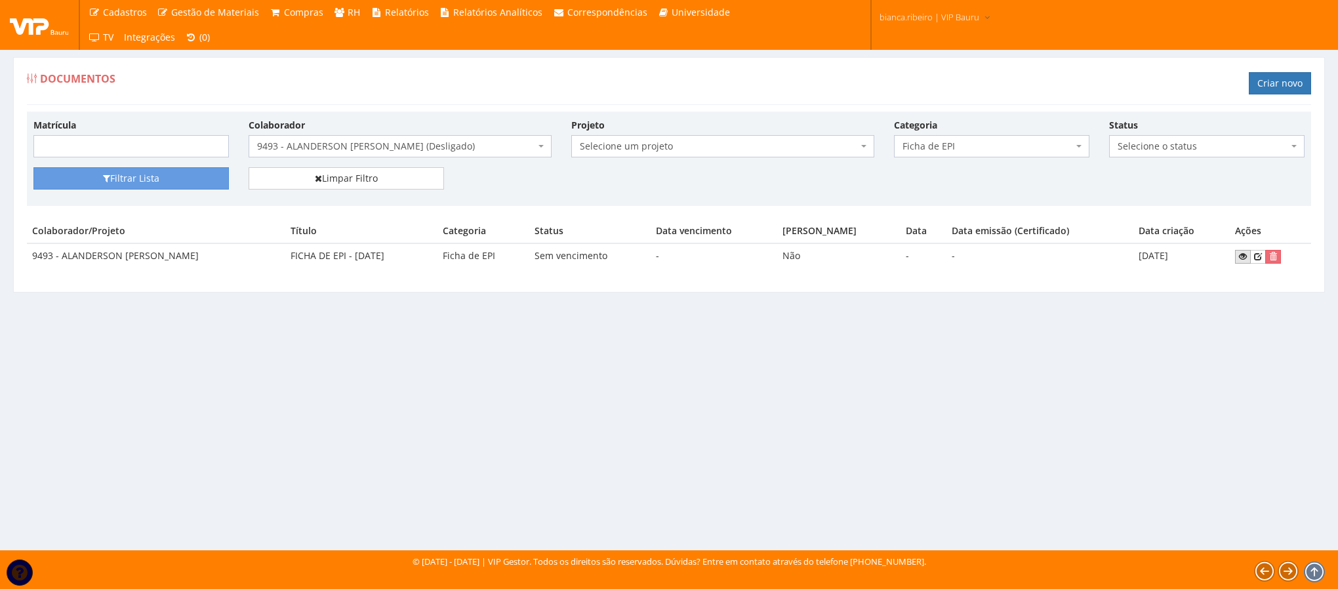
click at [1239, 254] on link at bounding box center [1243, 257] width 16 height 14
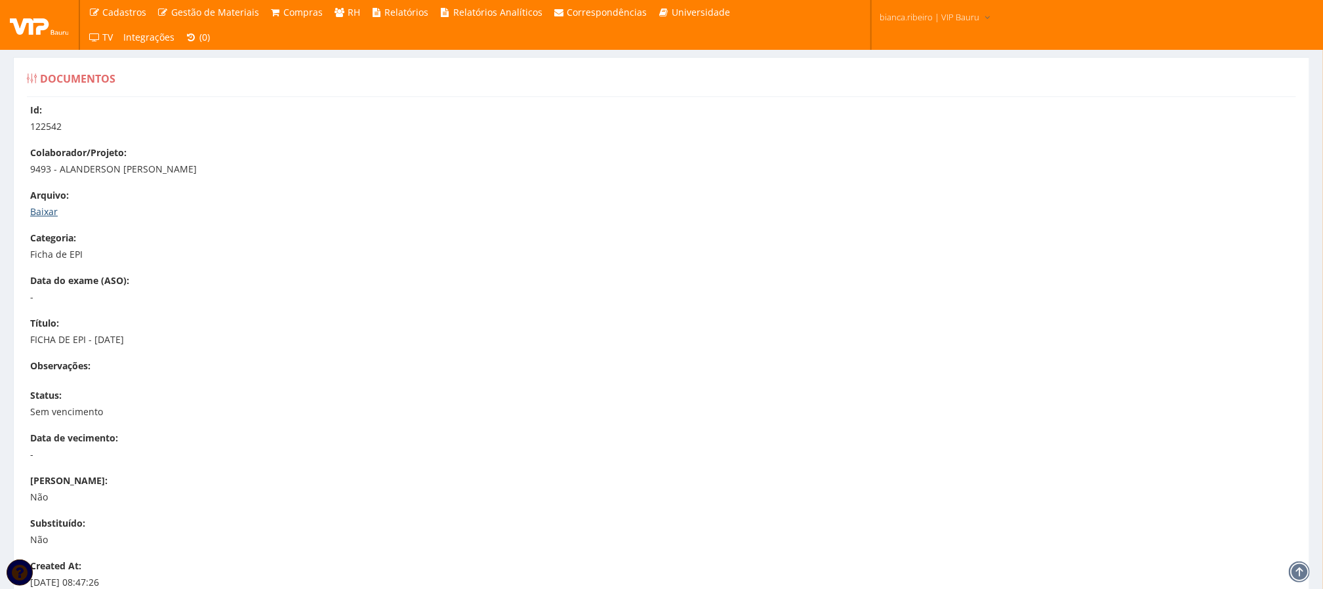
click at [50, 215] on link "Baixar" at bounding box center [44, 211] width 28 height 12
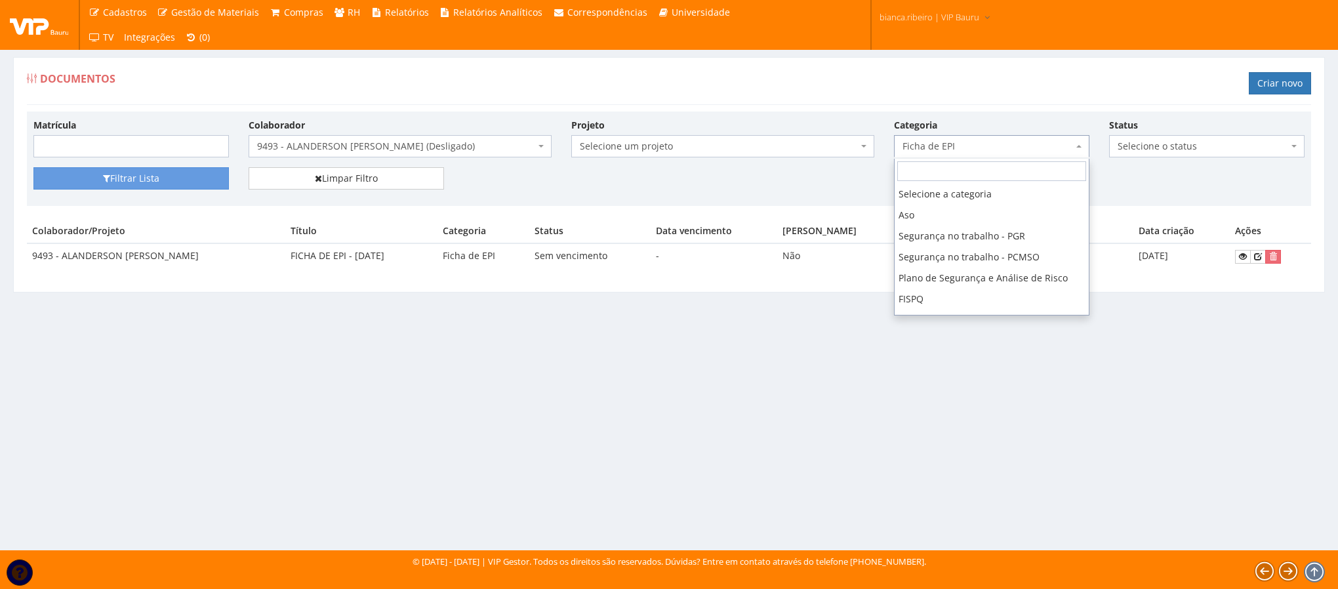
drag, startPoint x: 1024, startPoint y: 154, endPoint x: 1024, endPoint y: 169, distance: 15.1
click at [1024, 154] on span "Ficha de EPI" at bounding box center [992, 146] width 196 height 22
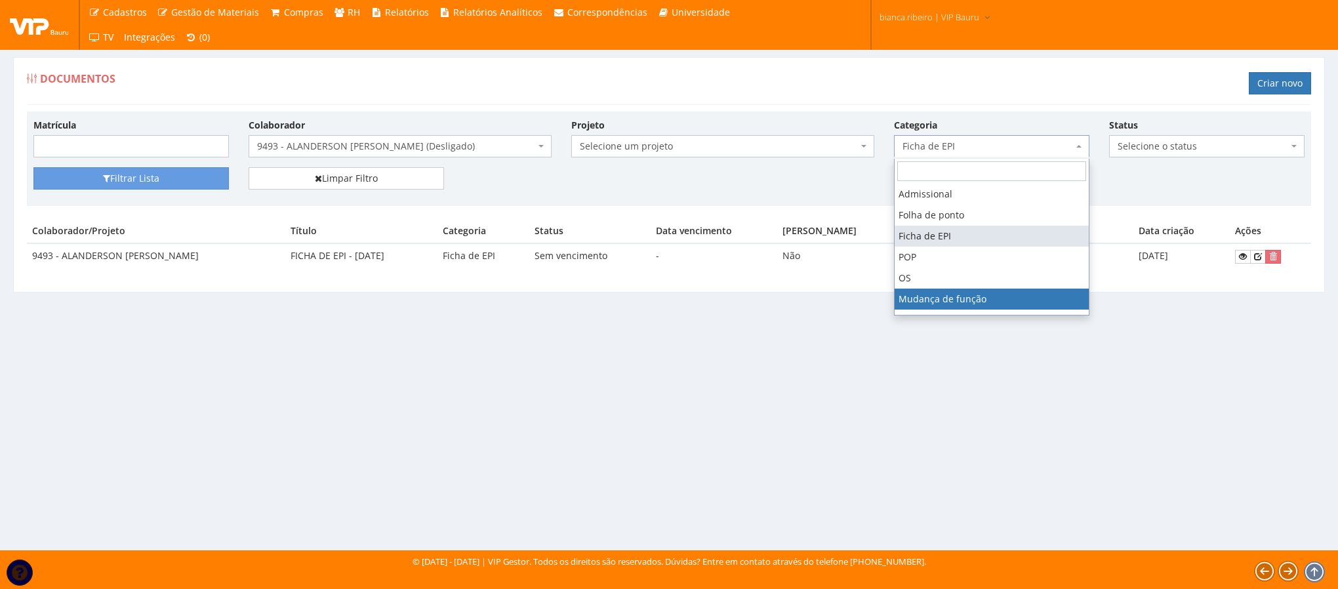
scroll to position [224, 0]
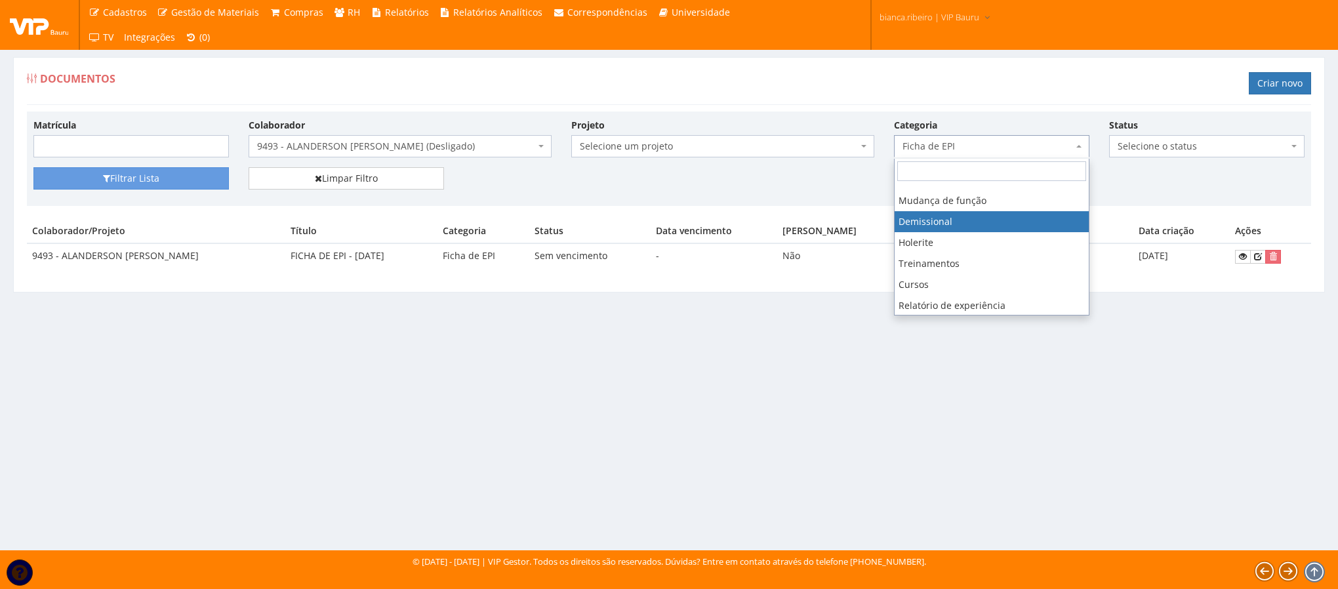
select select "demissional"
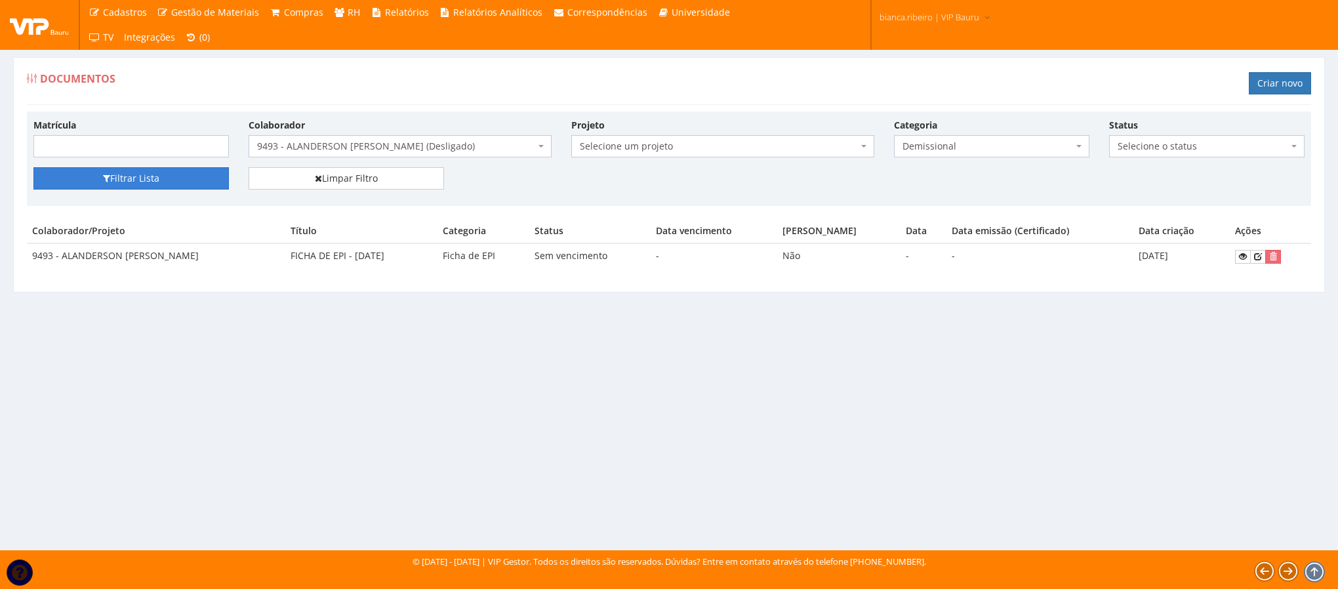
click at [97, 170] on button "Filtrar Lista" at bounding box center [131, 178] width 196 height 22
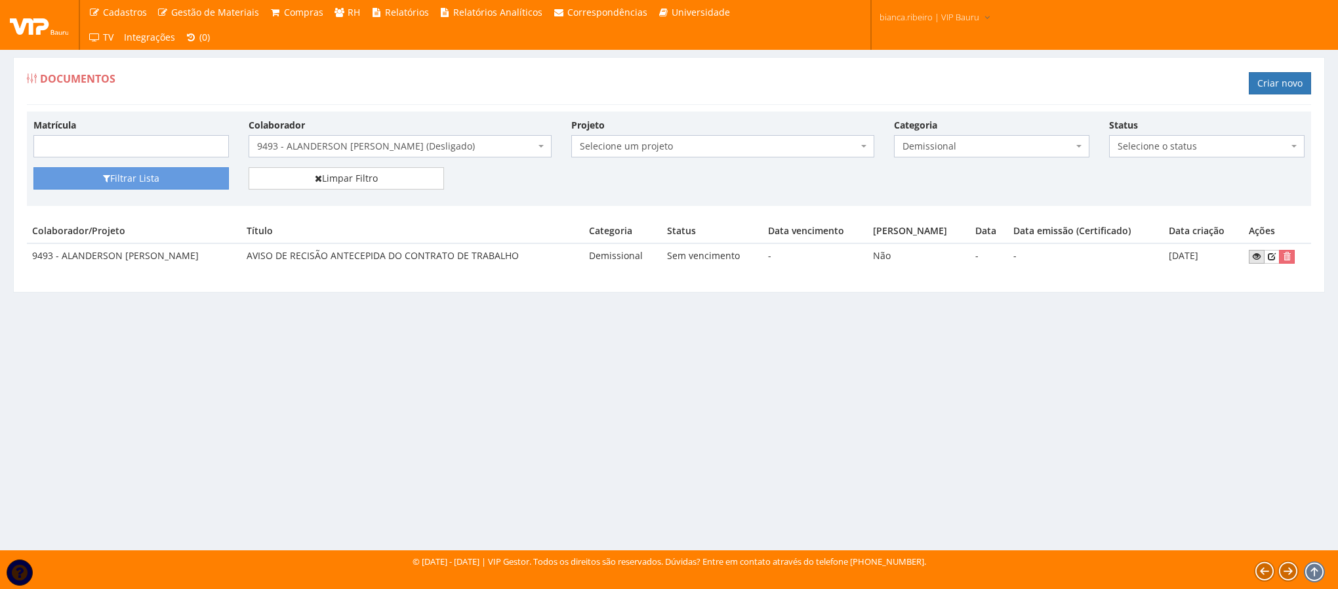
click at [1260, 260] on icon at bounding box center [1257, 256] width 8 height 9
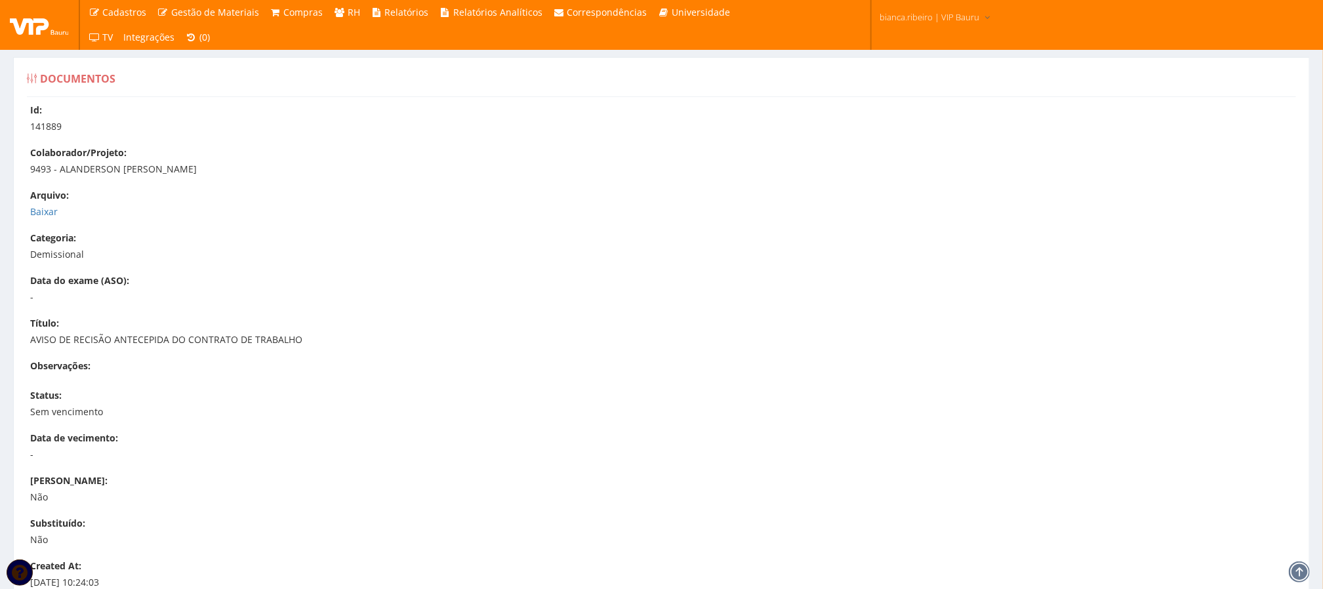
click at [28, 207] on div "Id: 141889 Colaborador/Projeto: 9493 - ALANDERSON [PERSON_NAME] [GEOGRAPHIC_DAT…" at bounding box center [661, 400] width 1289 height 593
click at [30, 207] on link "Baixar" at bounding box center [44, 211] width 28 height 12
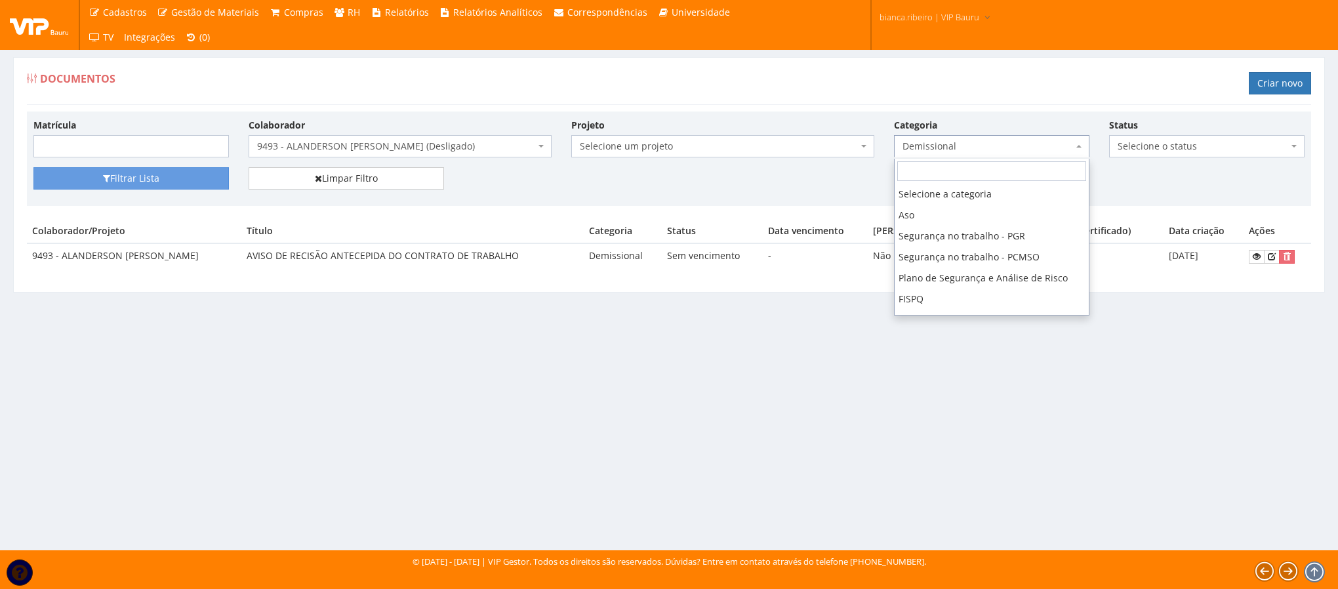
click at [1069, 142] on span "Demissional" at bounding box center [988, 146] width 171 height 13
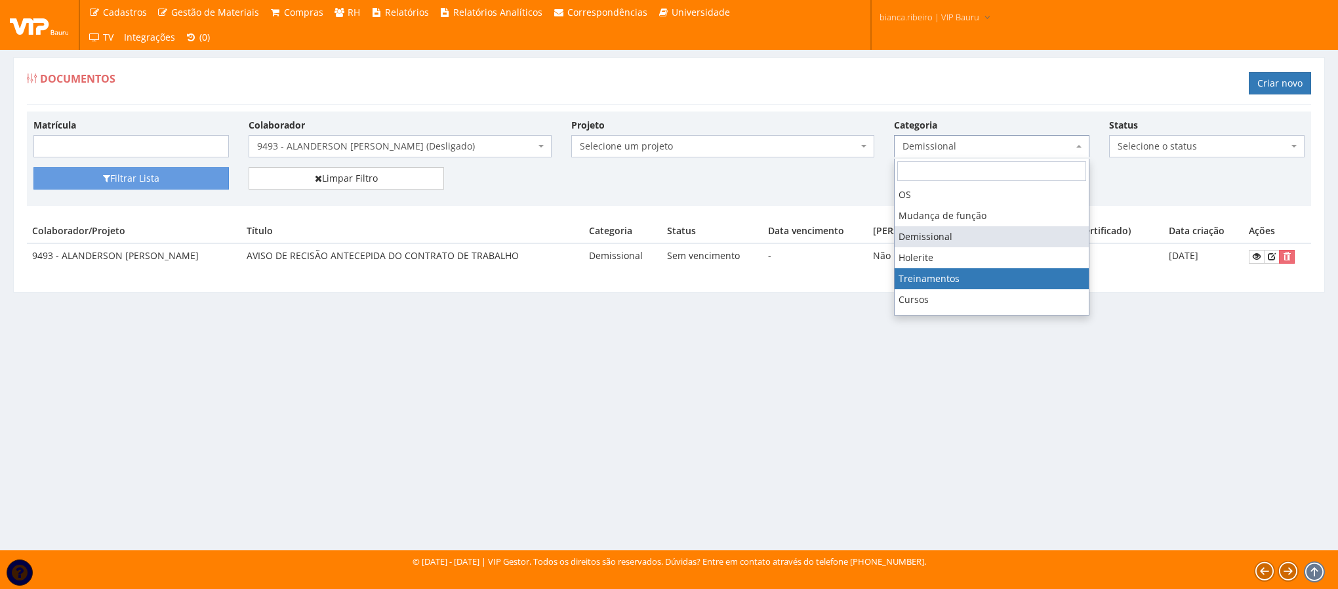
select select "treinamento"
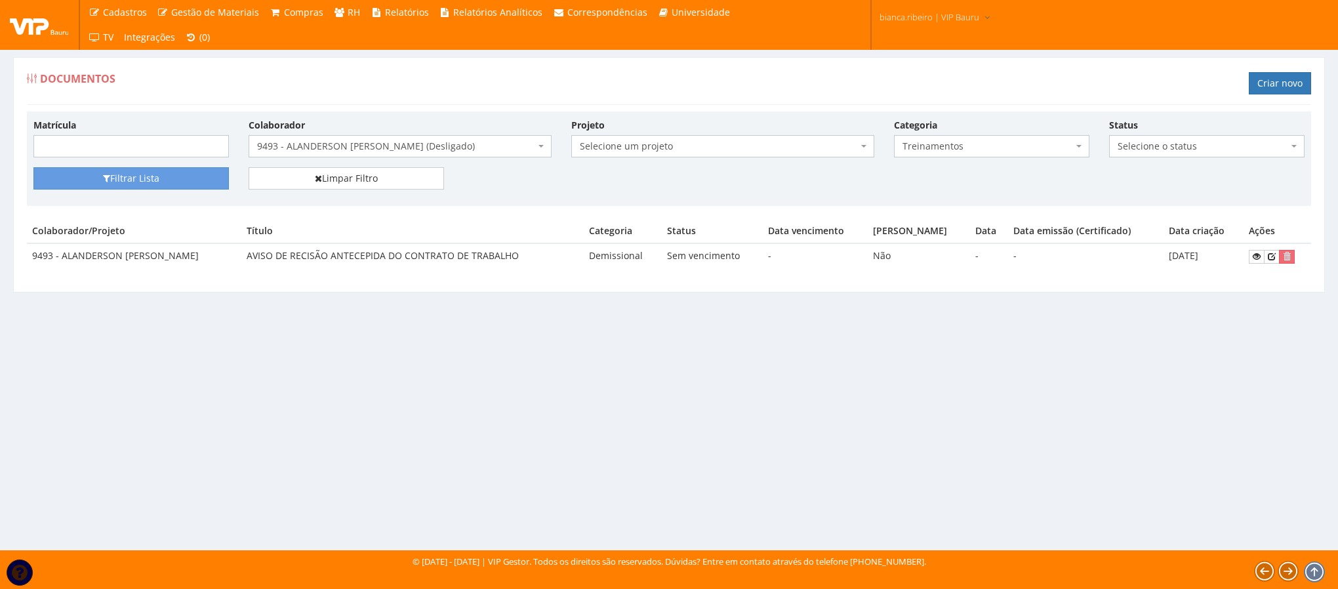
click at [190, 193] on div "Filtrar Lista Limpar Filtro" at bounding box center [669, 183] width 1291 height 32
click at [188, 190] on button "Filtrar Lista" at bounding box center [131, 178] width 196 height 22
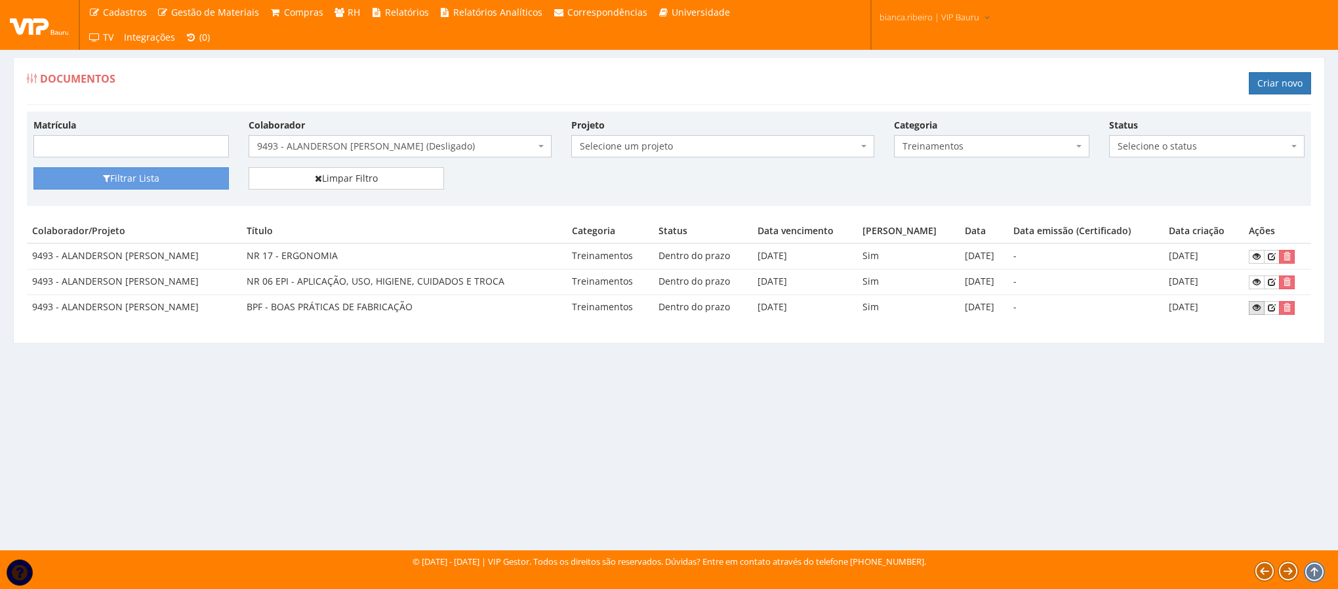
click at [1260, 312] on icon at bounding box center [1257, 307] width 8 height 9
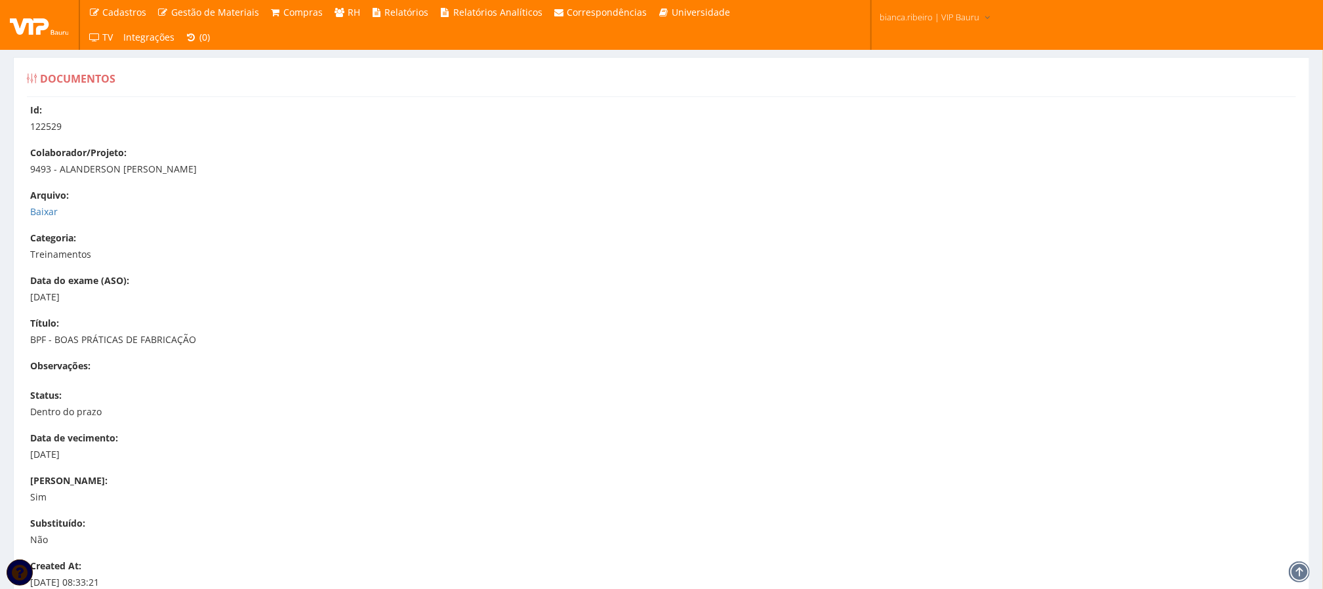
click at [36, 203] on div "Arquivo: Baixar" at bounding box center [668, 204] width 1276 height 30
click at [44, 219] on div "Id: 122529 Colaborador/Projeto: 9493 - ALANDERSON FERNANDO DE SOUZA DA SILVA Ar…" at bounding box center [661, 400] width 1289 height 593
click at [42, 207] on link "Baixar" at bounding box center [44, 211] width 28 height 12
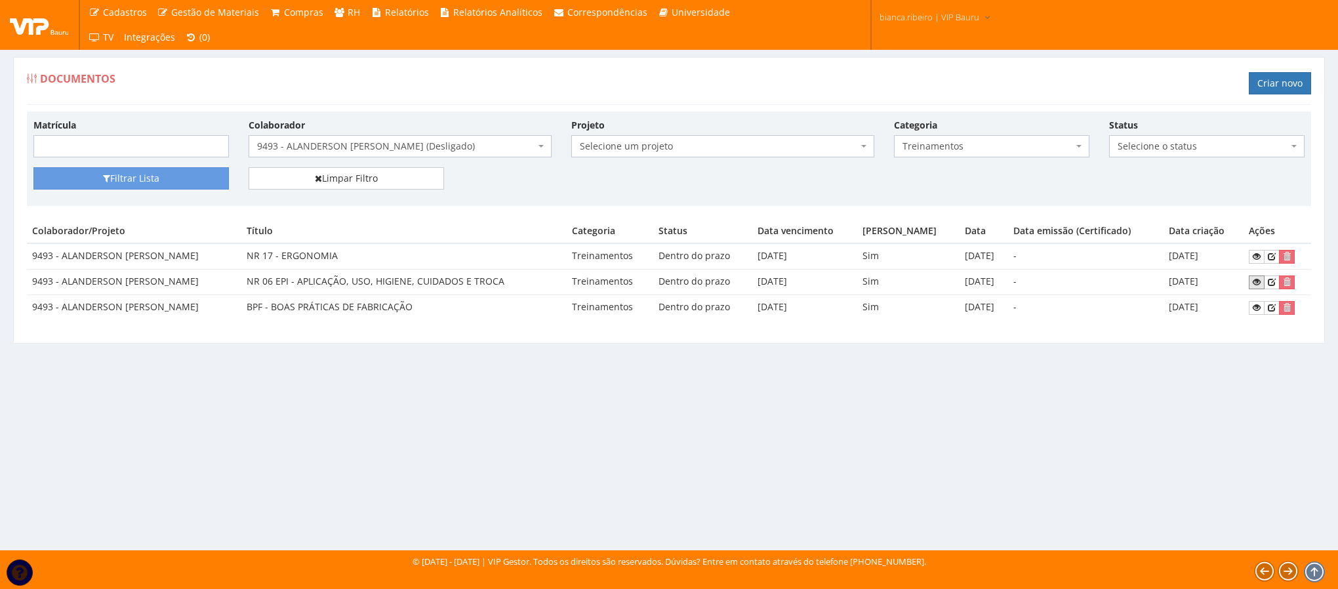
click at [1254, 276] on td at bounding box center [1278, 283] width 68 height 26
click at [1258, 286] on icon at bounding box center [1257, 282] width 8 height 9
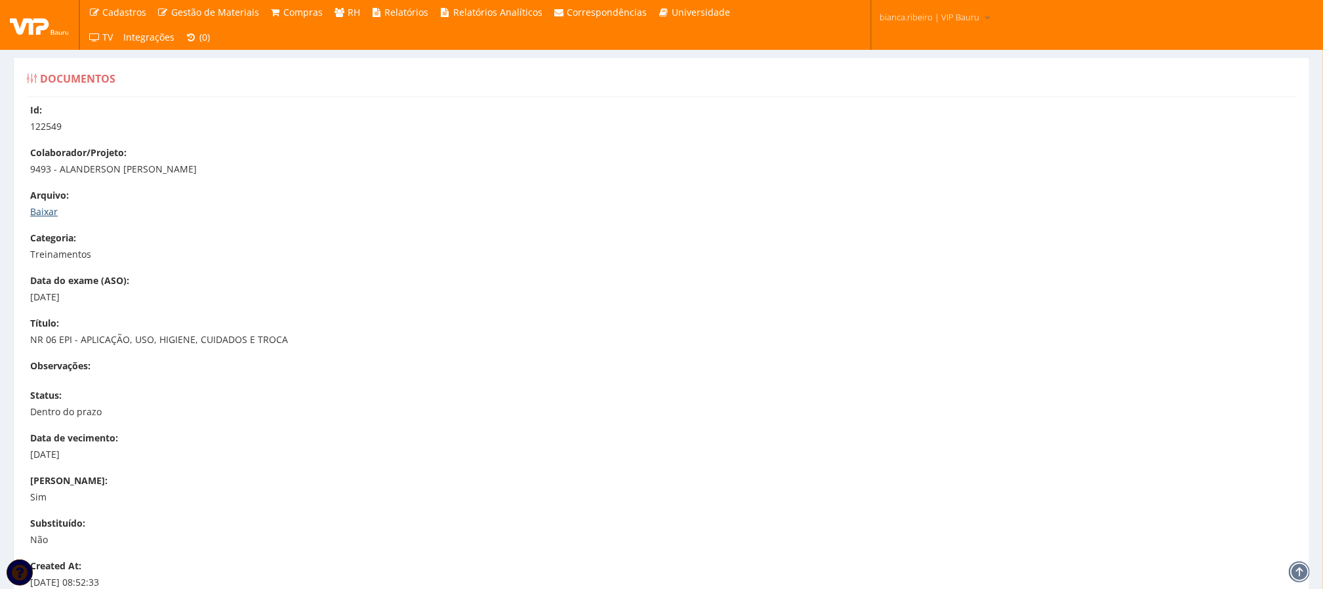
click at [36, 213] on link "Baixar" at bounding box center [44, 211] width 28 height 12
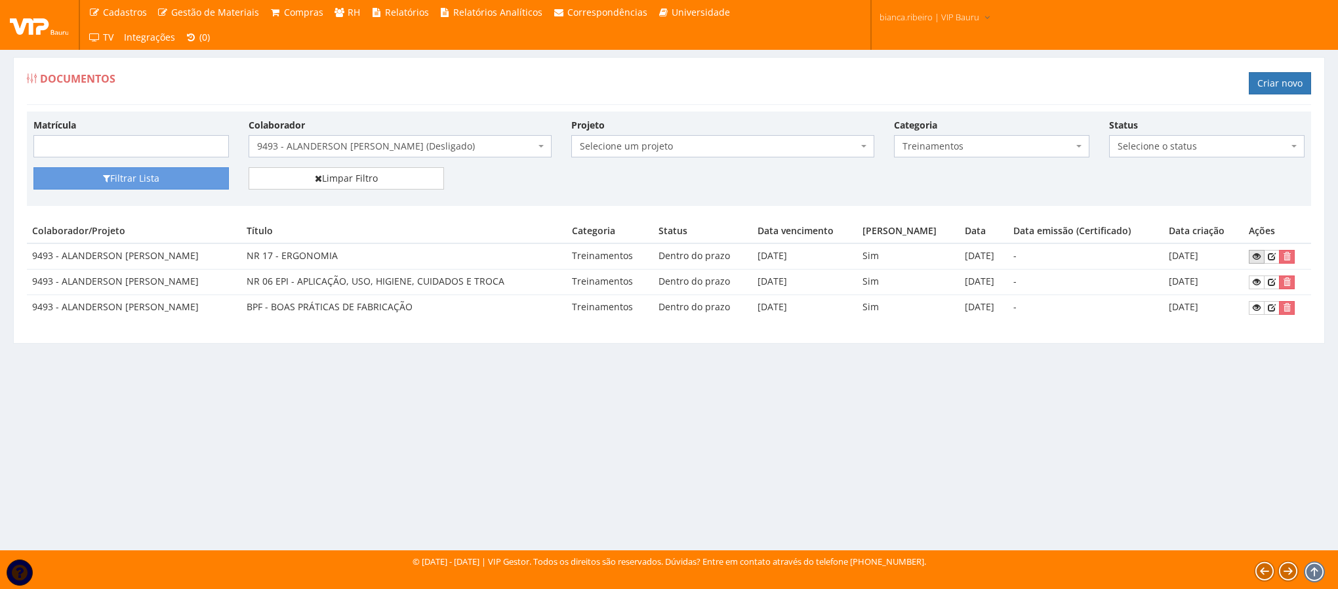
click at [1254, 257] on icon at bounding box center [1257, 256] width 8 height 9
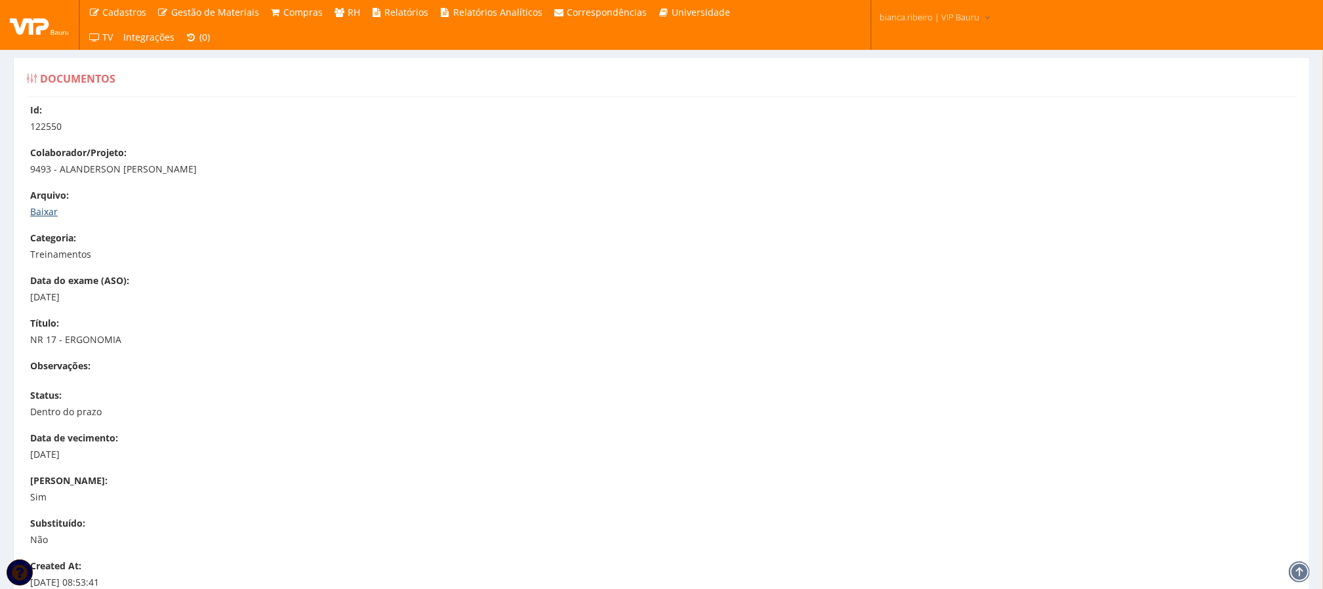
click at [39, 217] on link "Baixar" at bounding box center [44, 211] width 28 height 12
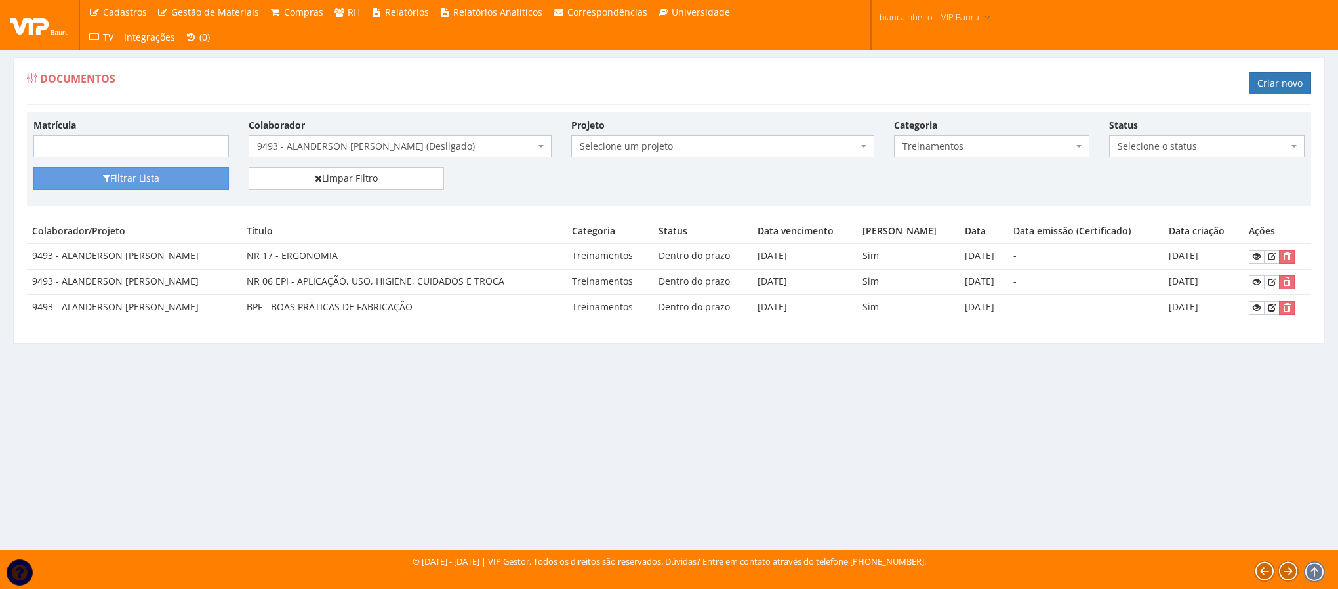
click at [442, 416] on div "Documentos Criar novo Matrícula Colaborador Selecione um colaborador 9242 - ABE…" at bounding box center [669, 292] width 1338 height 518
click at [1077, 159] on div "Matrícula Colaborador Selecione um colaborador 9242 - ABEL ROSA PEREIRA (Deslig…" at bounding box center [669, 142] width 1291 height 49
click at [1060, 146] on span "Treinamentos" at bounding box center [988, 146] width 171 height 13
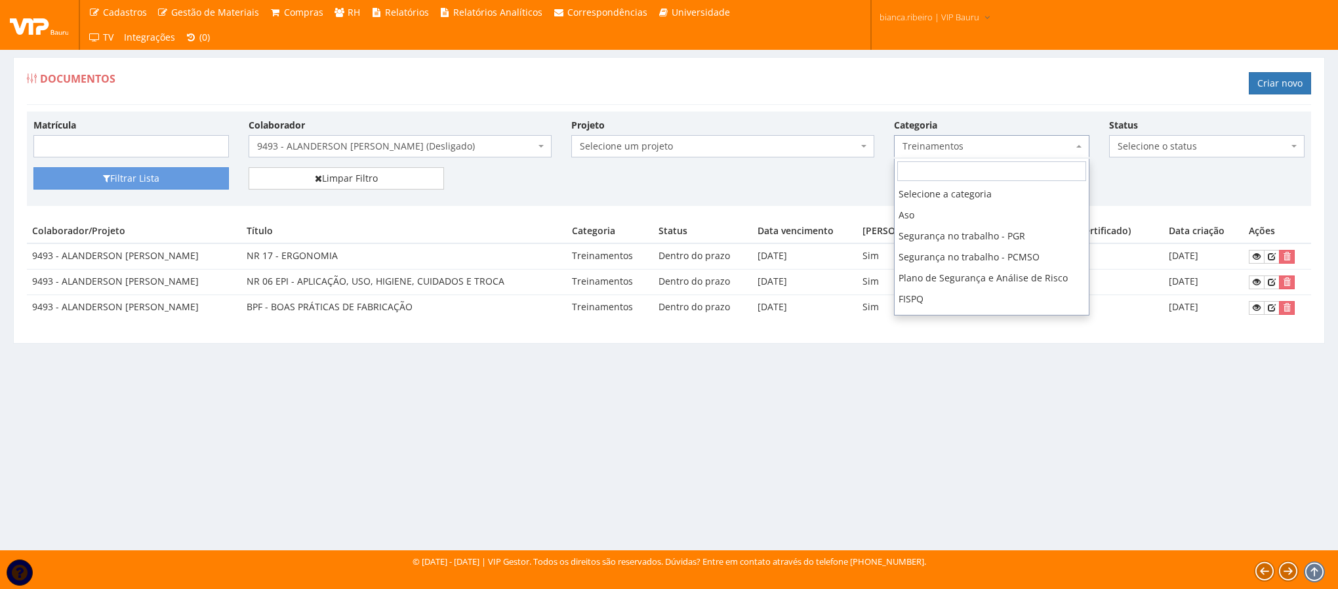
scroll to position [252, 0]
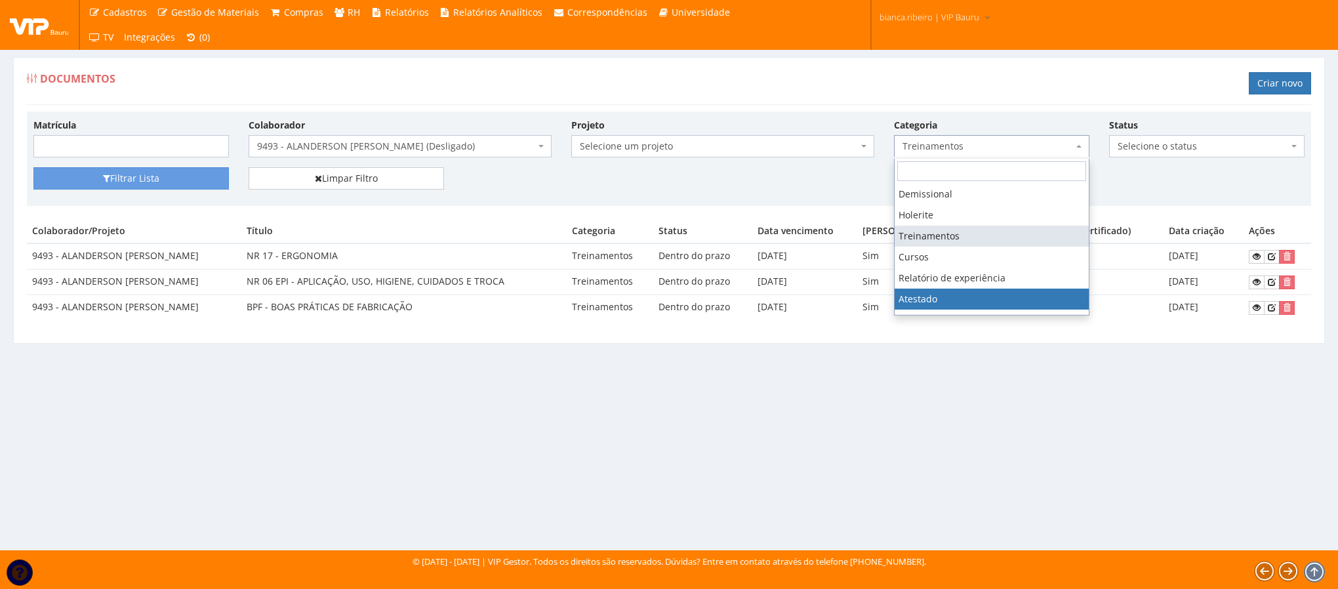
select select "atestado"
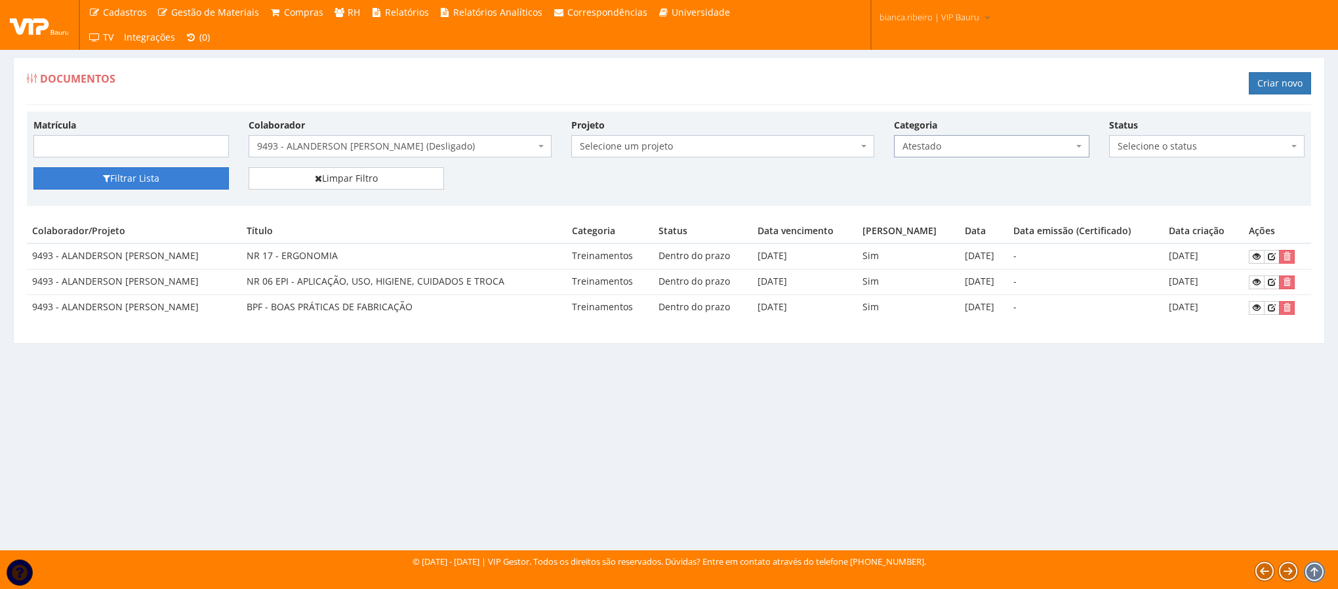
click at [132, 179] on button "Filtrar Lista" at bounding box center [131, 178] width 196 height 22
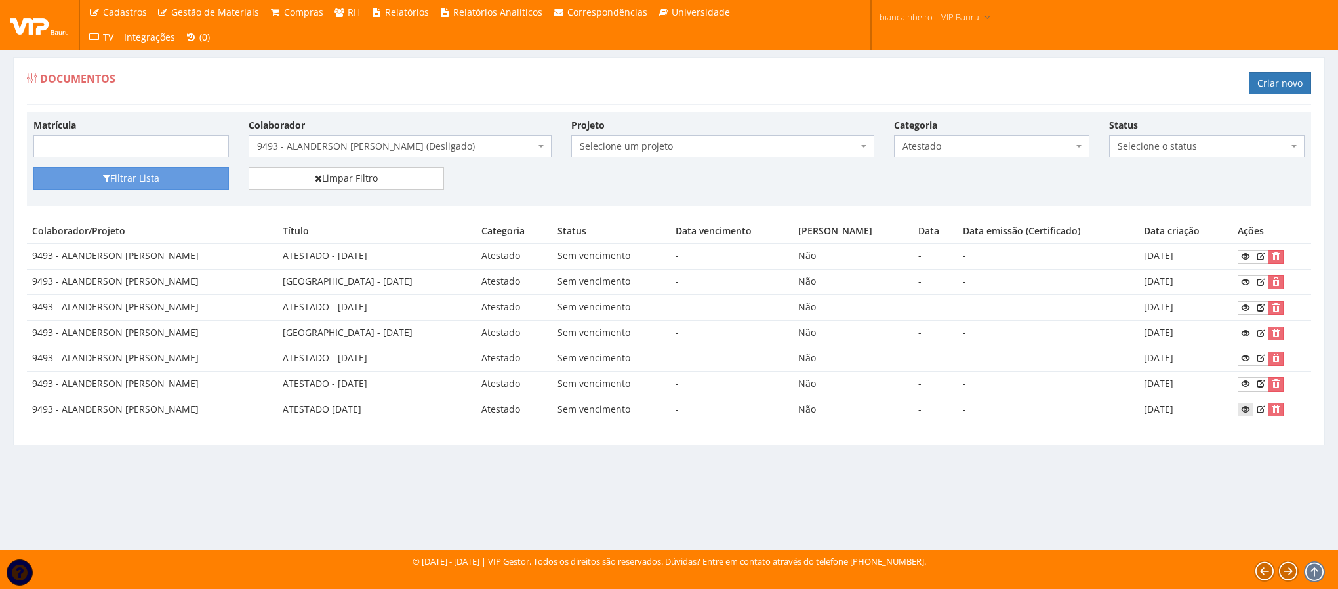
click at [1239, 413] on link at bounding box center [1246, 410] width 16 height 14
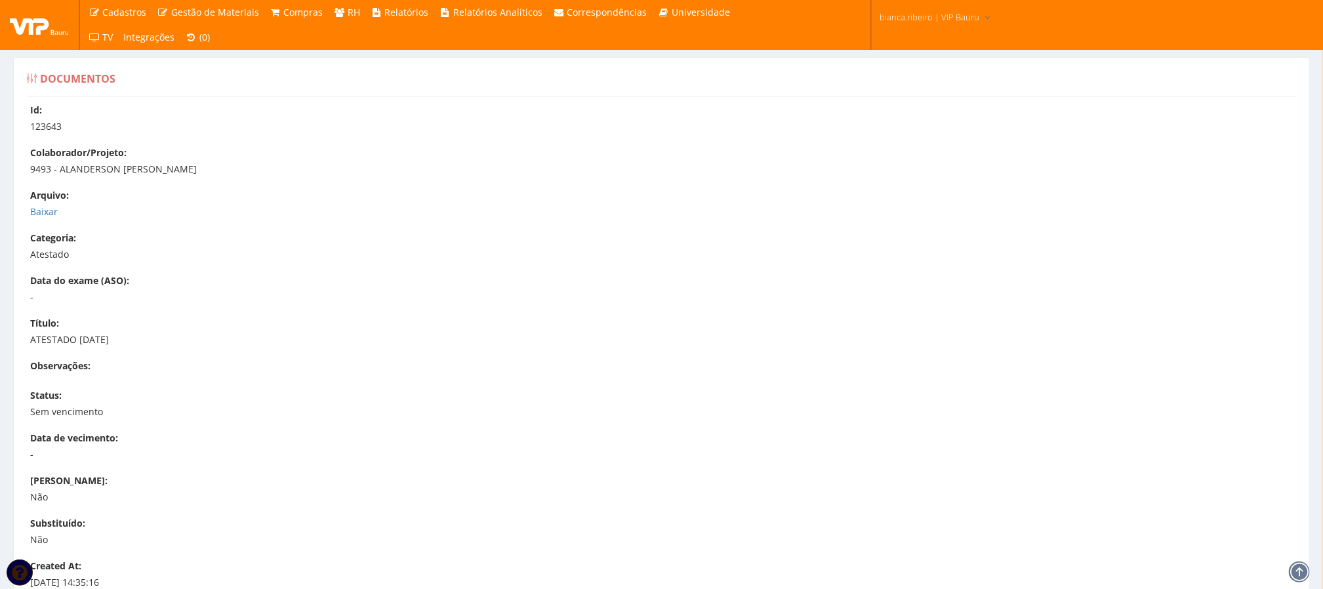
click at [103, 343] on p "ATESTADO [DATE]" at bounding box center [668, 339] width 1276 height 13
click at [103, 342] on p "ATESTADO [DATE]" at bounding box center [668, 339] width 1276 height 13
copy div "ATESTADO [DATE]"
click at [44, 207] on link "Baixar" at bounding box center [44, 211] width 28 height 12
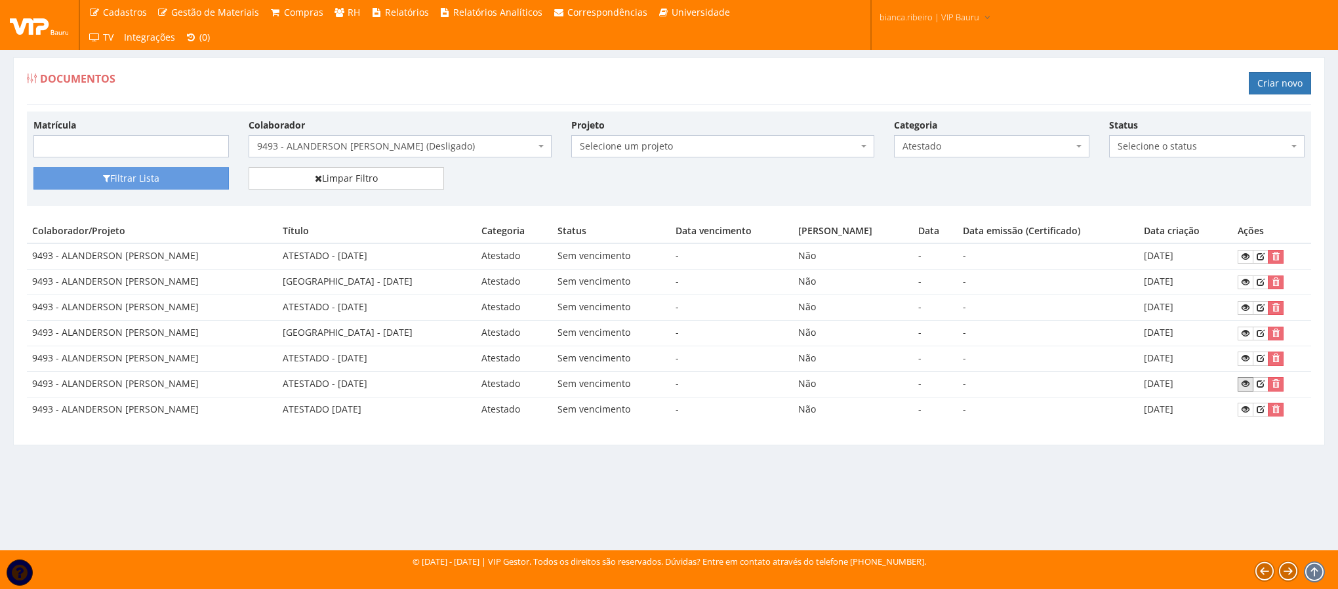
drag, startPoint x: 1242, startPoint y: 392, endPoint x: 1222, endPoint y: 406, distance: 24.4
click at [1242, 388] on icon at bounding box center [1246, 383] width 8 height 9
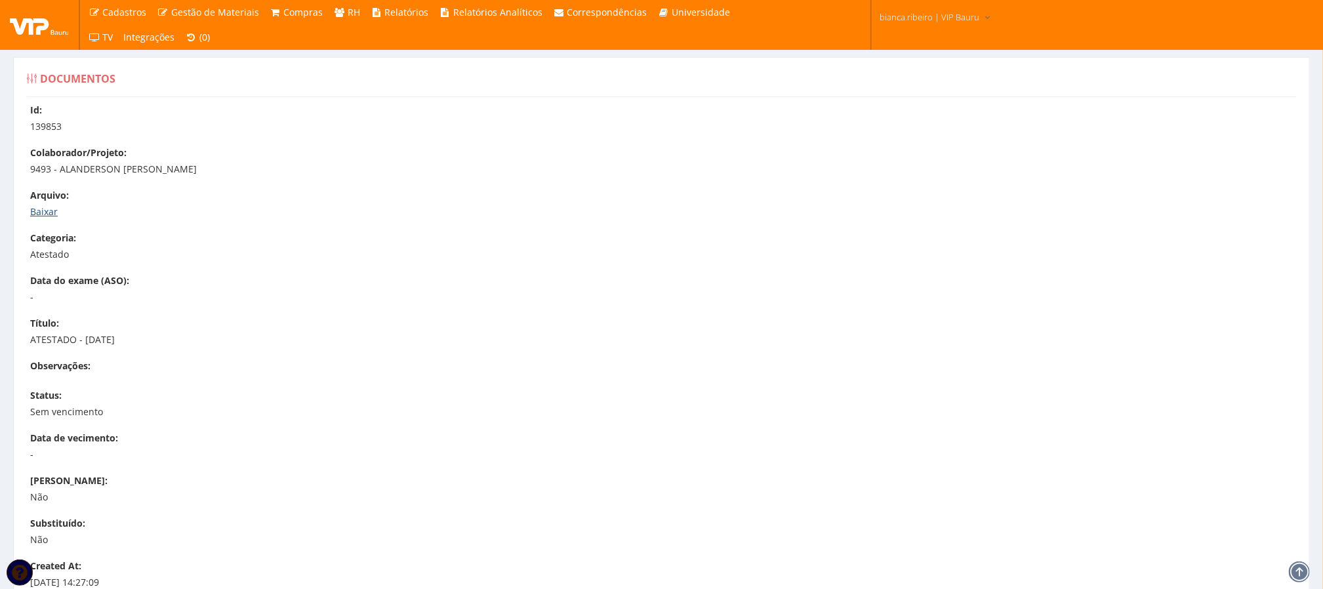
click at [50, 213] on link "Baixar" at bounding box center [44, 211] width 28 height 12
click at [75, 335] on p "ATESTADO - [DATE]" at bounding box center [668, 339] width 1276 height 13
click at [60, 337] on p "ATESTADO - [DATE]" at bounding box center [668, 339] width 1276 height 13
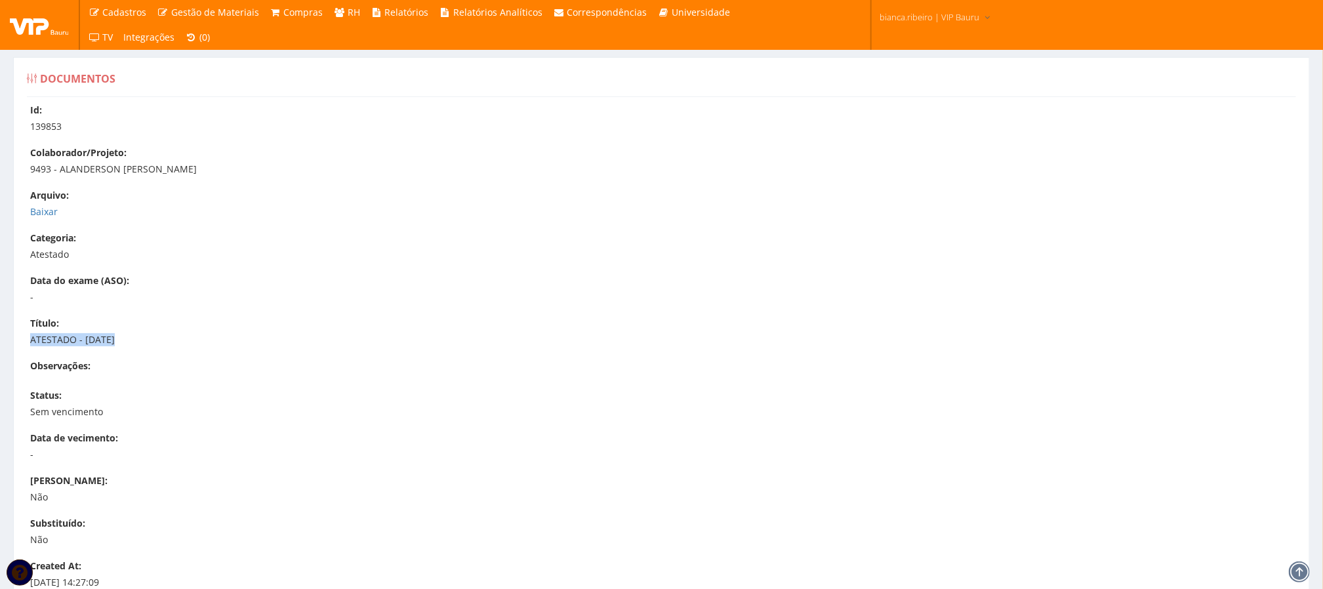
click at [60, 337] on p "ATESTADO - [DATE]" at bounding box center [668, 339] width 1276 height 13
copy div "ATESTADO - [DATE]"
click at [42, 221] on div "Id: 139853 Colaborador/Projeto: 9493 - ALANDERSON FERNANDO DE SOUZA DA SILVA Ar…" at bounding box center [661, 400] width 1289 height 593
click at [37, 219] on div "Id: 139853 Colaborador/Projeto: 9493 - ALANDERSON FERNANDO DE SOUZA DA SILVA Ar…" at bounding box center [661, 400] width 1289 height 593
click at [37, 217] on link "Baixar" at bounding box center [44, 211] width 28 height 12
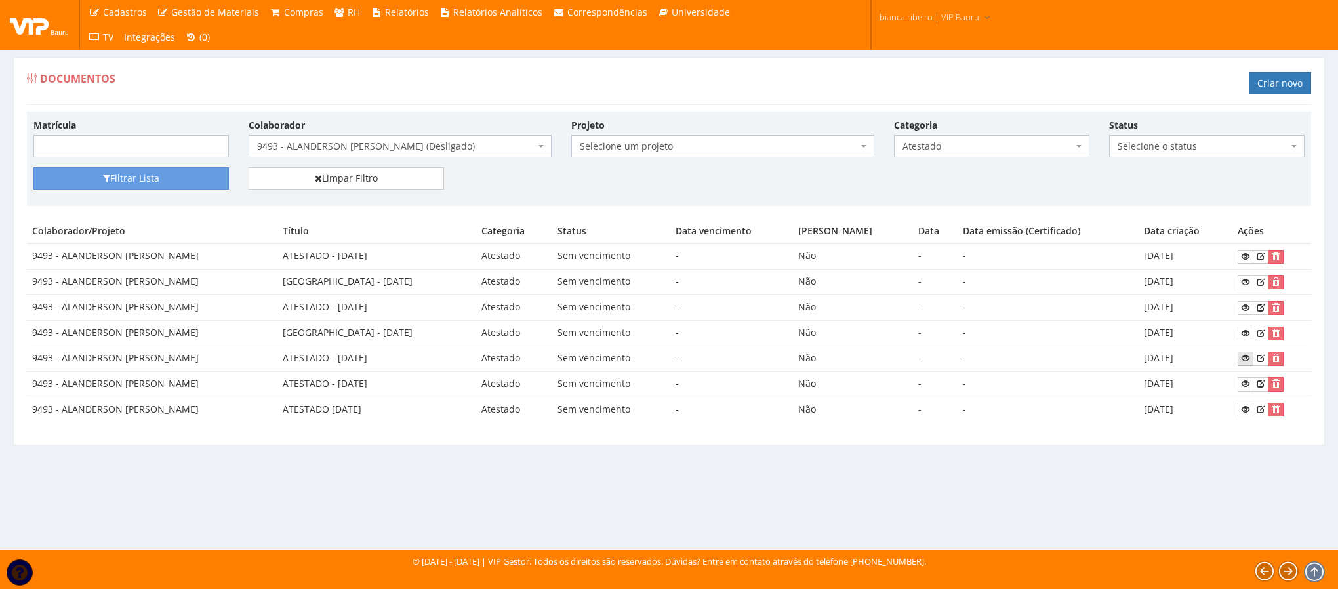
click at [1246, 363] on icon at bounding box center [1246, 358] width 8 height 9
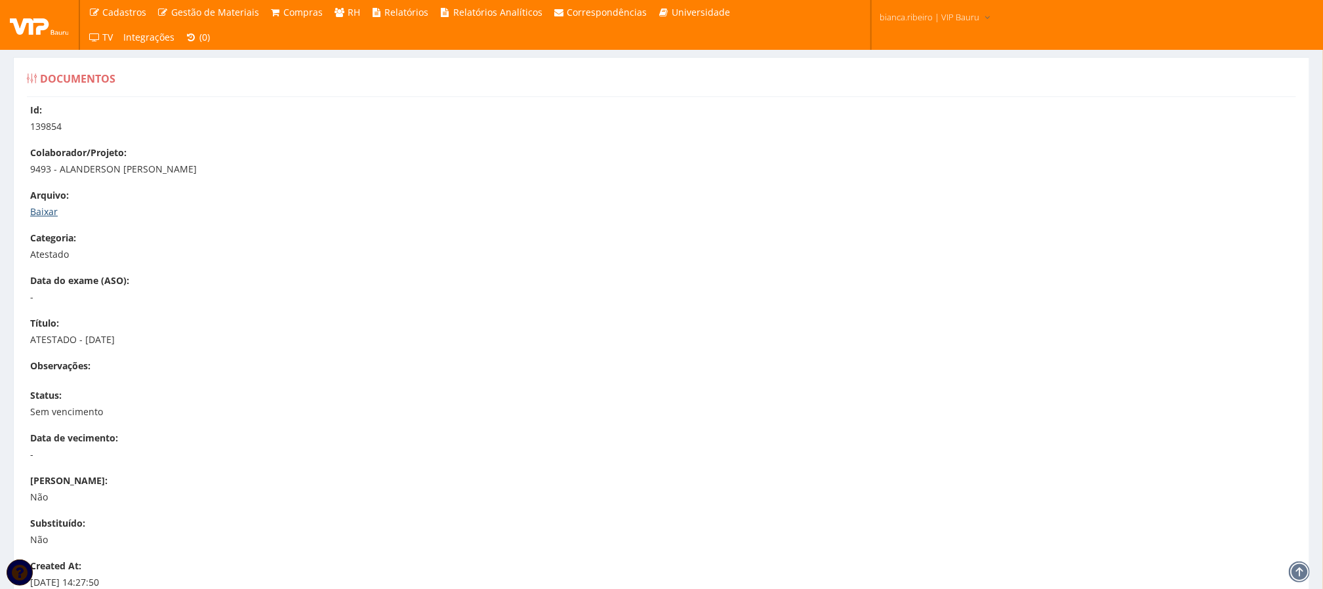
click at [52, 211] on link "Baixar" at bounding box center [44, 211] width 28 height 12
click at [107, 342] on p "ATESTADO - [DATE]" at bounding box center [668, 339] width 1276 height 13
copy div "ATESTADO - [DATE]"
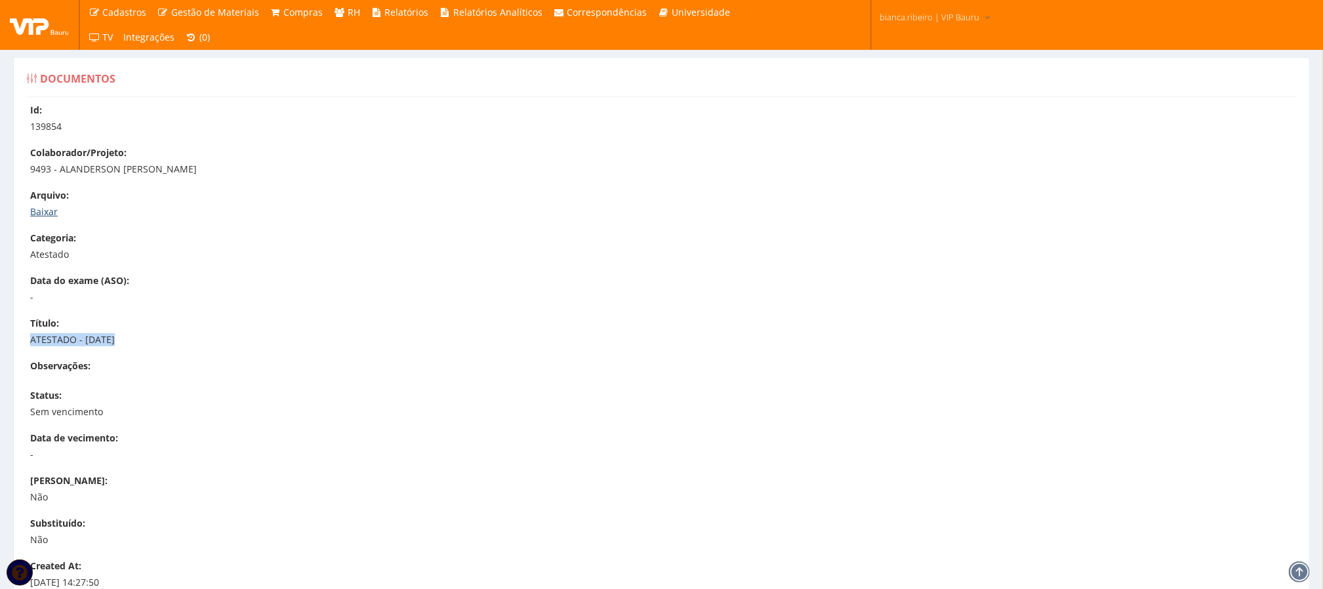
click at [40, 215] on link "Baixar" at bounding box center [44, 211] width 28 height 12
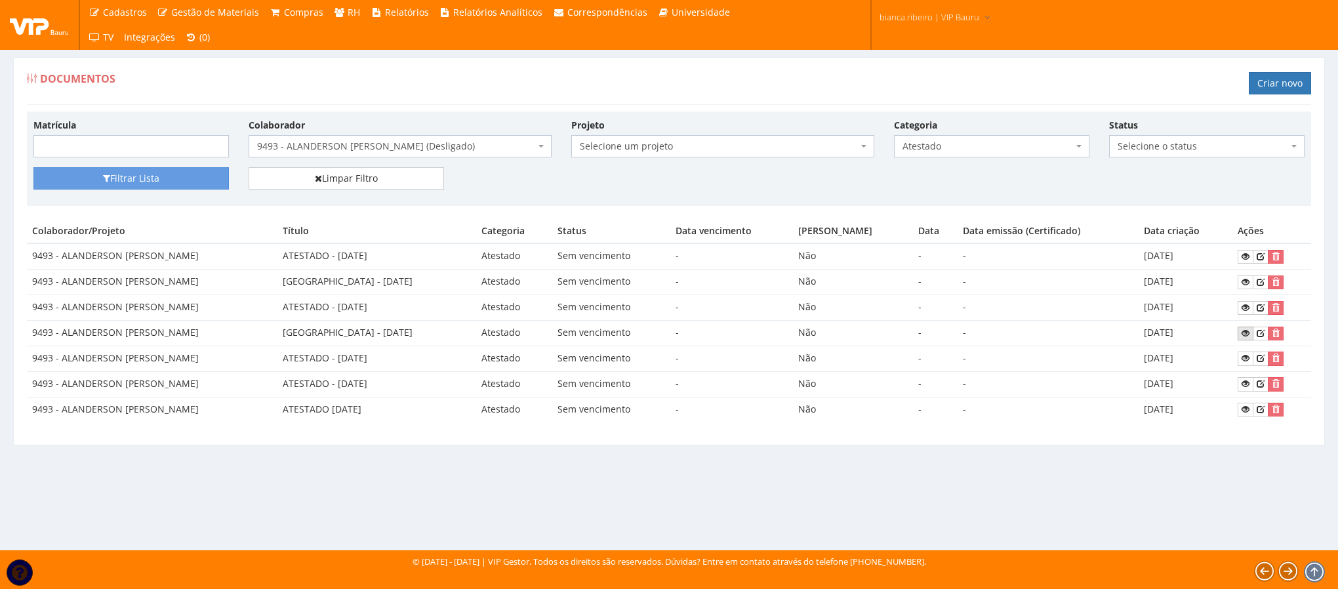
click at [1248, 335] on icon at bounding box center [1246, 333] width 8 height 9
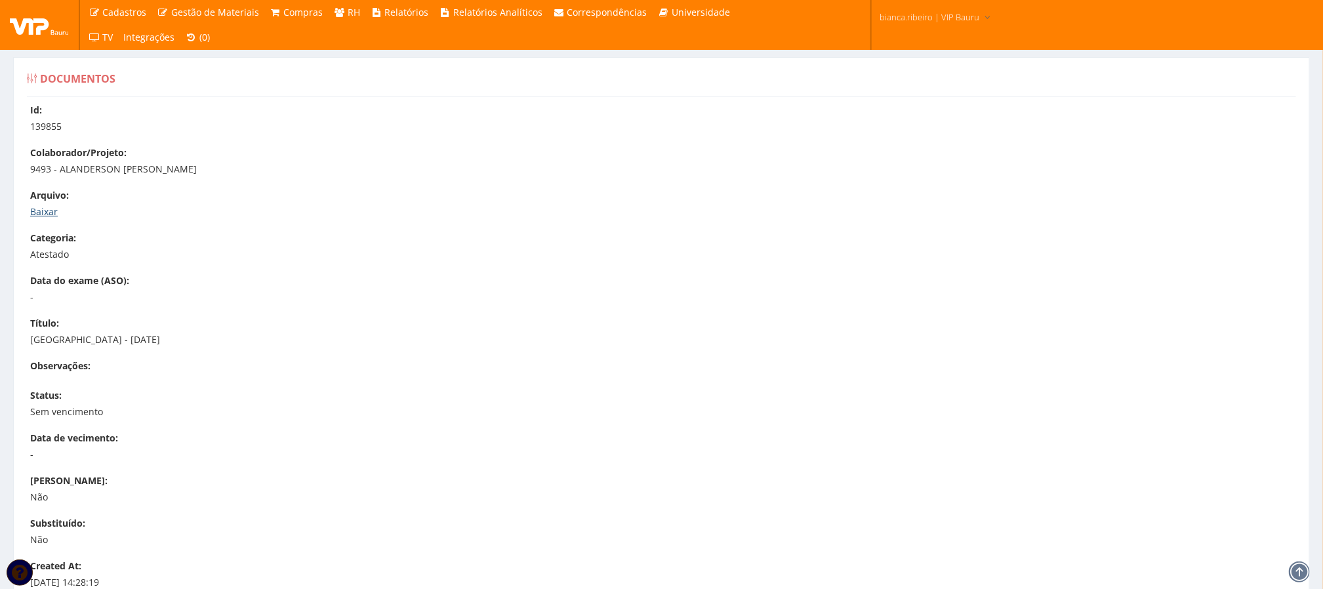
click at [37, 209] on link "Baixar" at bounding box center [44, 211] width 28 height 12
click at [91, 341] on p "[GEOGRAPHIC_DATA] - [DATE]" at bounding box center [668, 339] width 1276 height 13
copy div "[GEOGRAPHIC_DATA] - [DATE]"
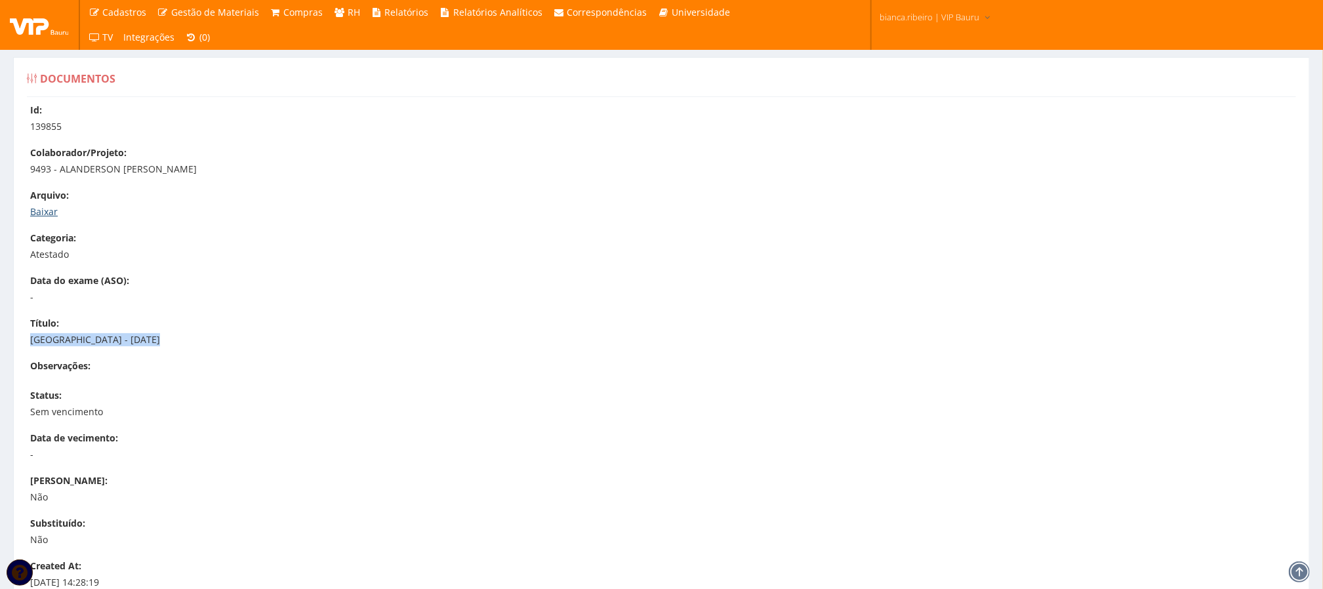
click at [52, 209] on link "Baixar" at bounding box center [44, 211] width 28 height 12
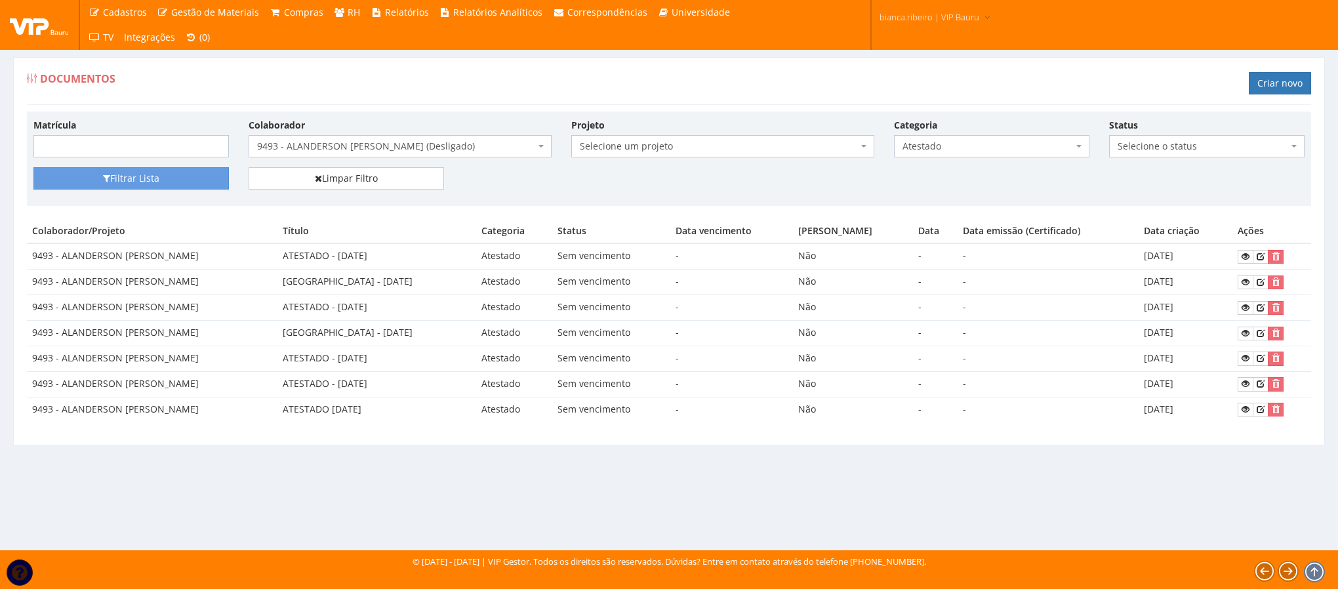
click at [465, 346] on td "ATESTADO - 05/09/2024" at bounding box center [377, 333] width 199 height 26
click at [1249, 309] on icon at bounding box center [1246, 307] width 8 height 9
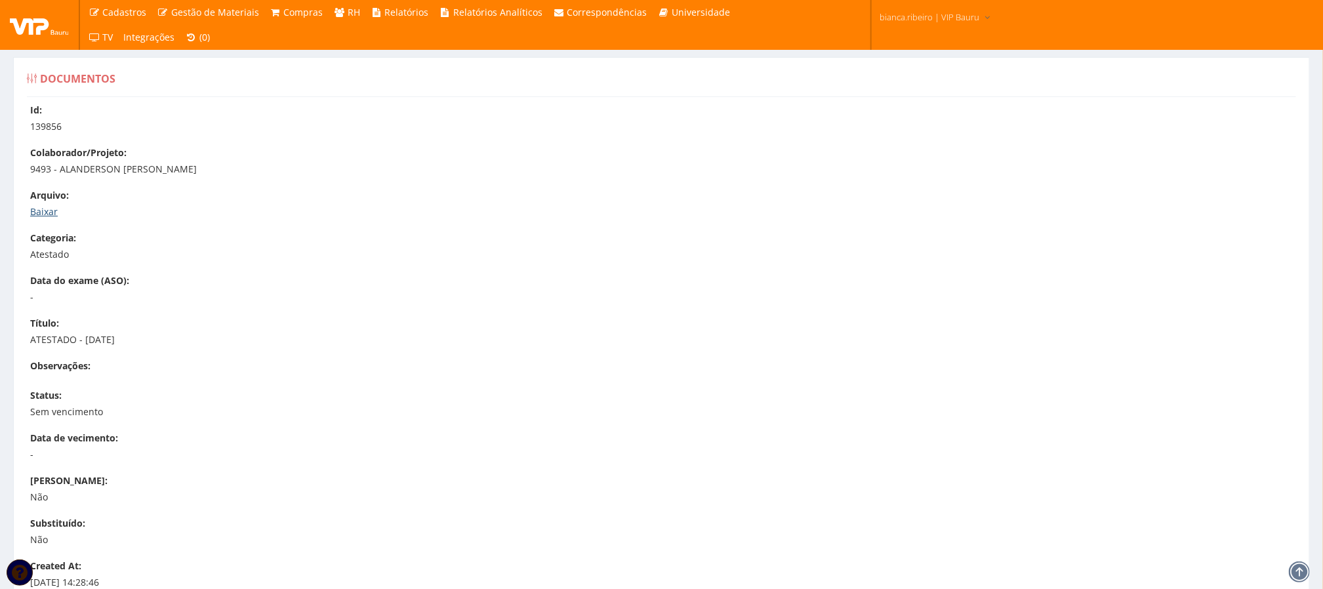
click at [55, 213] on link "Baixar" at bounding box center [44, 211] width 28 height 12
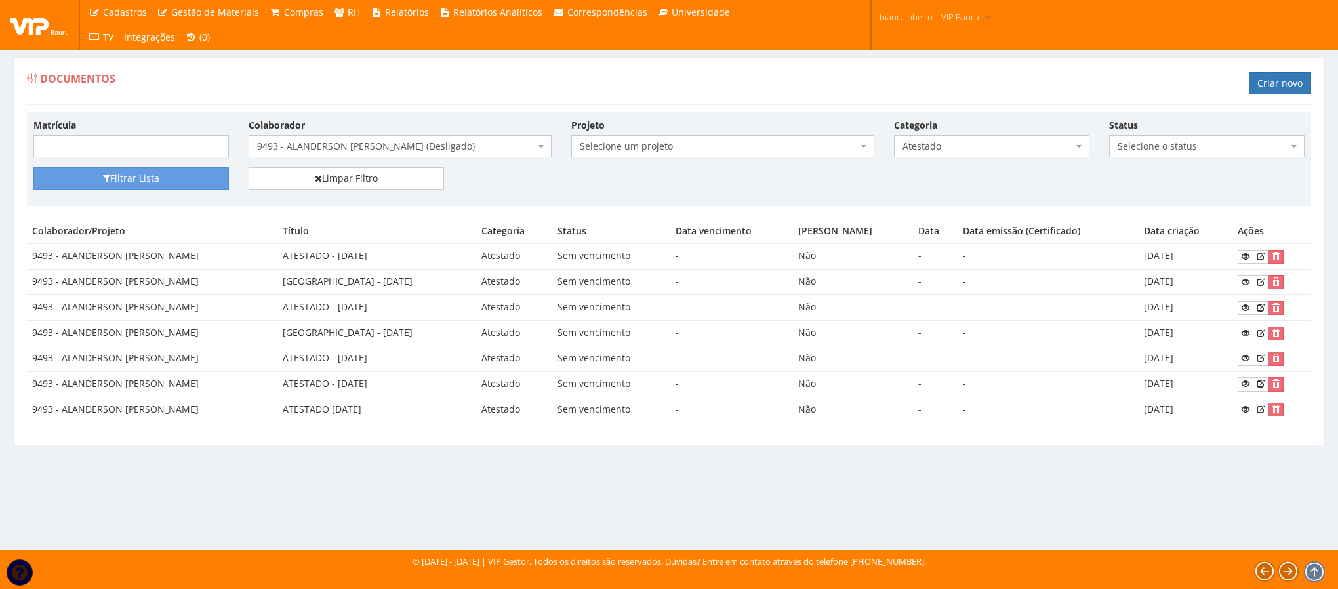
click at [434, 310] on td "ATESTADO - [DATE]" at bounding box center [377, 308] width 199 height 26
copy tr "ATESTADO - [DATE]"
click at [1248, 307] on icon at bounding box center [1246, 307] width 8 height 9
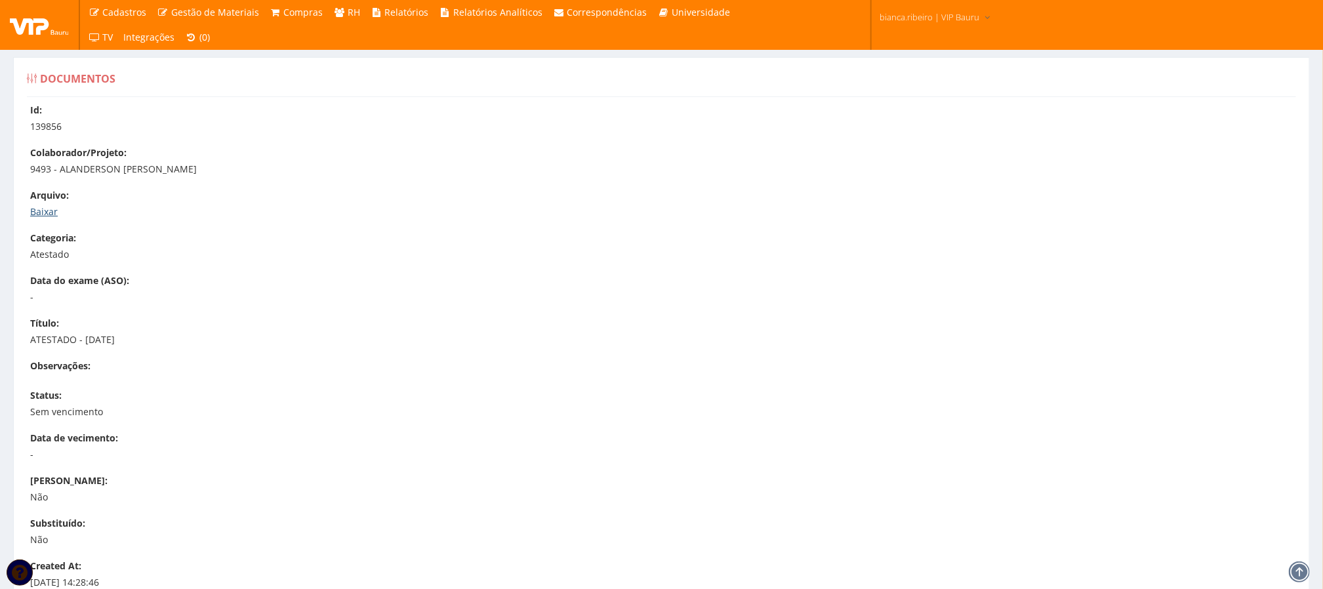
click at [42, 217] on link "Baixar" at bounding box center [44, 211] width 28 height 12
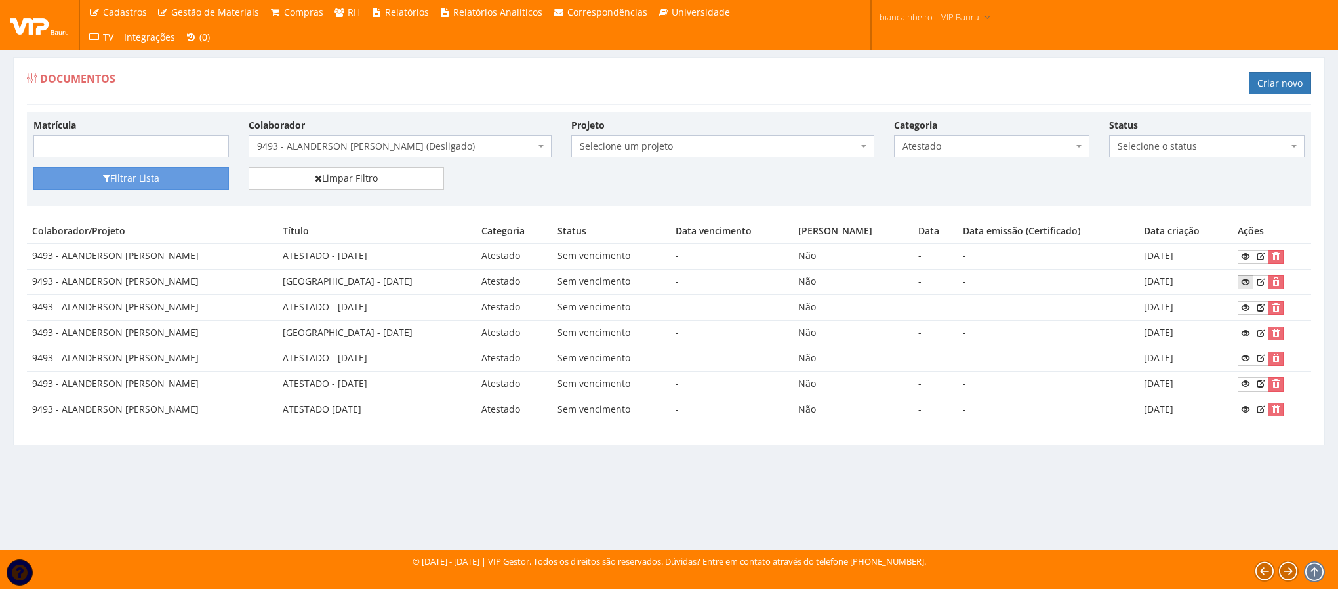
click at [1245, 282] on icon at bounding box center [1246, 282] width 8 height 9
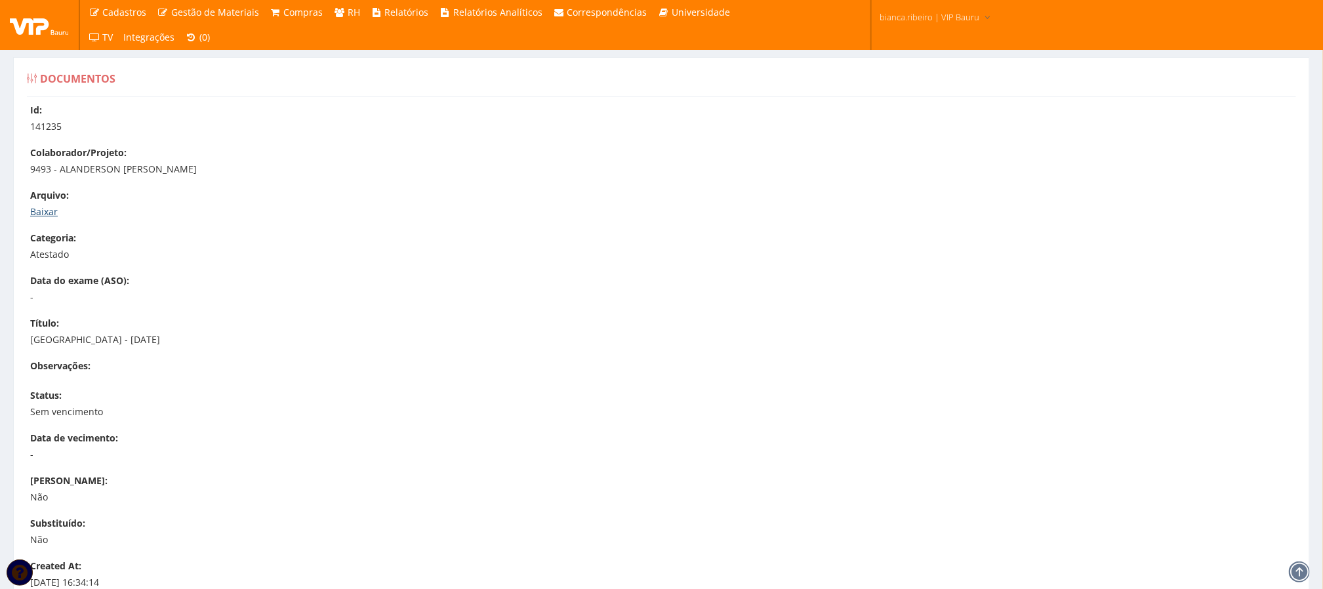
click at [30, 211] on link "Baixar" at bounding box center [44, 211] width 28 height 12
click at [66, 335] on p "[GEOGRAPHIC_DATA] - [DATE]" at bounding box center [668, 339] width 1276 height 13
copy div "[GEOGRAPHIC_DATA] - [DATE]"
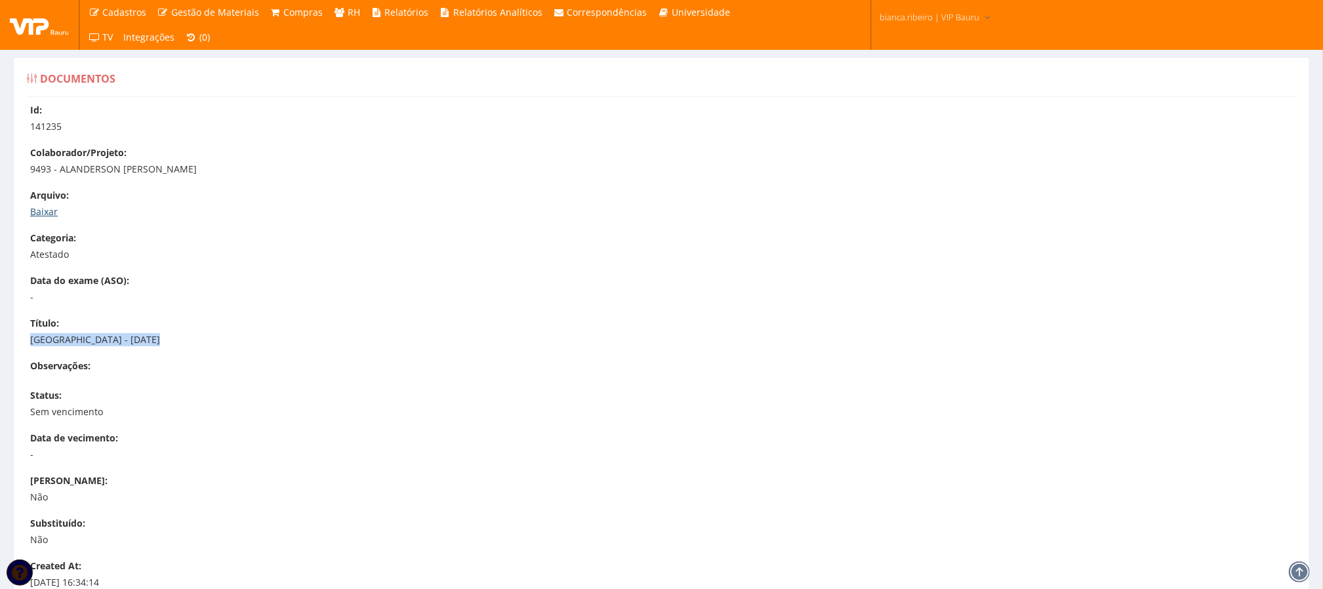
click at [45, 213] on link "Baixar" at bounding box center [44, 211] width 28 height 12
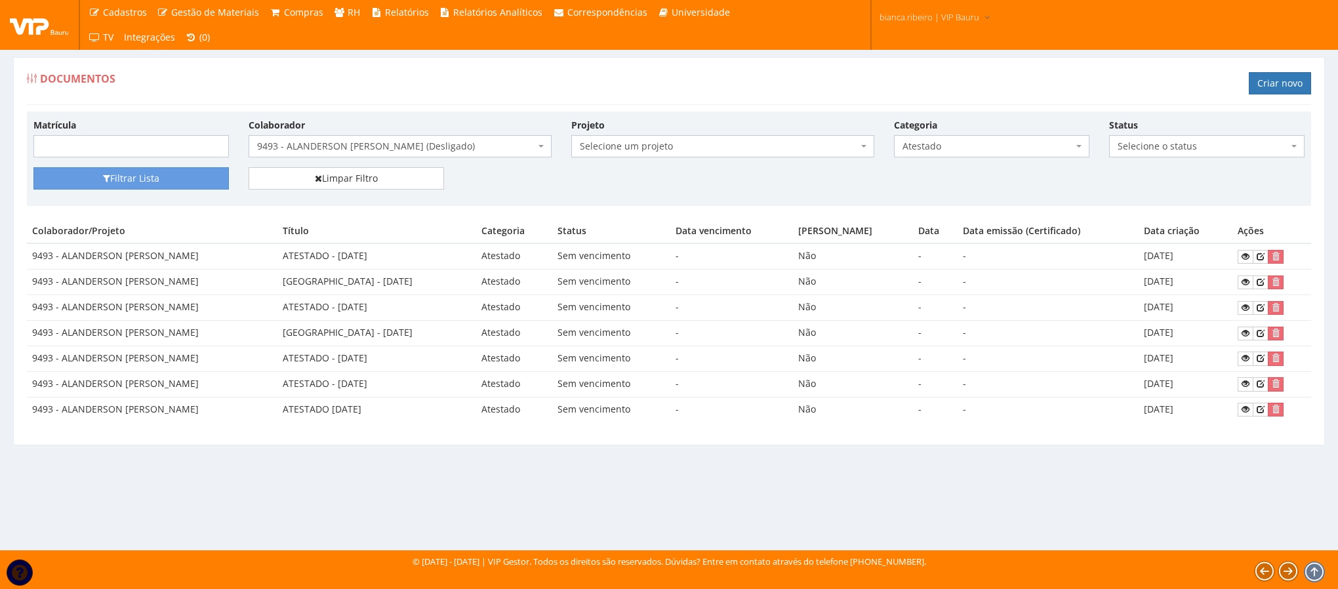
click at [510, 361] on td "Atestado" at bounding box center [514, 359] width 76 height 26
click at [1245, 256] on icon at bounding box center [1246, 256] width 8 height 9
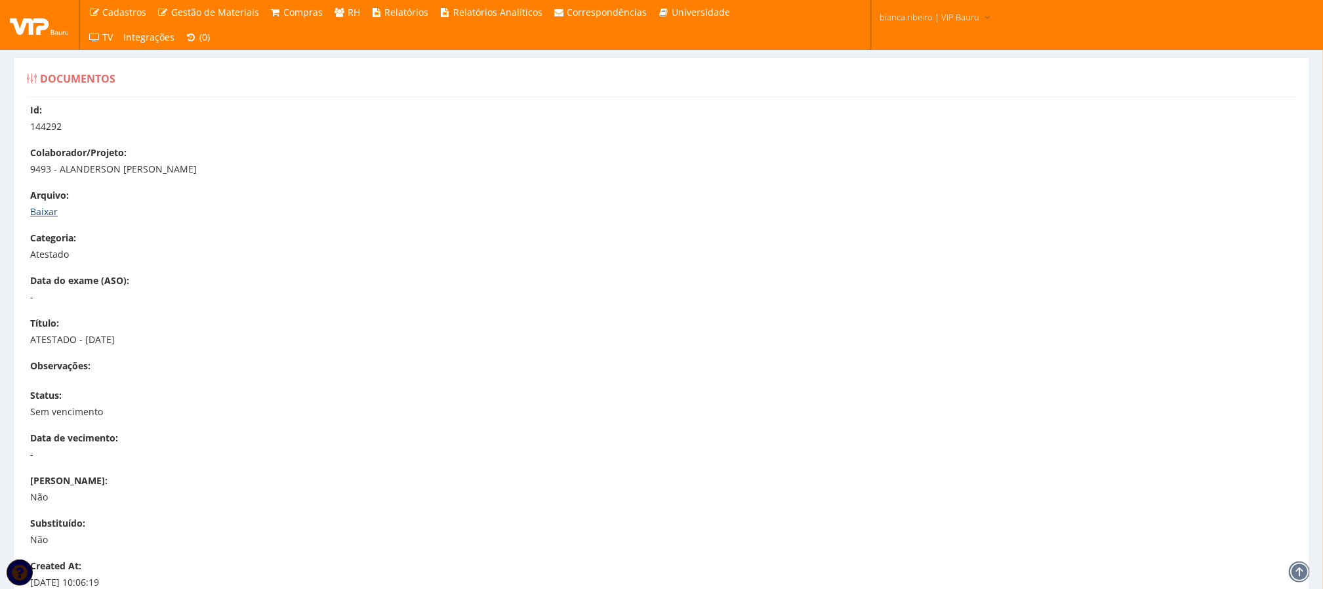
click at [43, 213] on link "Baixar" at bounding box center [44, 211] width 28 height 12
click at [69, 333] on div "Título: ATESTADO - [DATE]" at bounding box center [668, 332] width 1276 height 30
click at [69, 331] on div "Título: ATESTADO - 17/09/2024" at bounding box center [668, 332] width 1276 height 30
click at [67, 339] on p "ATESTADO - [DATE]" at bounding box center [668, 339] width 1276 height 13
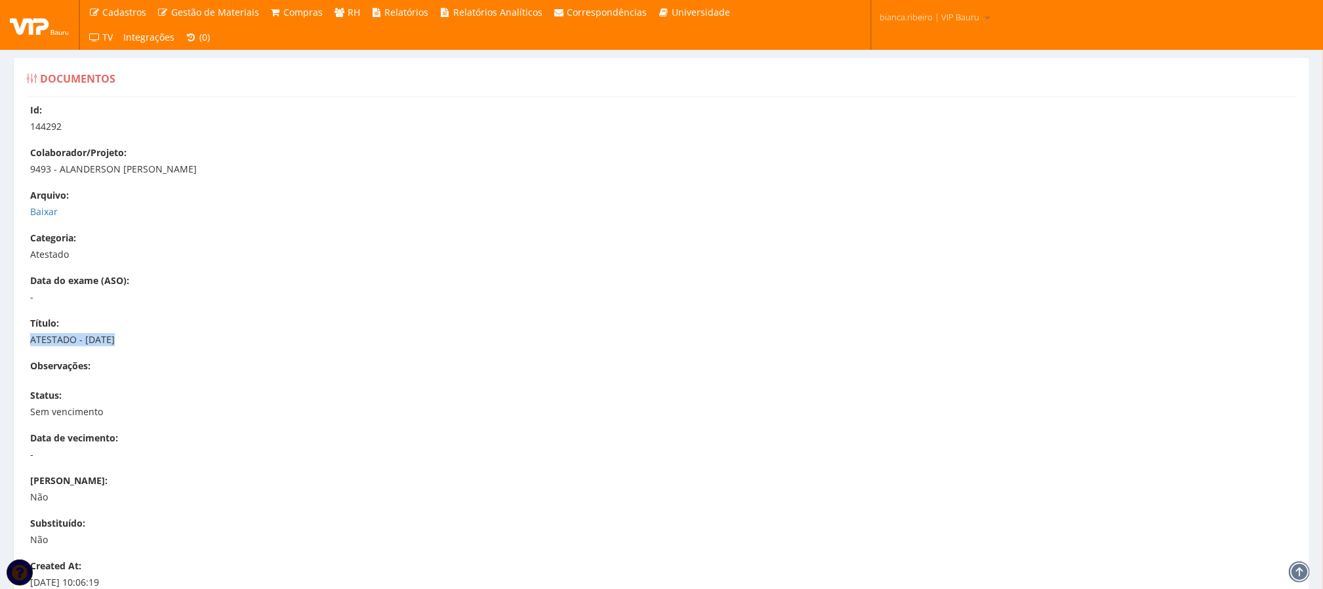
click at [67, 339] on p "ATESTADO - [DATE]" at bounding box center [668, 339] width 1276 height 13
copy div "ATESTADO - [DATE]"
click at [53, 215] on link "Baixar" at bounding box center [44, 211] width 28 height 12
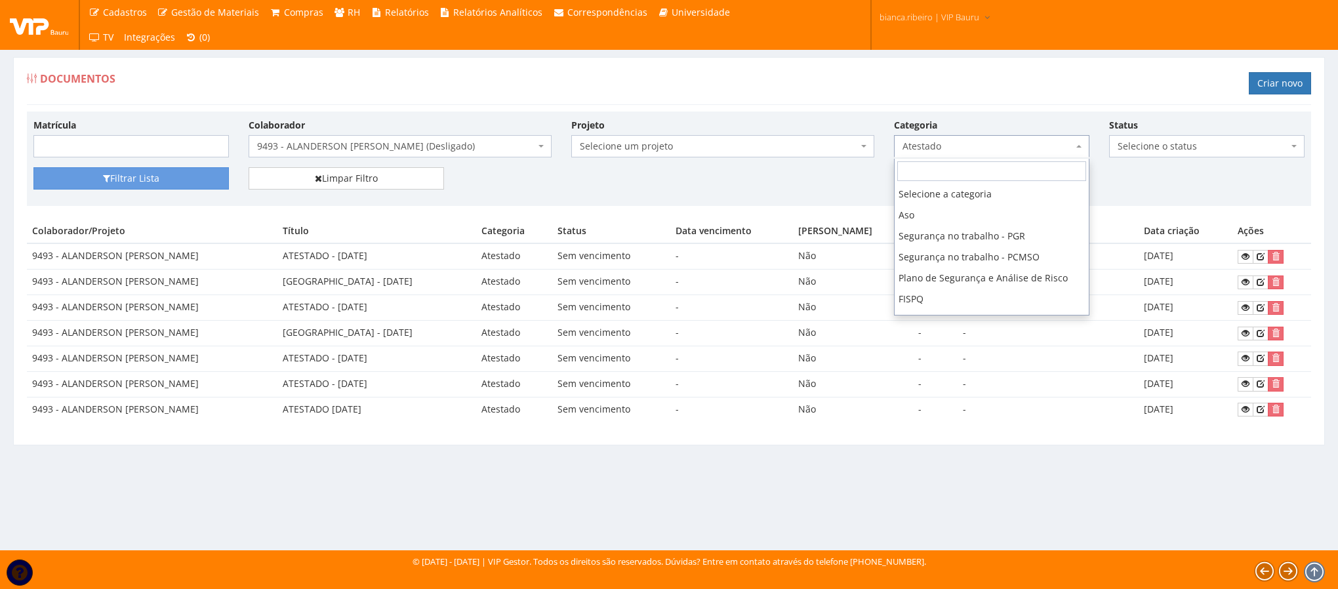
click at [993, 142] on span "Atestado" at bounding box center [988, 146] width 171 height 13
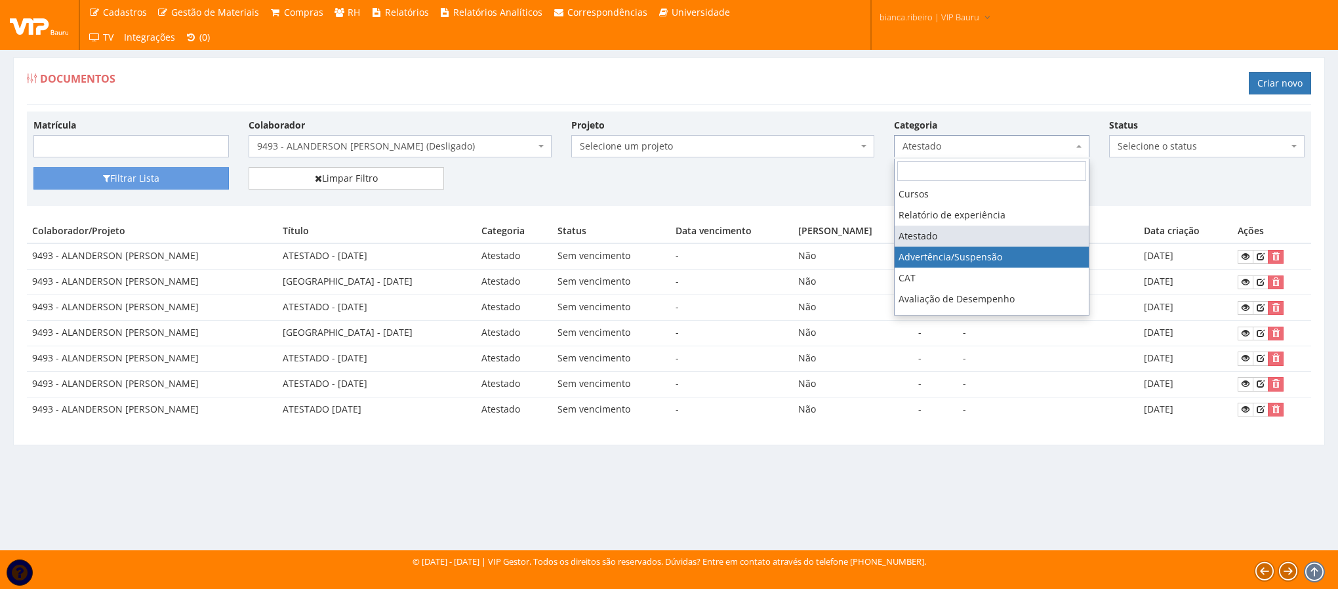
select select "advertencia_suspensao"
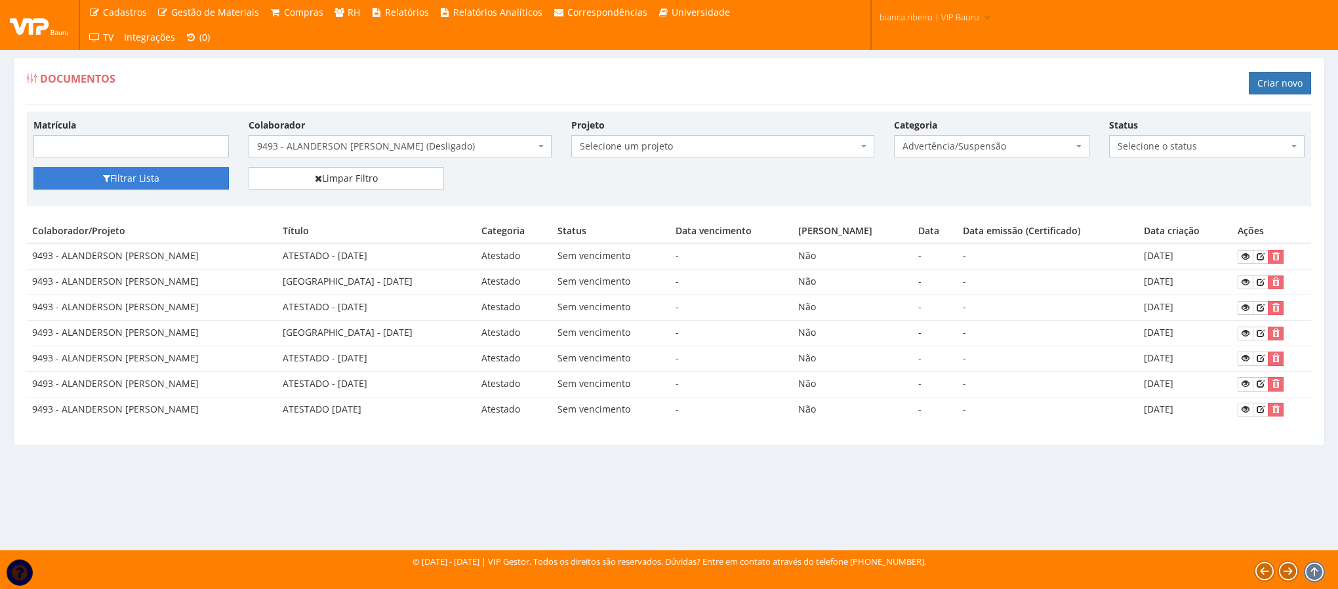
click at [199, 182] on button "Filtrar Lista" at bounding box center [131, 178] width 196 height 22
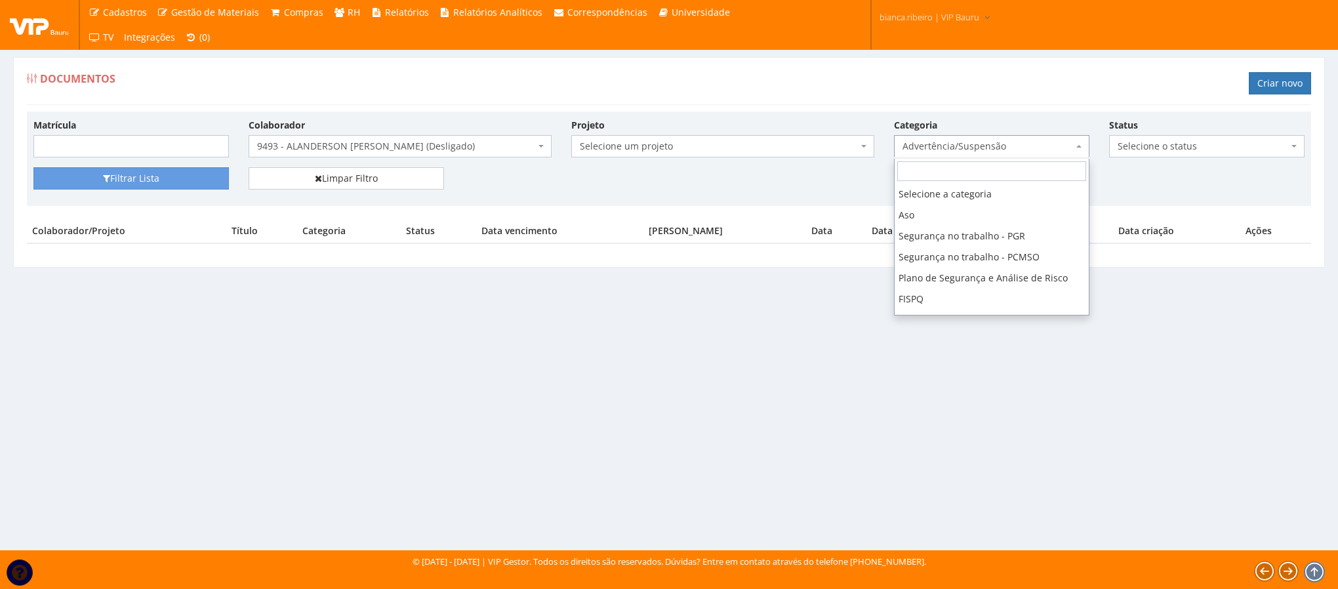
click at [1043, 144] on span "Advertência/Suspensão" at bounding box center [988, 146] width 171 height 13
click at [722, 492] on div "Documentos Criar novo Matrícula Colaborador Selecione um colaborador 9242 - ABE…" at bounding box center [669, 292] width 1338 height 518
click at [1049, 148] on span "Advertência/Suspensão" at bounding box center [988, 146] width 171 height 13
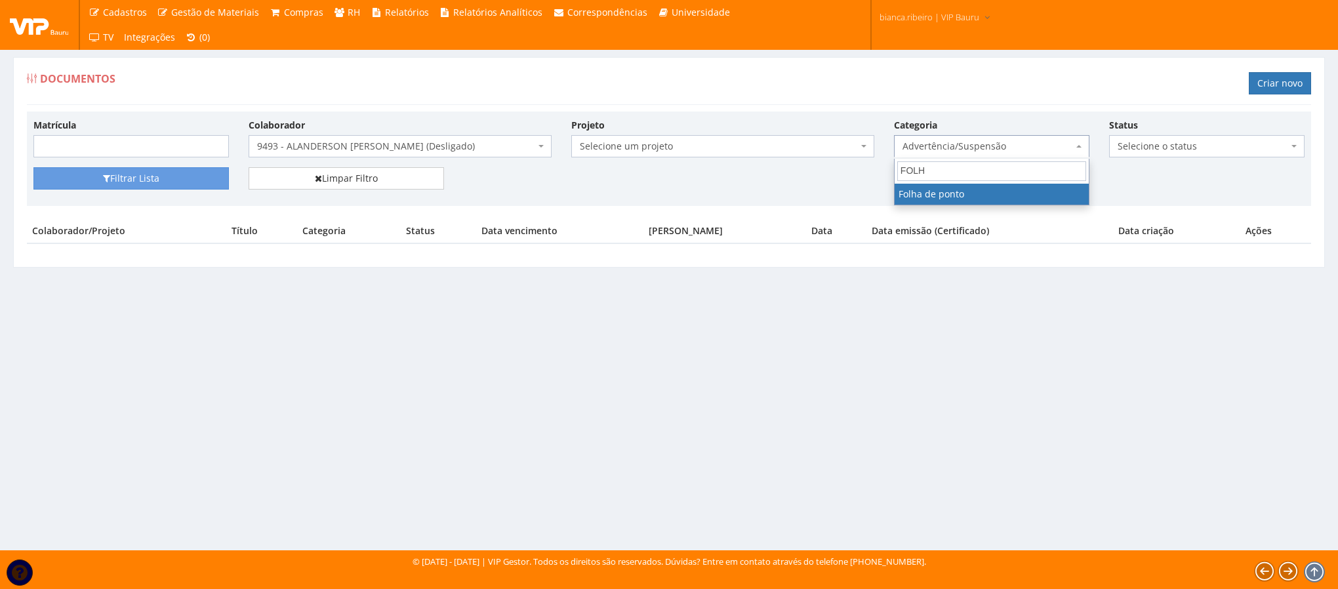
type input "FOLH"
select select "folha_ponto"
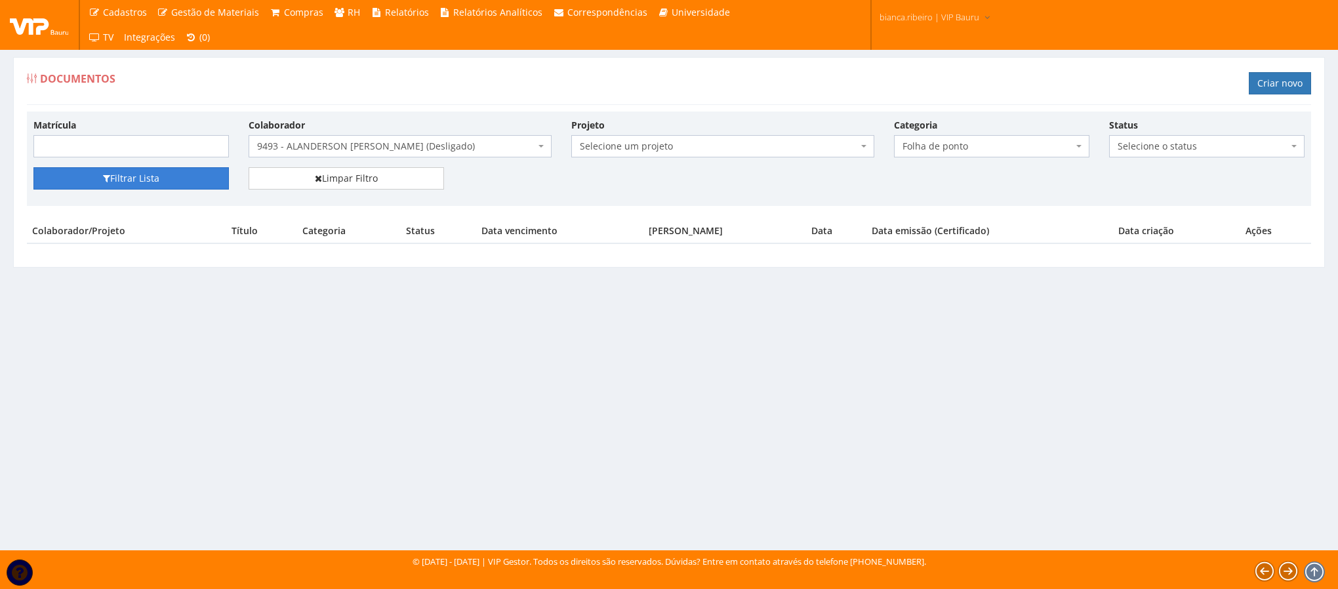
click at [127, 187] on button "Filtrar Lista" at bounding box center [131, 178] width 196 height 22
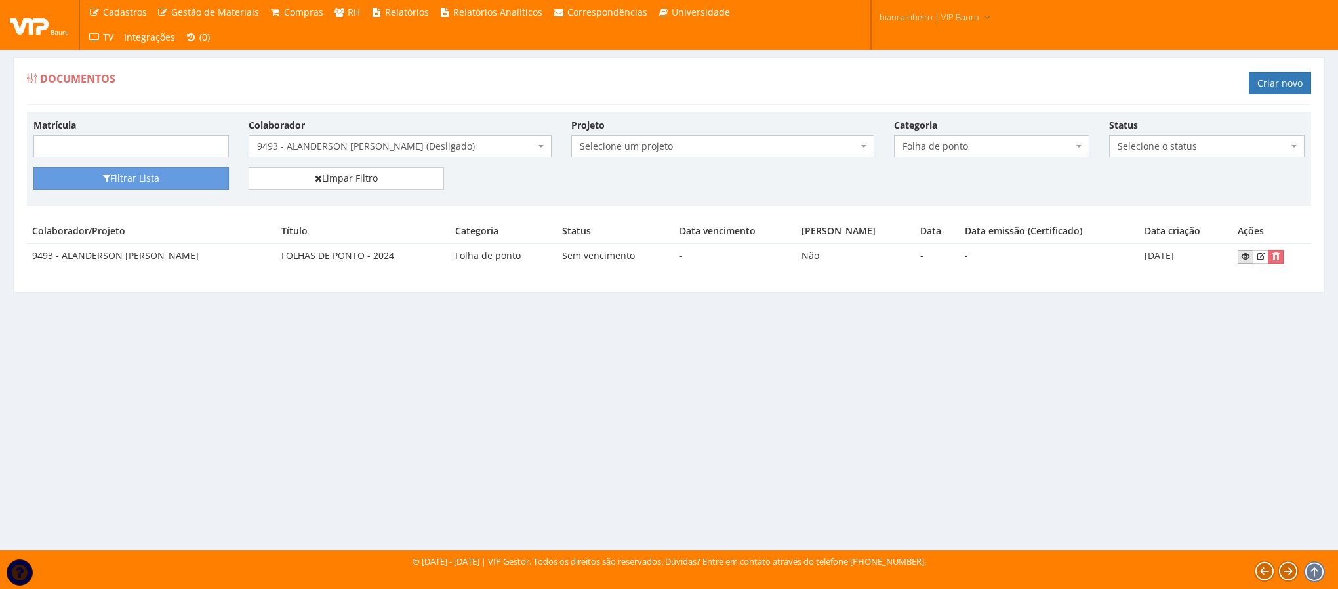
click at [1246, 260] on icon at bounding box center [1246, 256] width 8 height 9
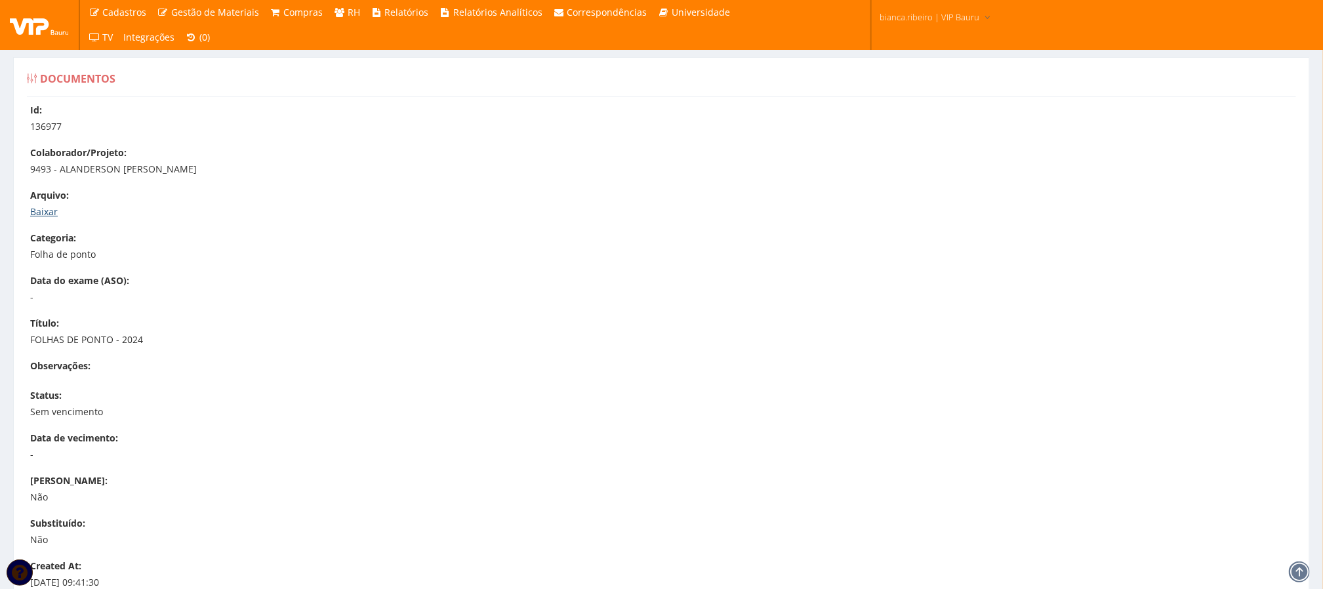
click at [41, 207] on link "Baixar" at bounding box center [44, 211] width 28 height 12
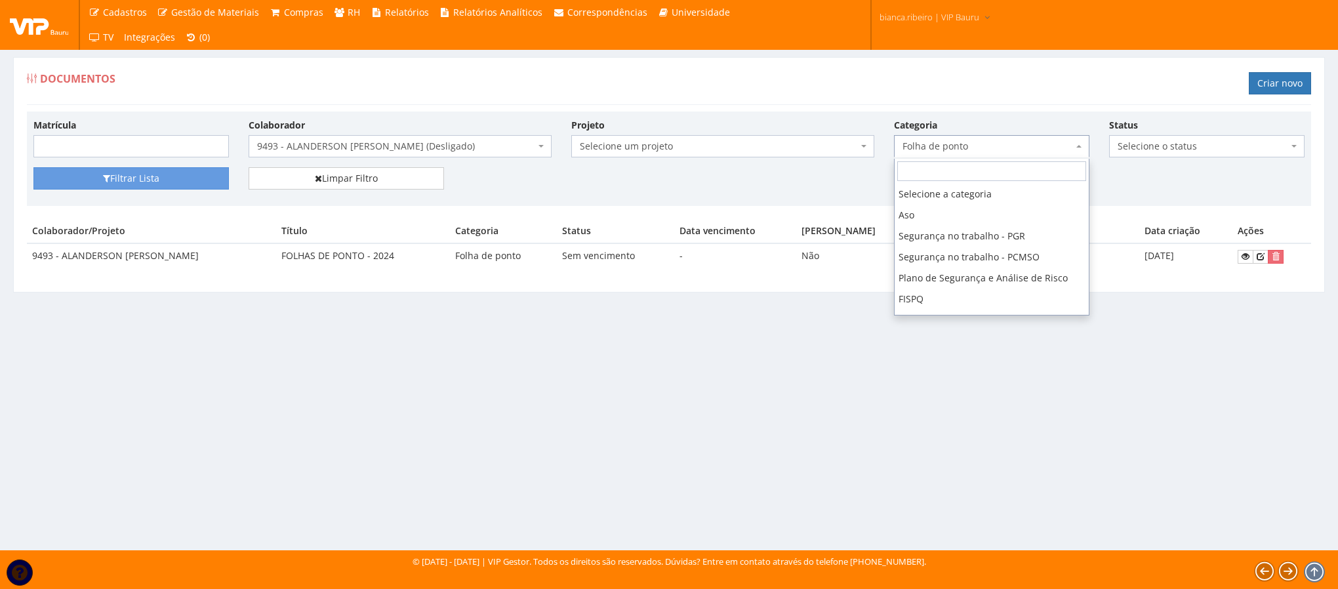
click at [957, 144] on span "Folha de ponto" at bounding box center [988, 146] width 171 height 13
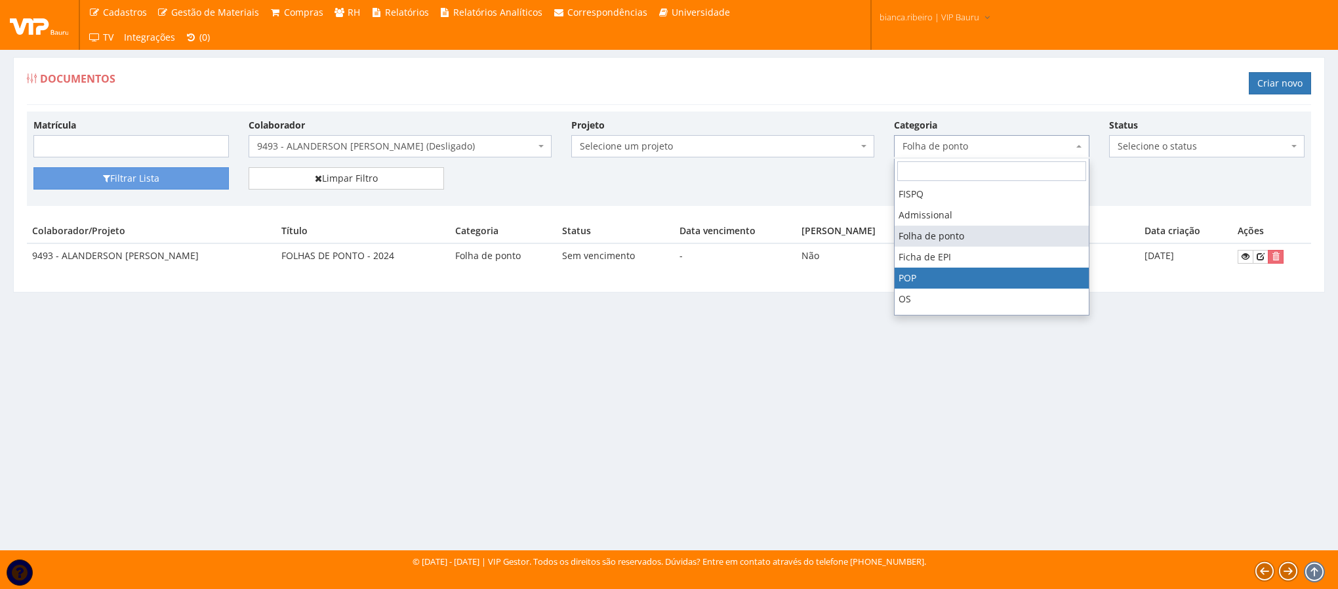
scroll to position [203, 0]
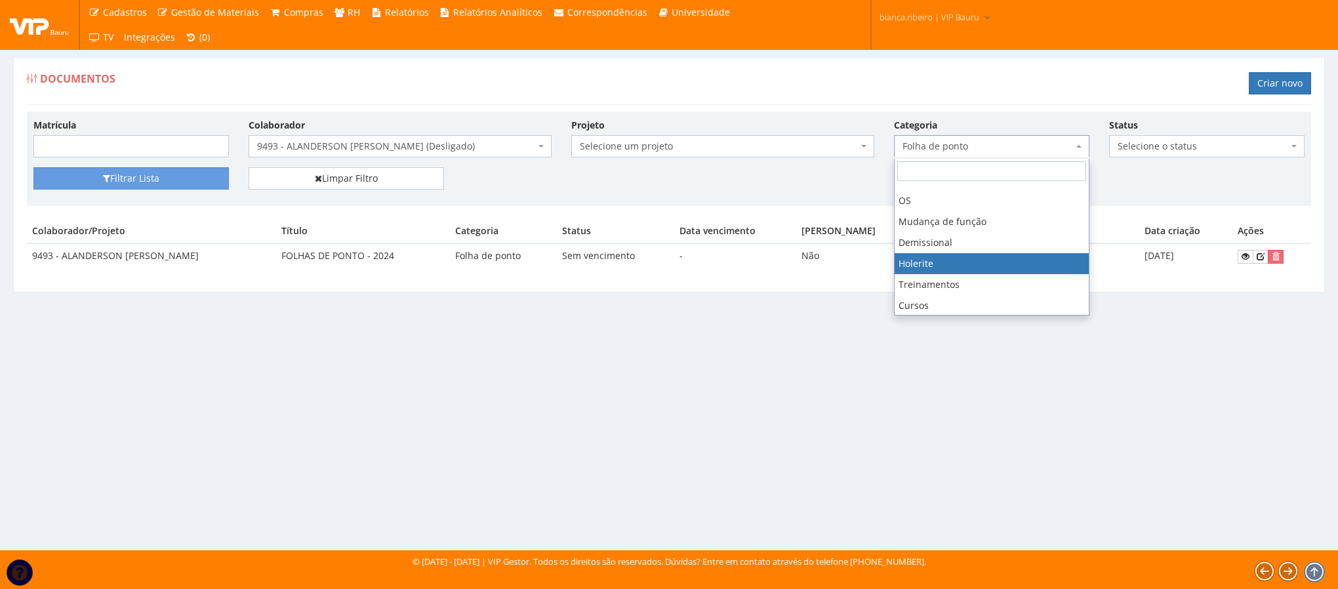
select select "holerite"
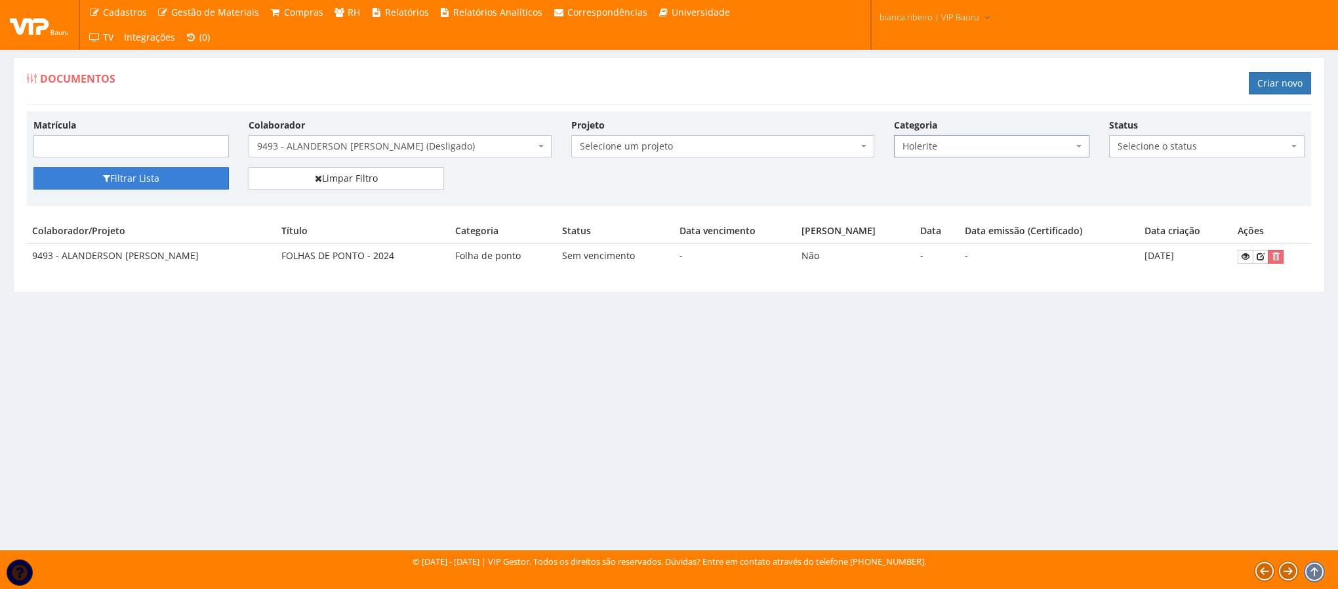
click at [191, 180] on button "Filtrar Lista" at bounding box center [131, 178] width 196 height 22
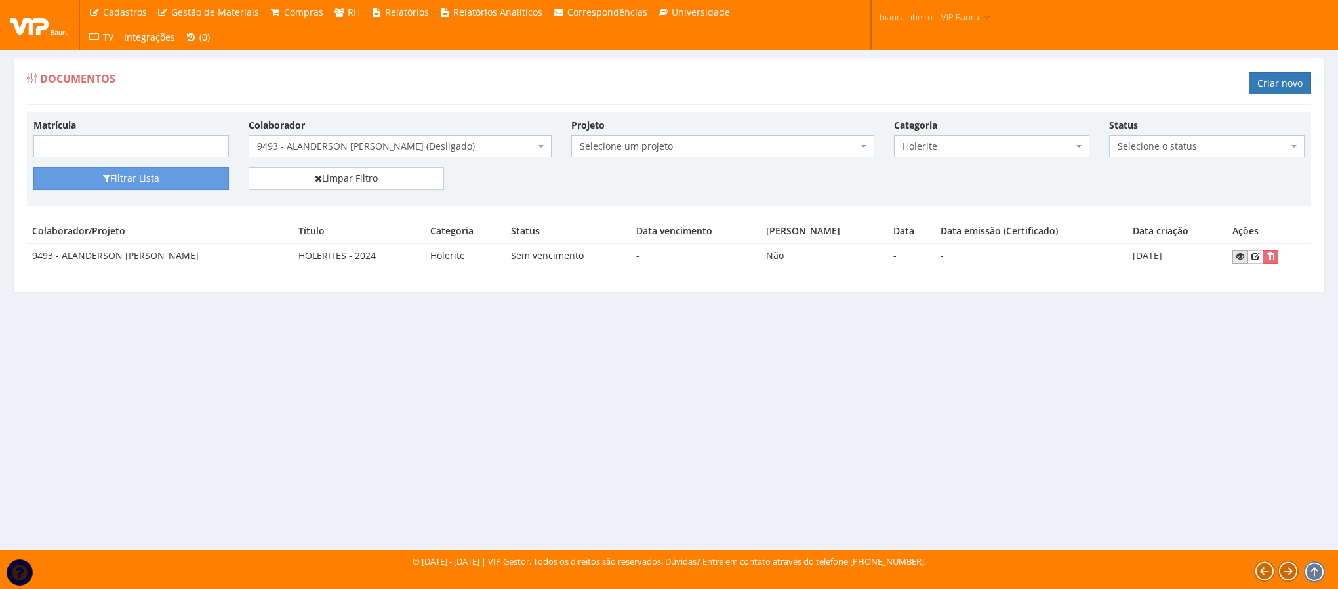
click at [1236, 260] on link at bounding box center [1241, 257] width 16 height 14
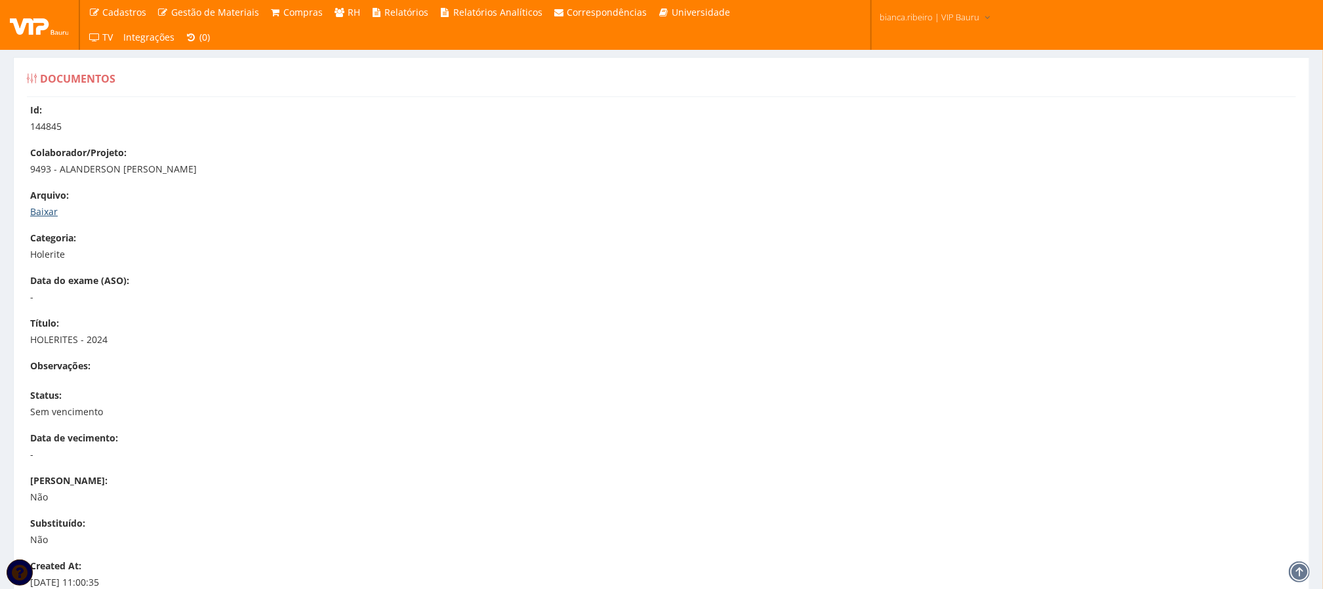
click at [50, 215] on link "Baixar" at bounding box center [44, 211] width 28 height 12
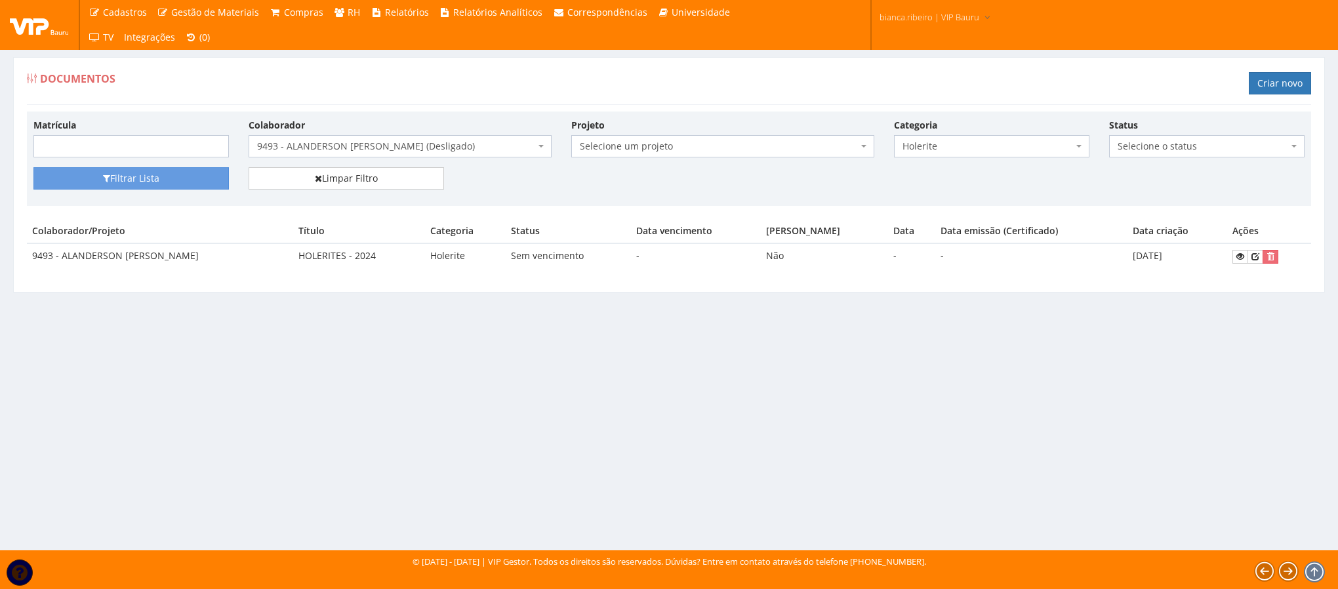
click at [764, 449] on div "Documentos Criar novo Matrícula Colaborador Selecione um colaborador 9242 - [PE…" at bounding box center [669, 292] width 1338 height 518
click at [562, 369] on div "Documentos Criar novo Matrícula Colaborador Selecione um colaborador 9242 - ABE…" at bounding box center [669, 292] width 1338 height 518
click at [716, 342] on div "Documentos Criar novo Matrícula Colaborador Selecione um colaborador 9242 - ABE…" at bounding box center [669, 292] width 1338 height 518
